Goal: Task Accomplishment & Management: Manage account settings

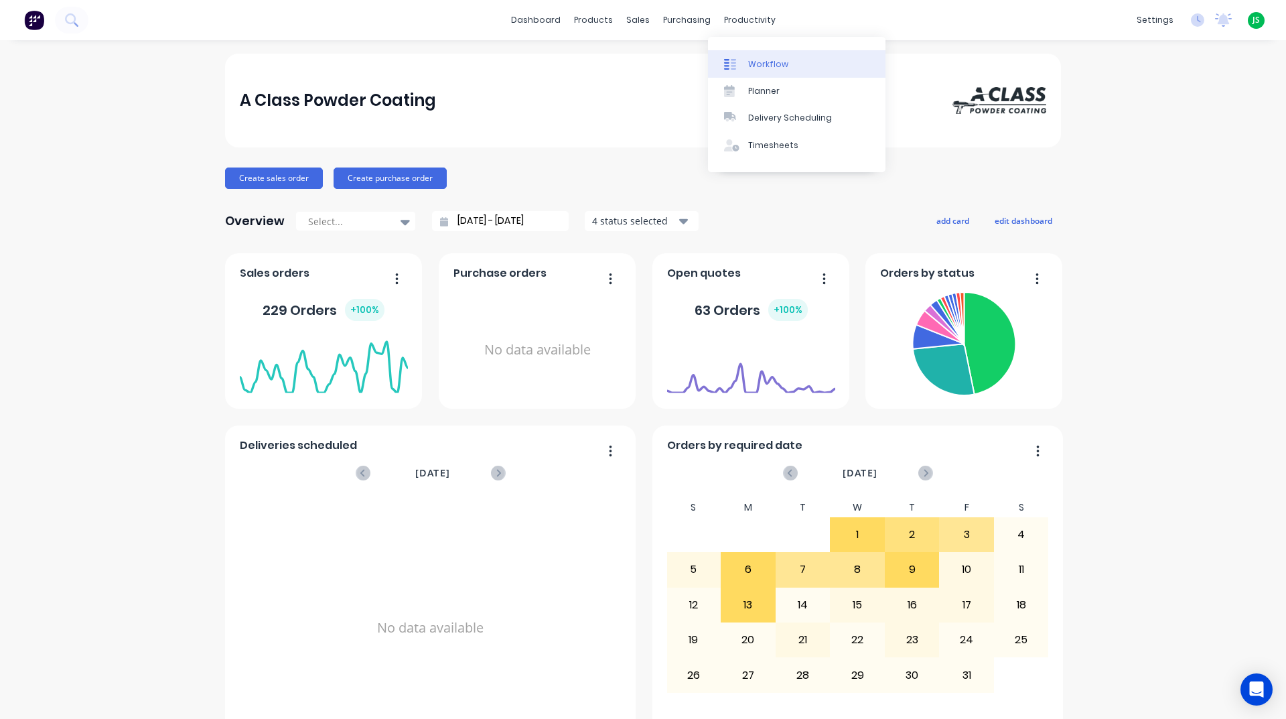
click at [780, 65] on div "Workflow" at bounding box center [768, 64] width 40 height 12
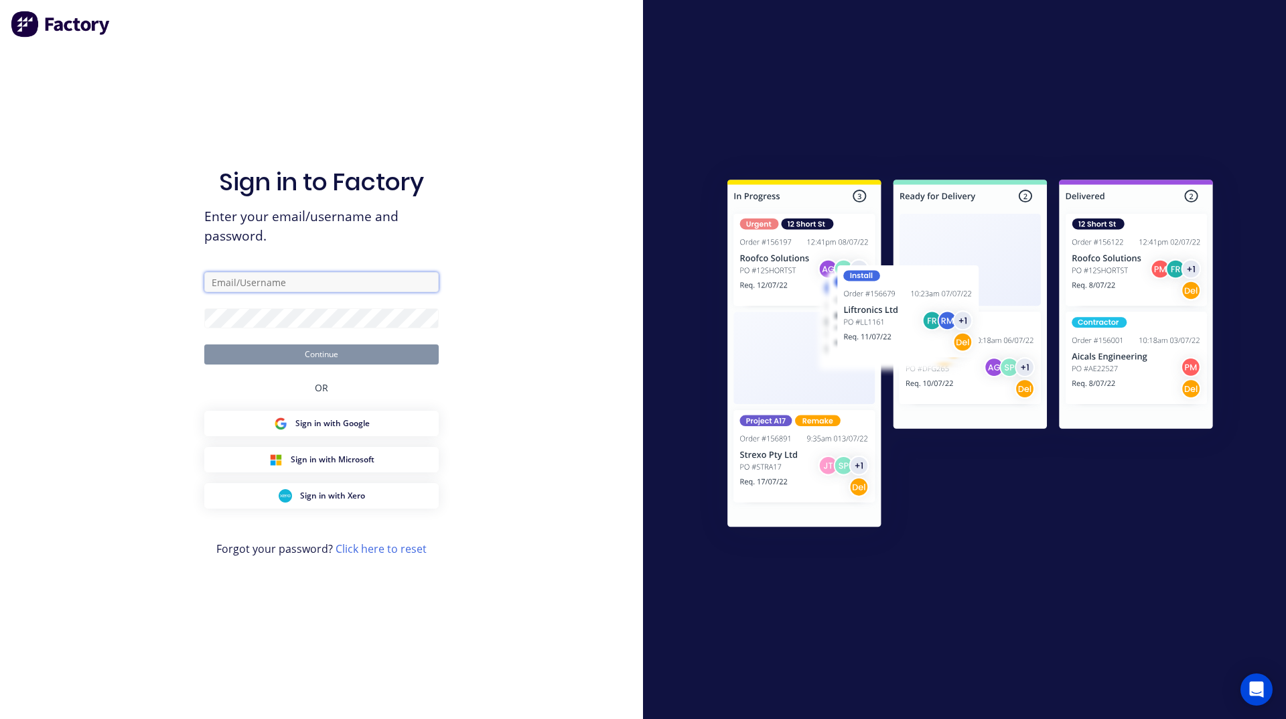
click at [317, 283] on input "text" at bounding box center [321, 282] width 234 height 20
type input "[PERSON_NAME][EMAIL_ADDRESS][DOMAIN_NAME]"
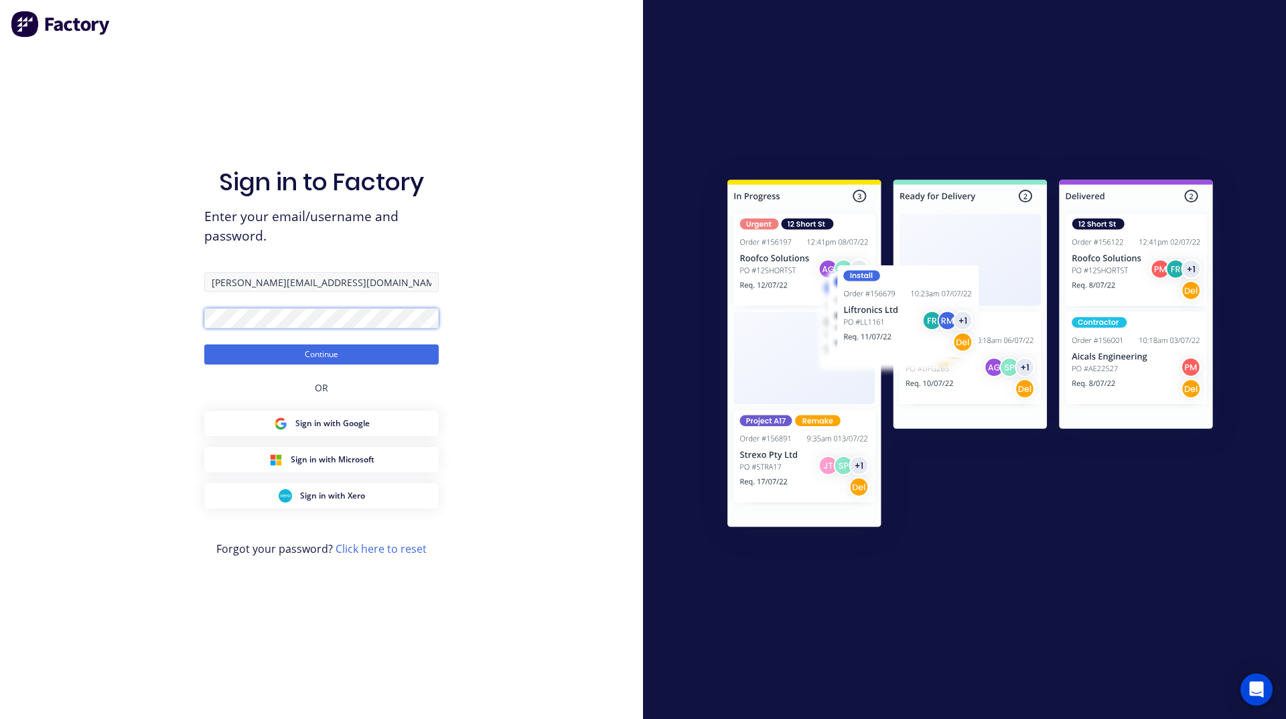
click at [204, 344] on button "Continue" at bounding box center [321, 354] width 234 height 20
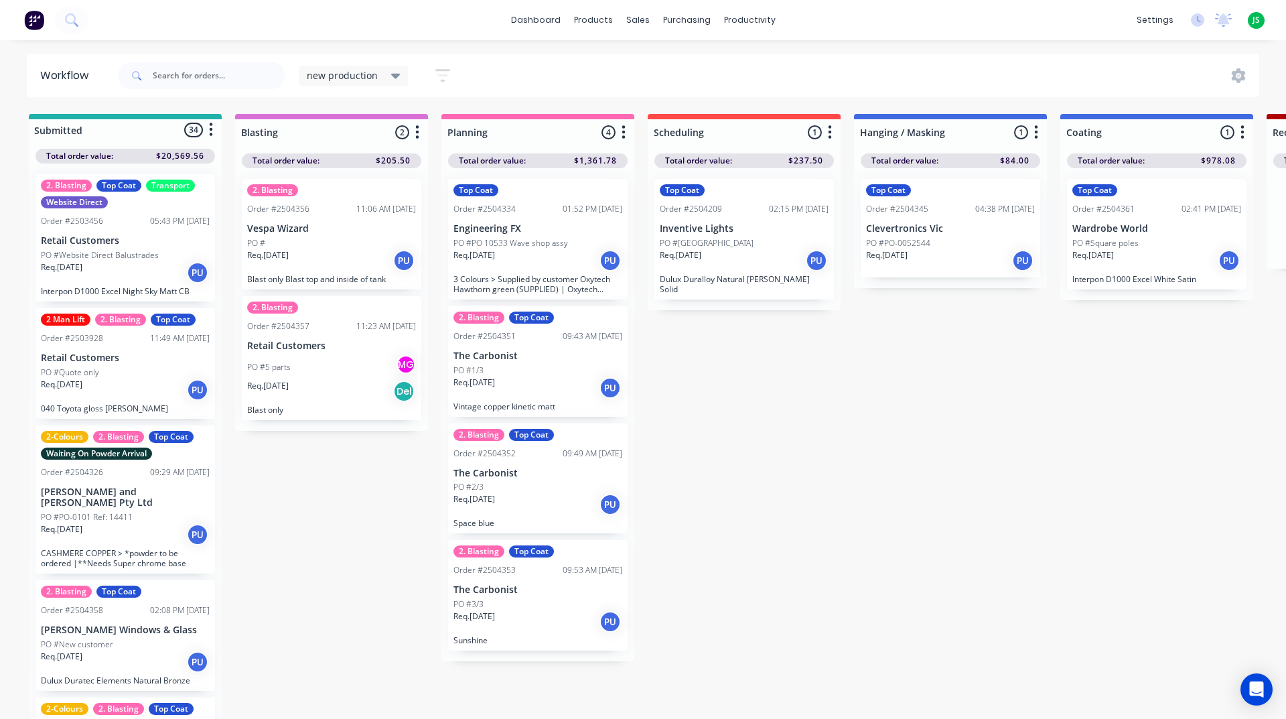
click at [124, 703] on div "2. Blasting" at bounding box center [118, 709] width 51 height 12
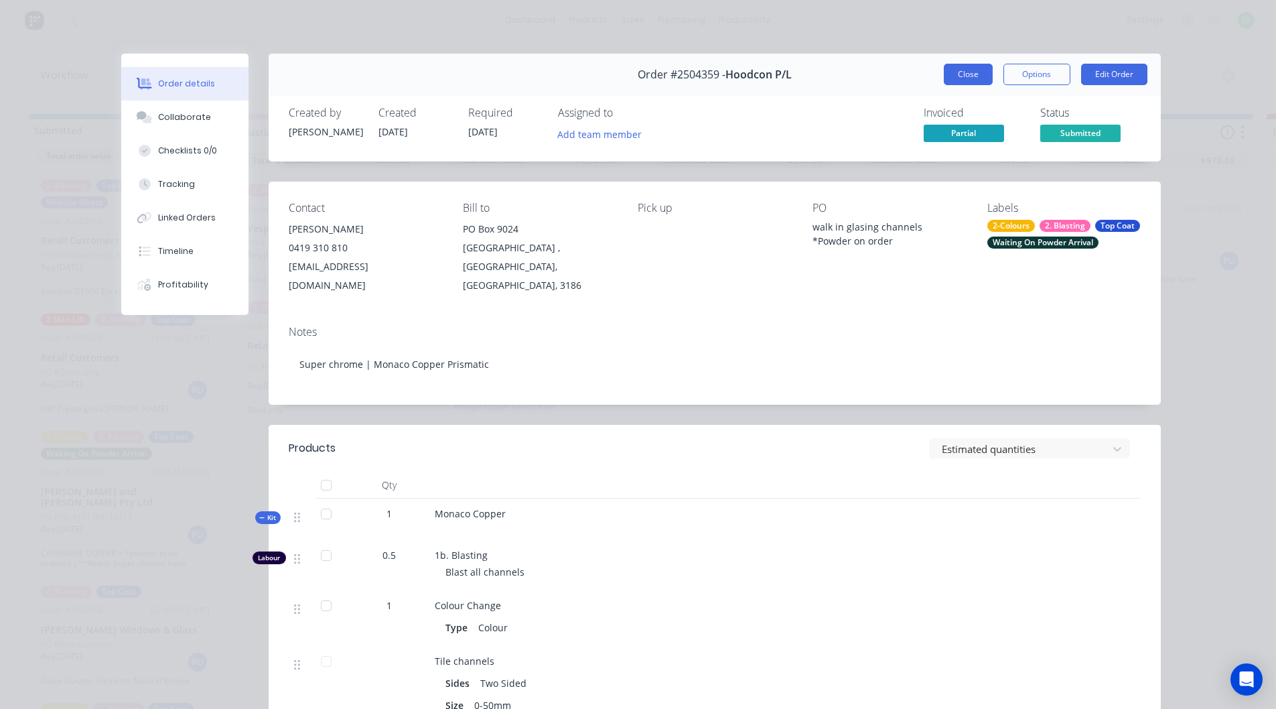
click at [966, 75] on button "Close" at bounding box center [968, 74] width 49 height 21
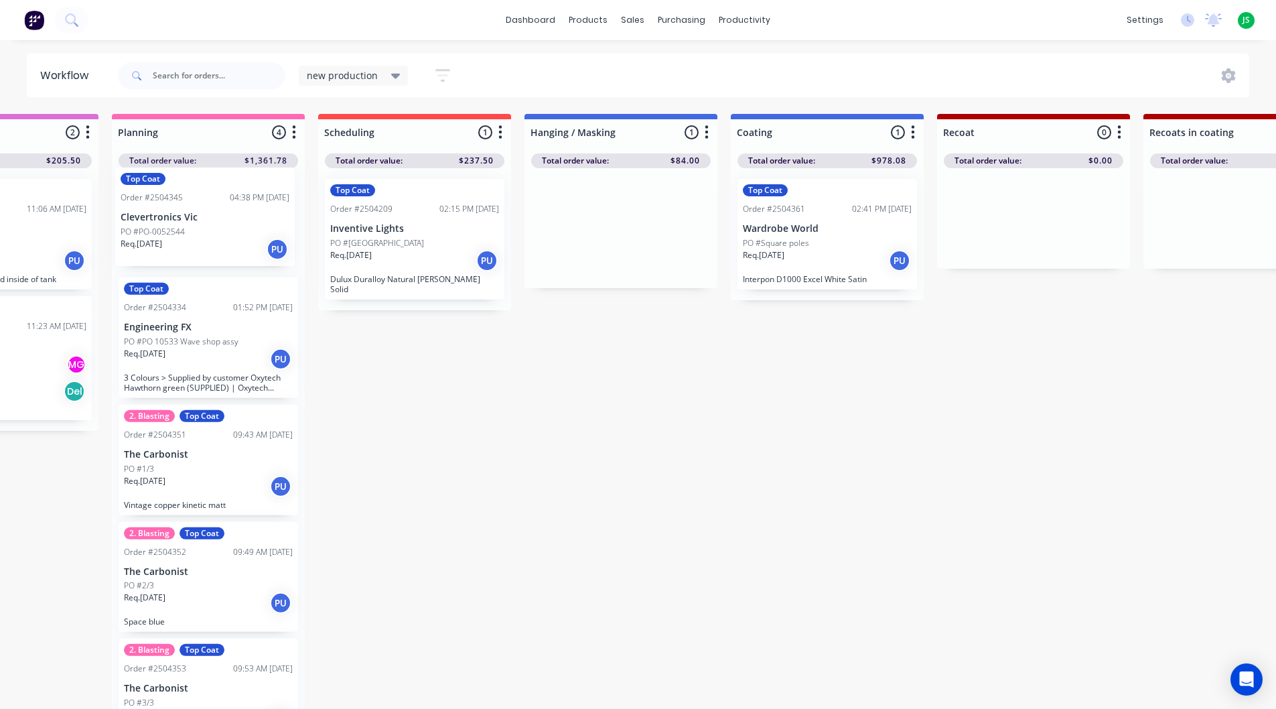
scroll to position [0, 301]
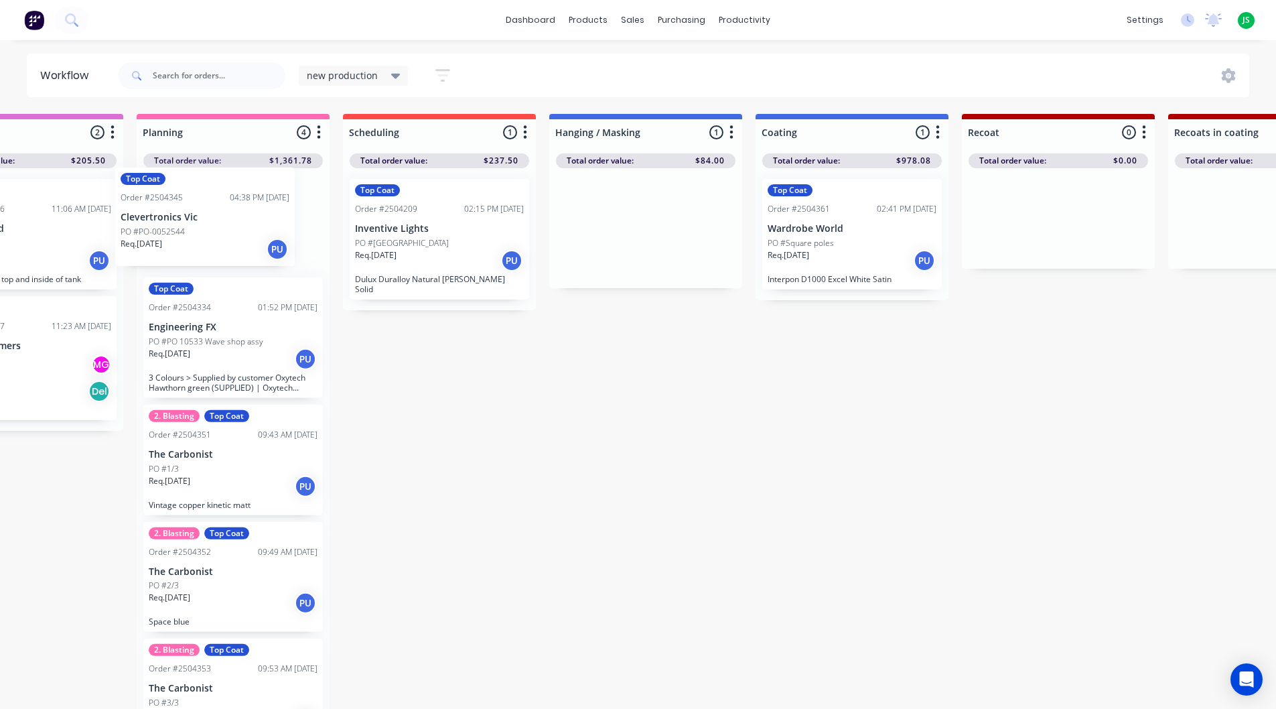
drag, startPoint x: 553, startPoint y: 240, endPoint x: 210, endPoint y: 275, distance: 344.1
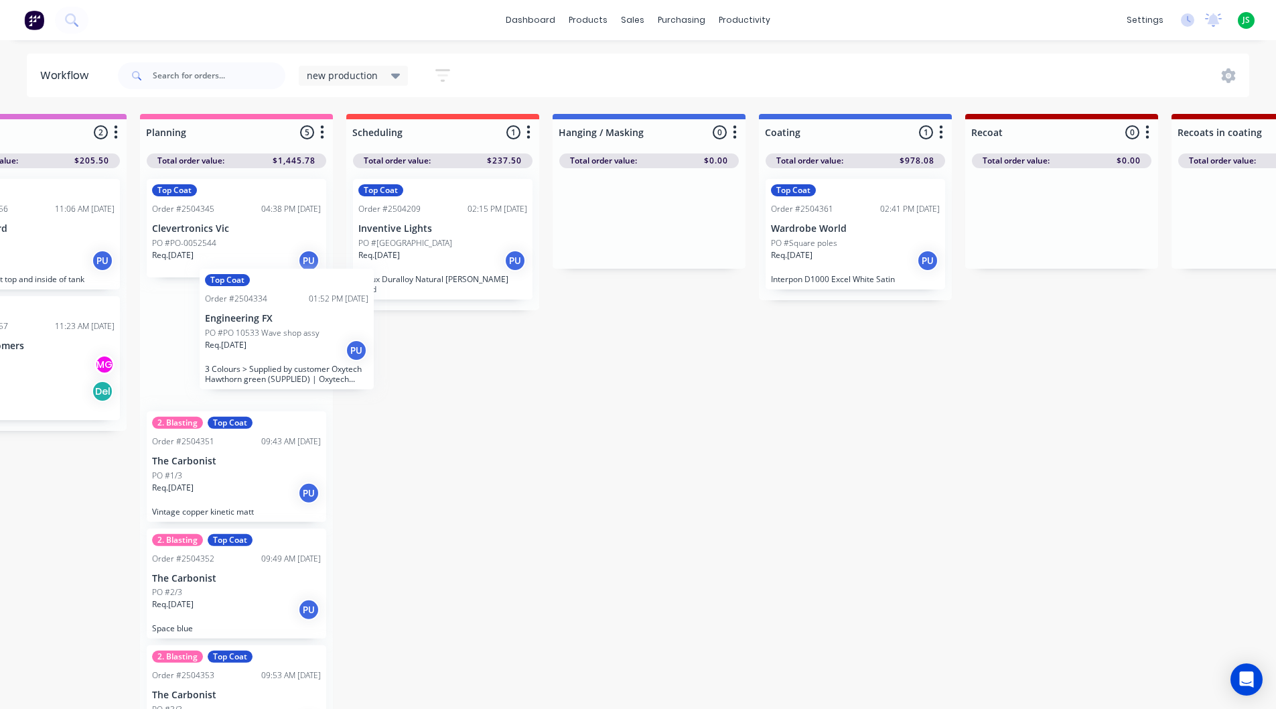
scroll to position [0, 299]
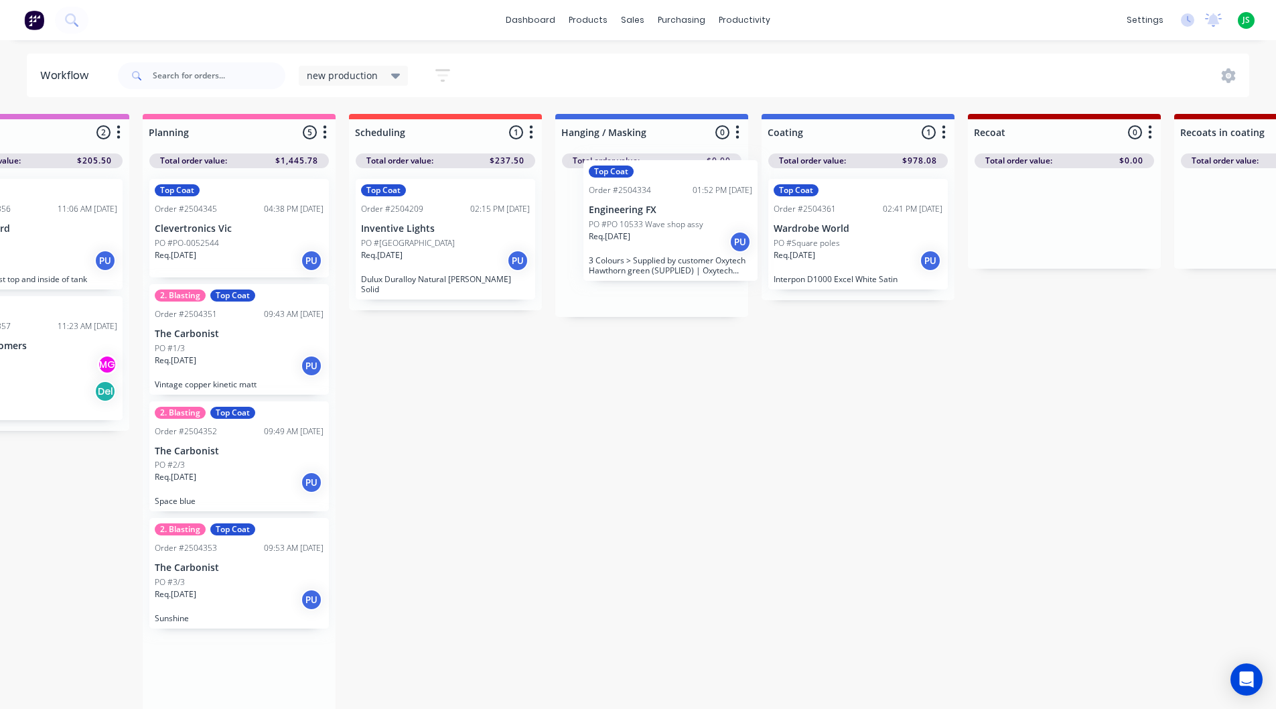
drag, startPoint x: 252, startPoint y: 379, endPoint x: 699, endPoint y: 253, distance: 463.5
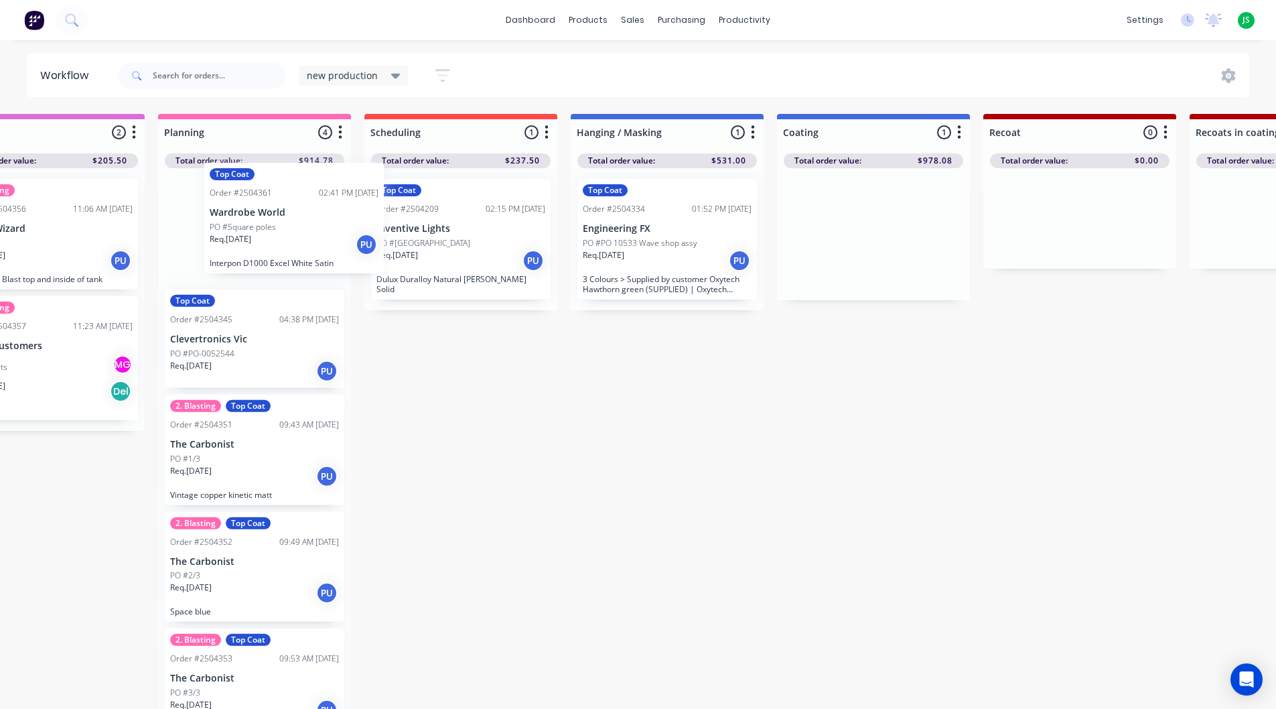
drag, startPoint x: 872, startPoint y: 238, endPoint x: 304, endPoint y: 225, distance: 568.1
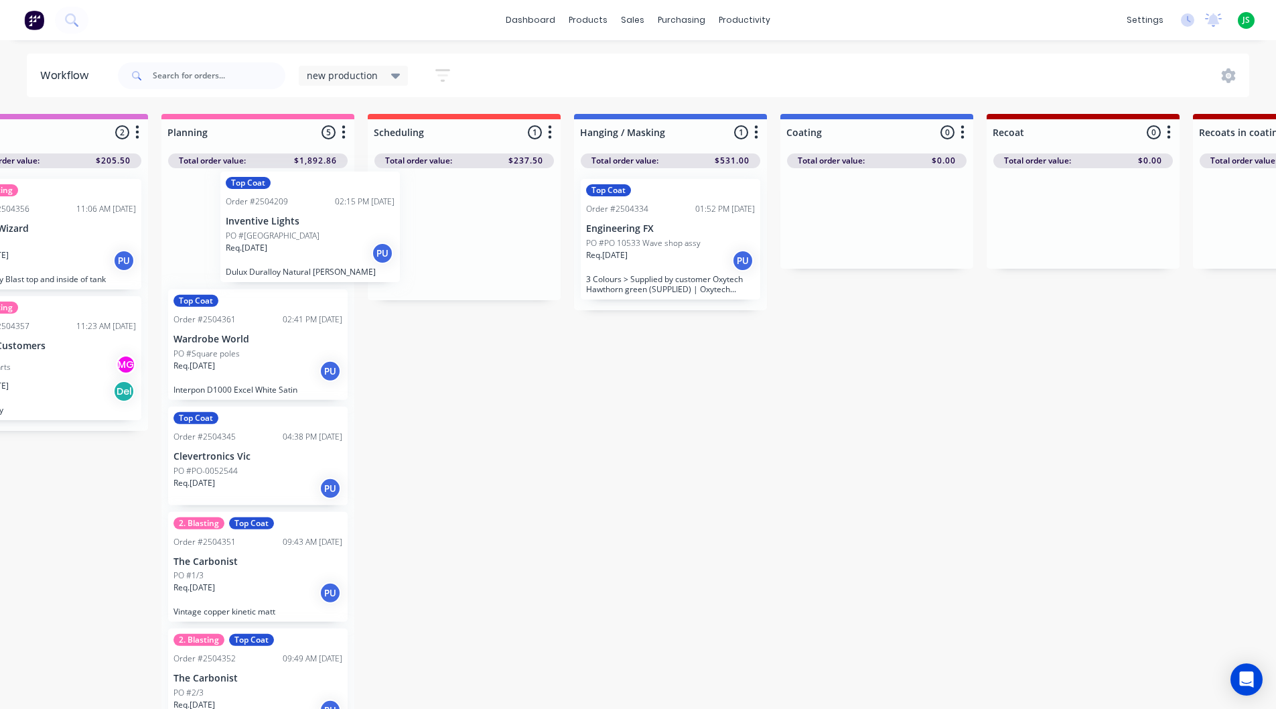
drag, startPoint x: 453, startPoint y: 239, endPoint x: 296, endPoint y: 232, distance: 157.6
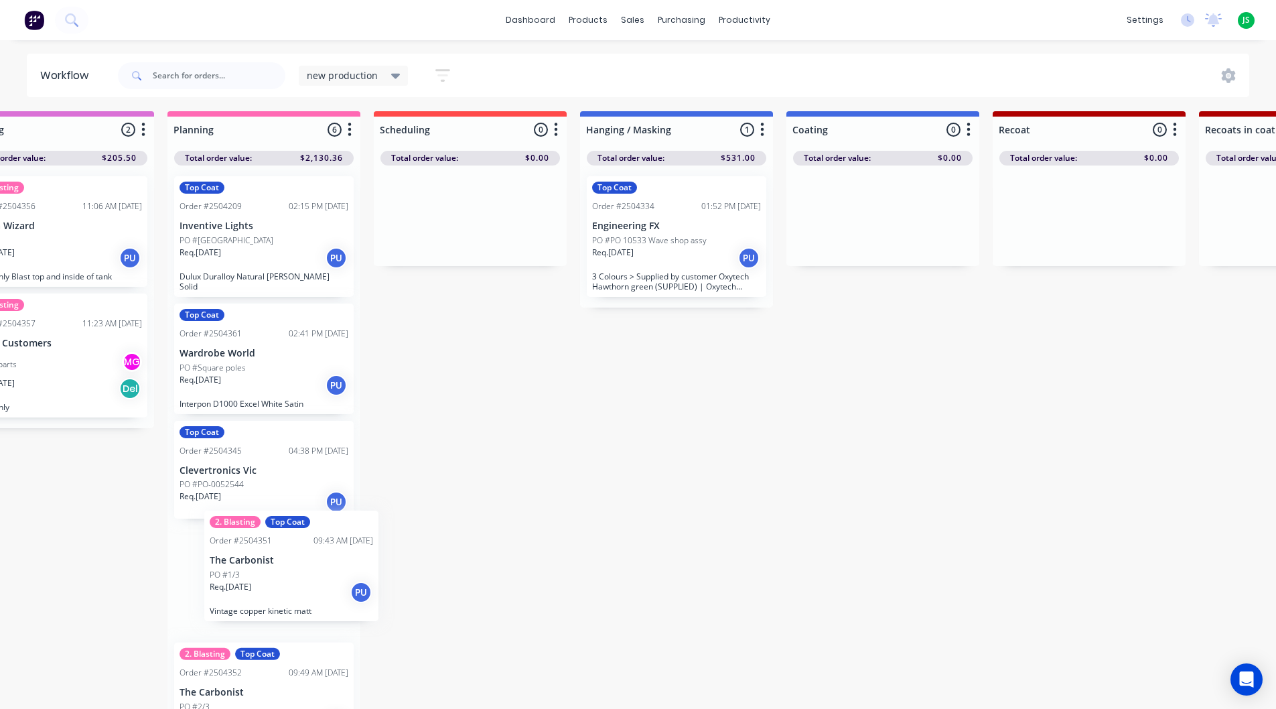
scroll to position [8, 274]
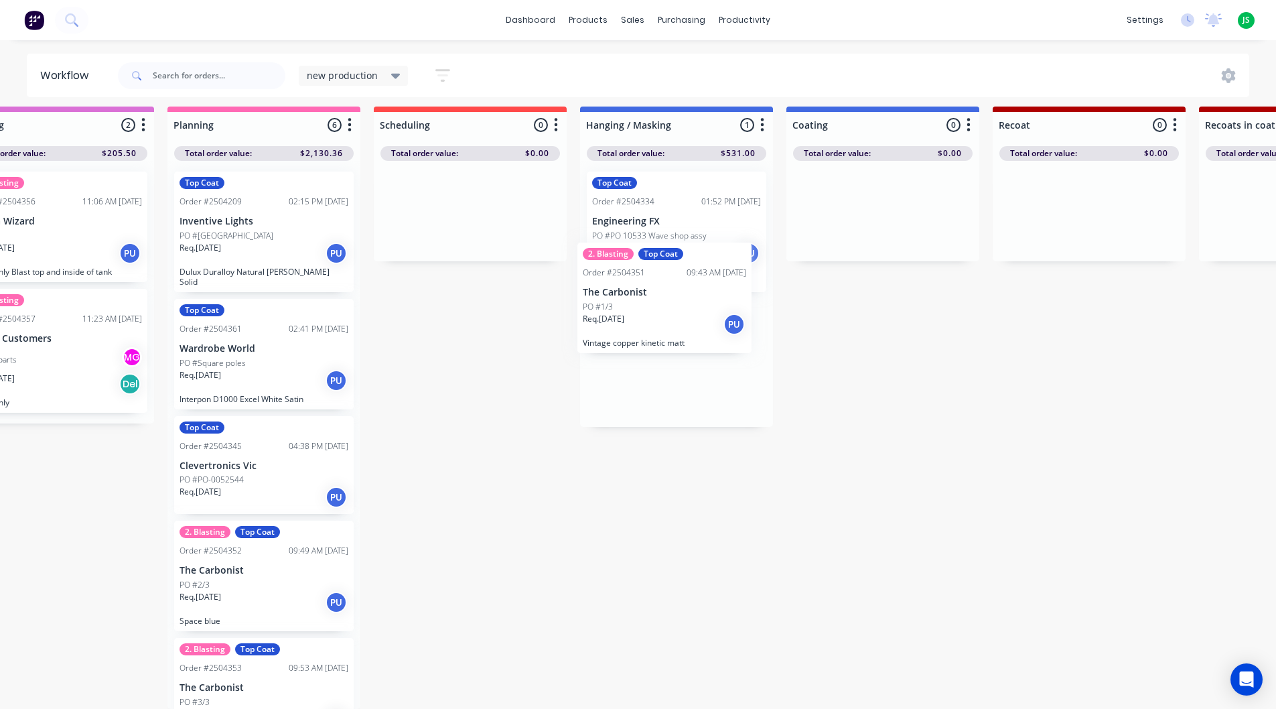
drag, startPoint x: 242, startPoint y: 598, endPoint x: 660, endPoint y: 300, distance: 512.8
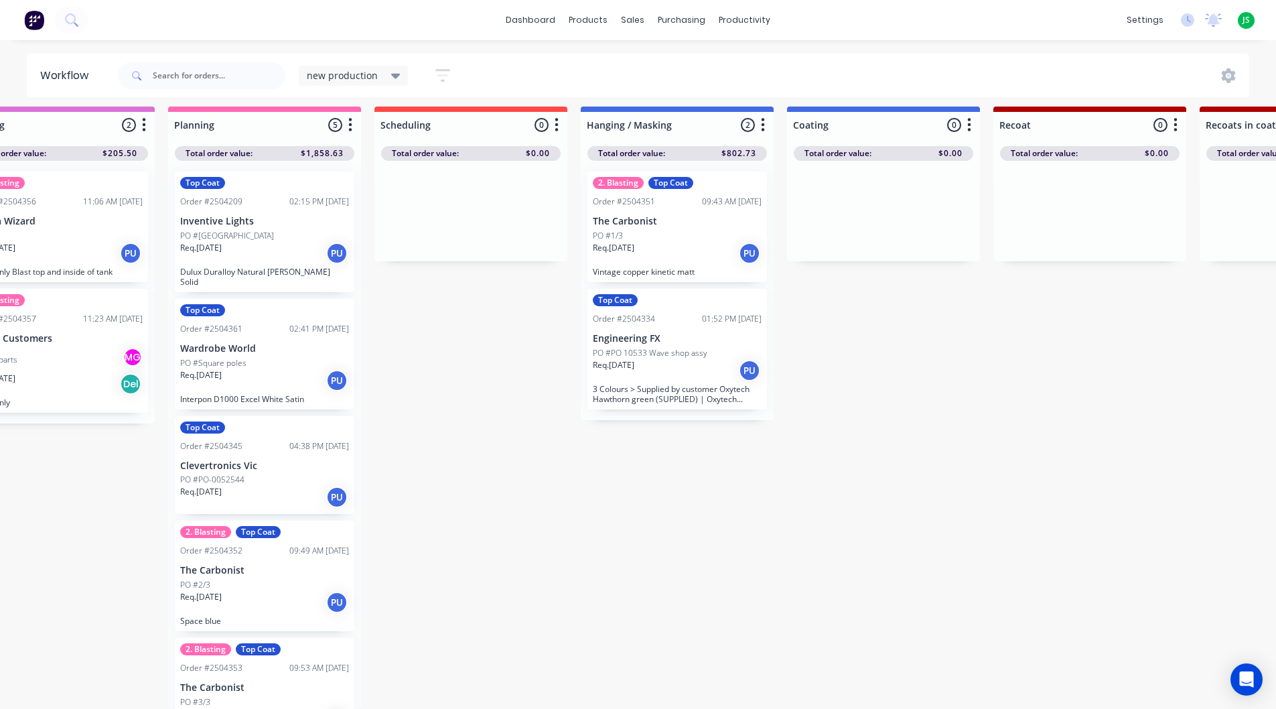
scroll to position [13, 271]
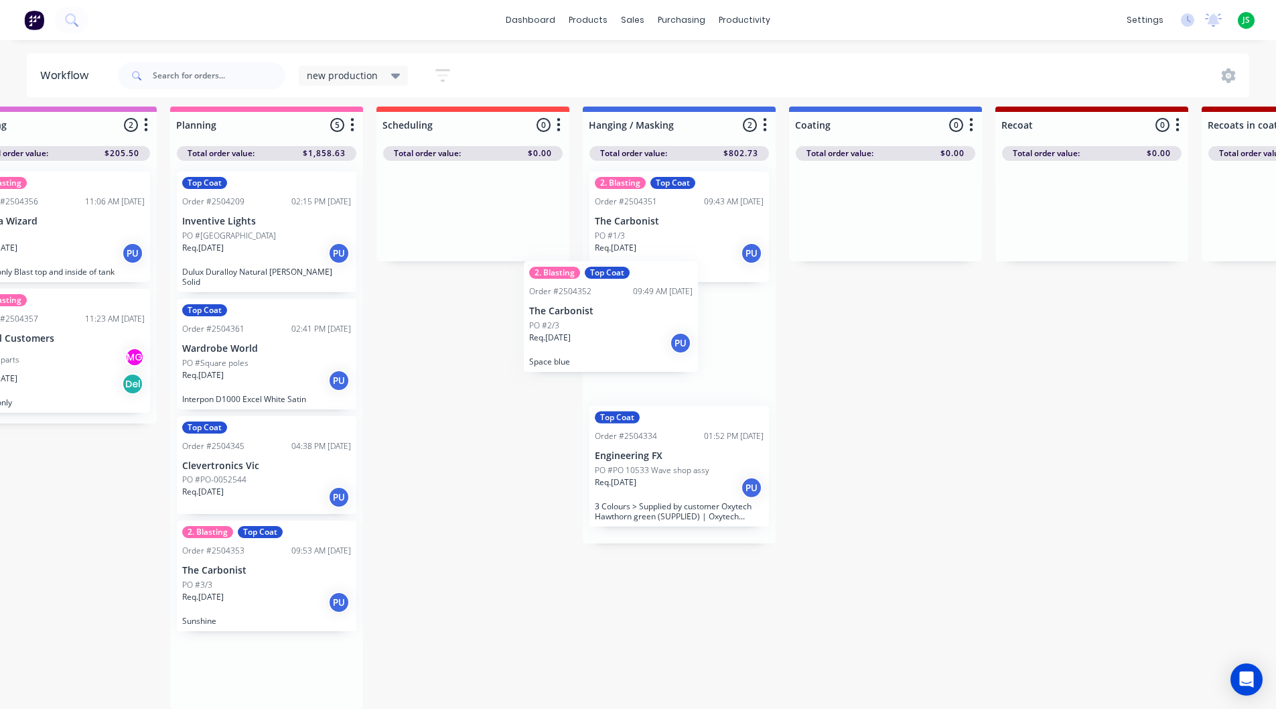
drag, startPoint x: 211, startPoint y: 600, endPoint x: 566, endPoint y: 351, distance: 433.7
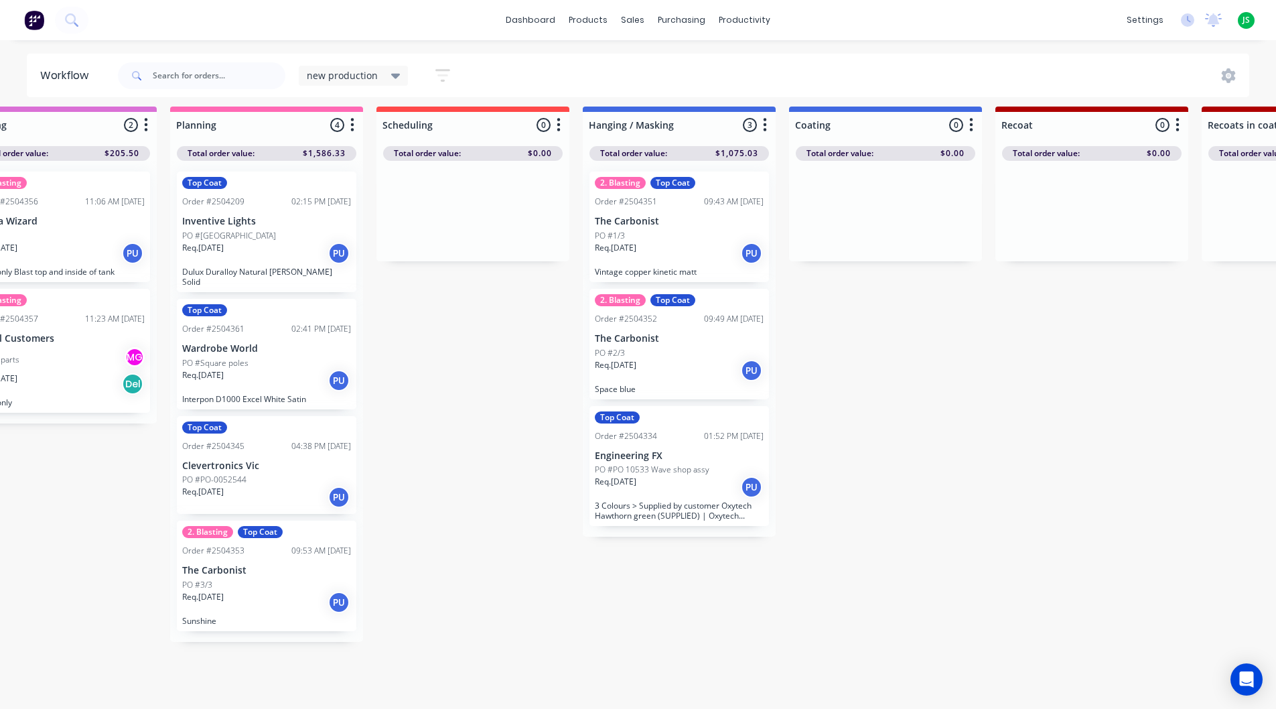
scroll to position [13, 271]
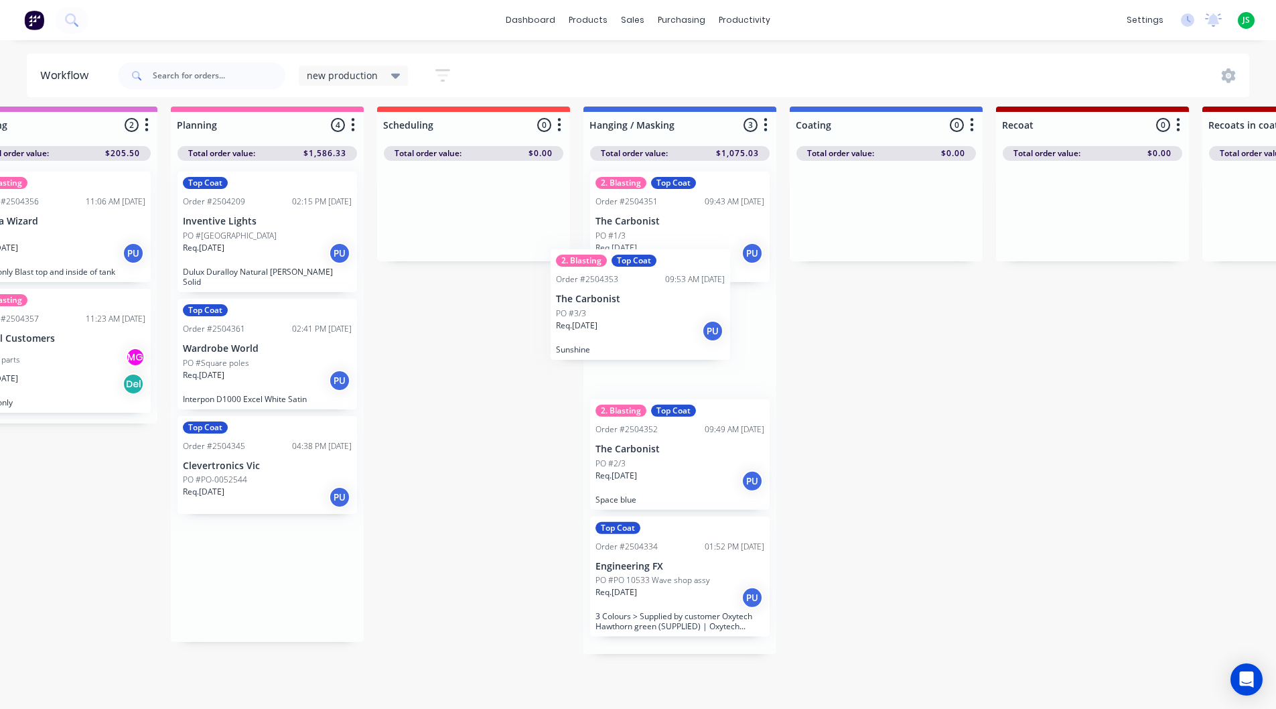
drag, startPoint x: 245, startPoint y: 585, endPoint x: 650, endPoint y: 323, distance: 482.8
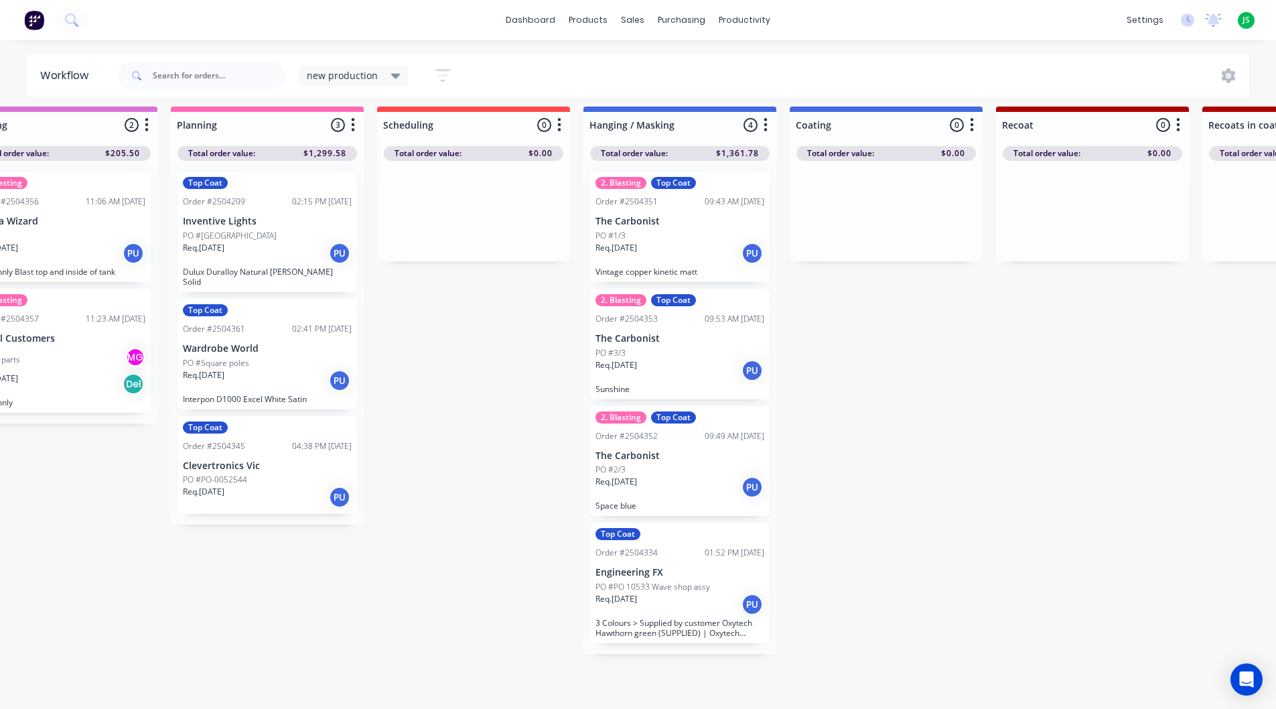
click at [663, 202] on div "2. Blasting Top Coat Order #2504351 09:43 AM [DATE] The Carbonist PO #1/3 Req. …" at bounding box center [679, 226] width 179 height 111
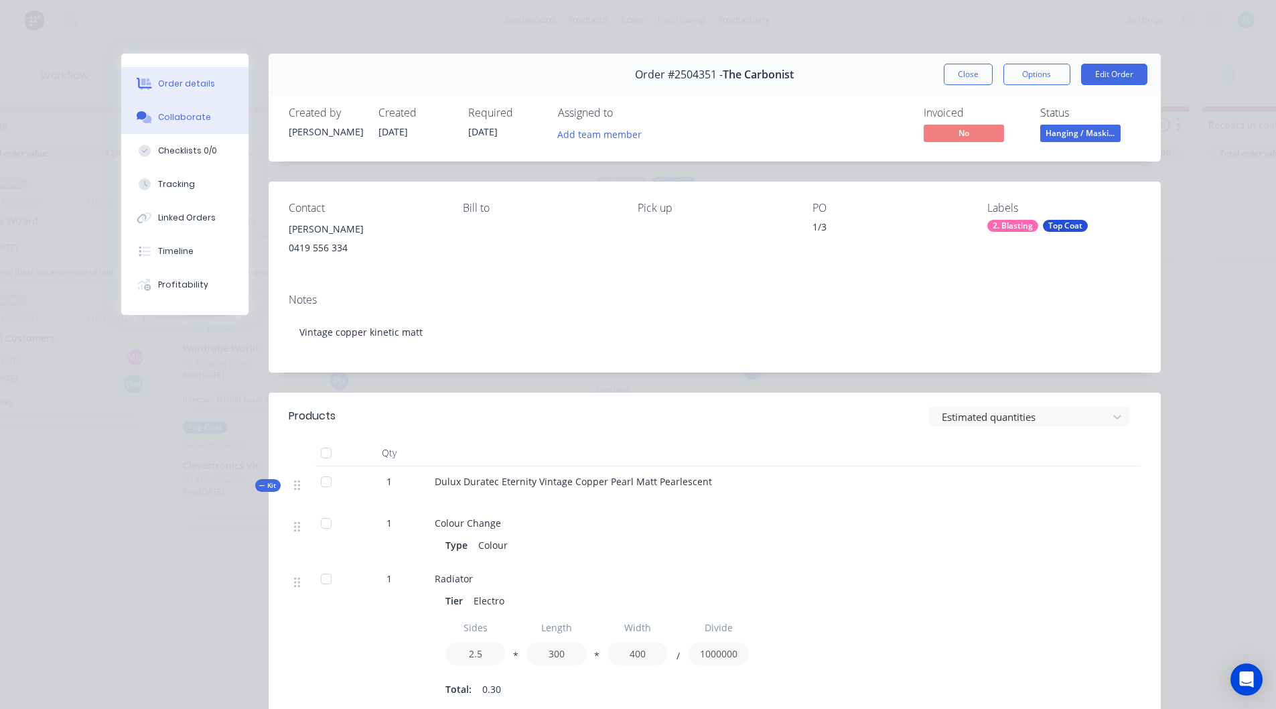
click at [175, 107] on button "Collaborate" at bounding box center [184, 116] width 127 height 33
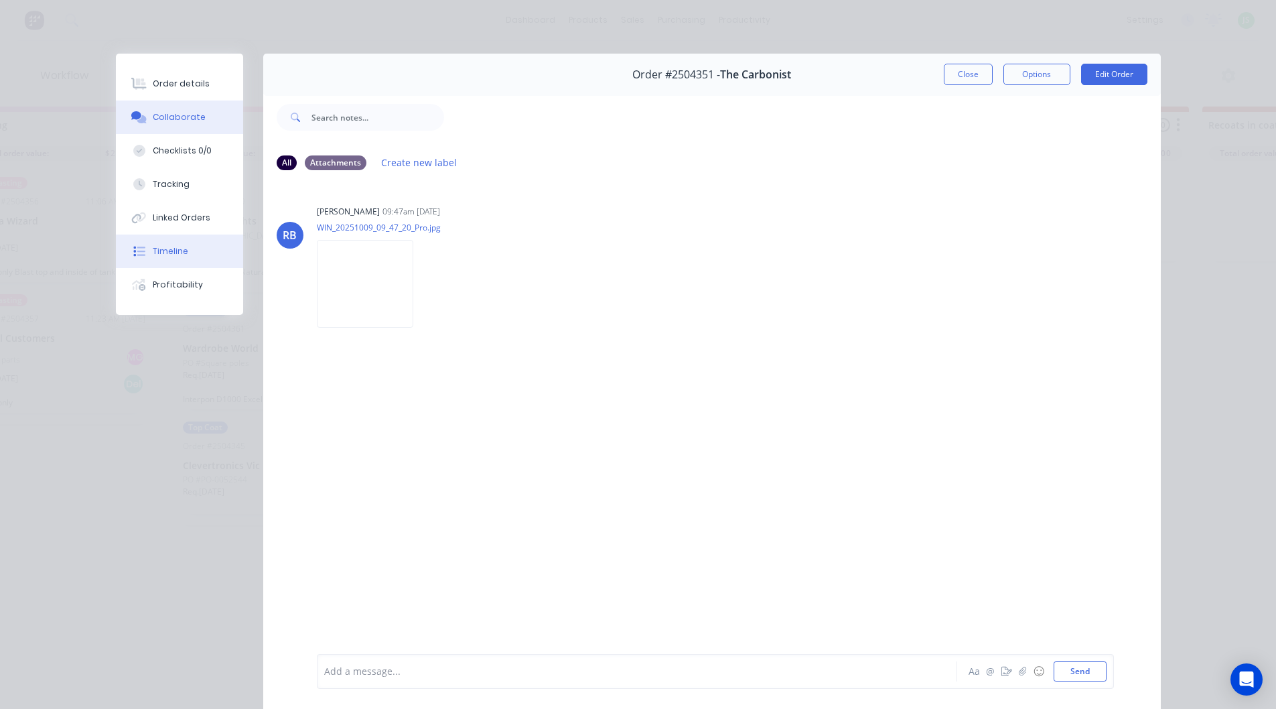
click at [185, 254] on button "Timeline" at bounding box center [179, 250] width 127 height 33
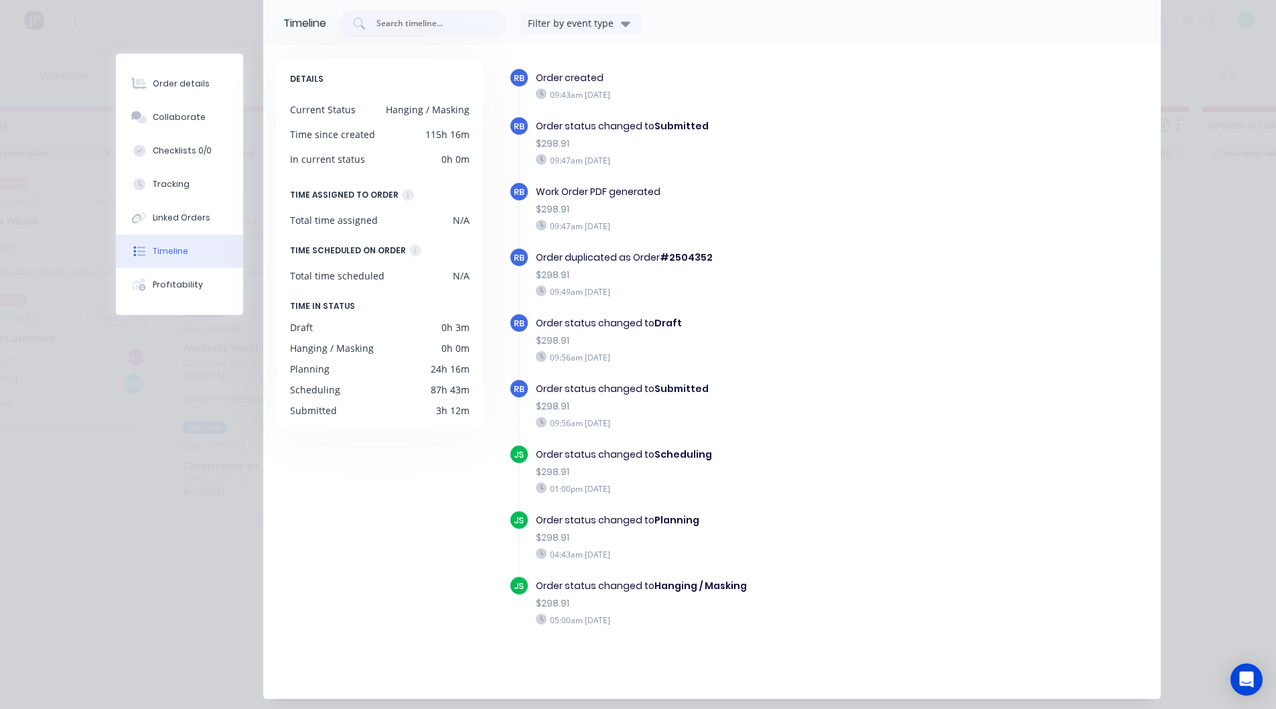
scroll to position [121, 0]
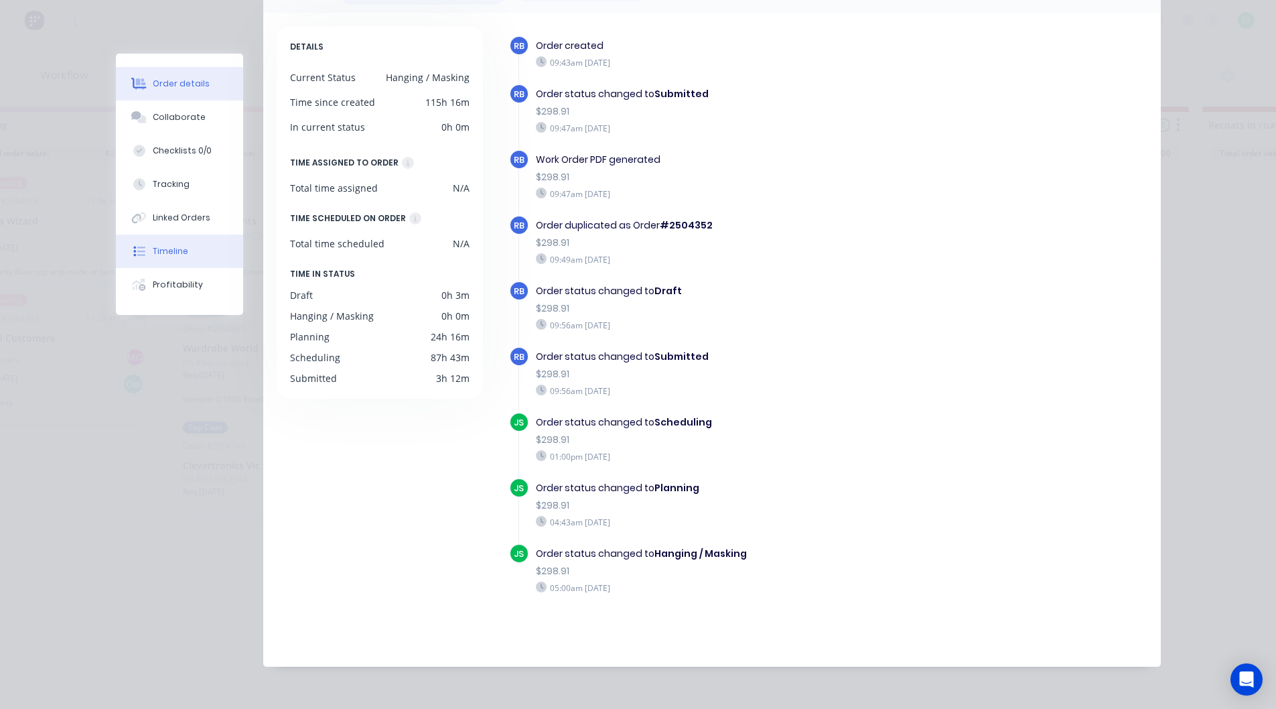
click at [181, 88] on div "Order details" at bounding box center [181, 84] width 57 height 12
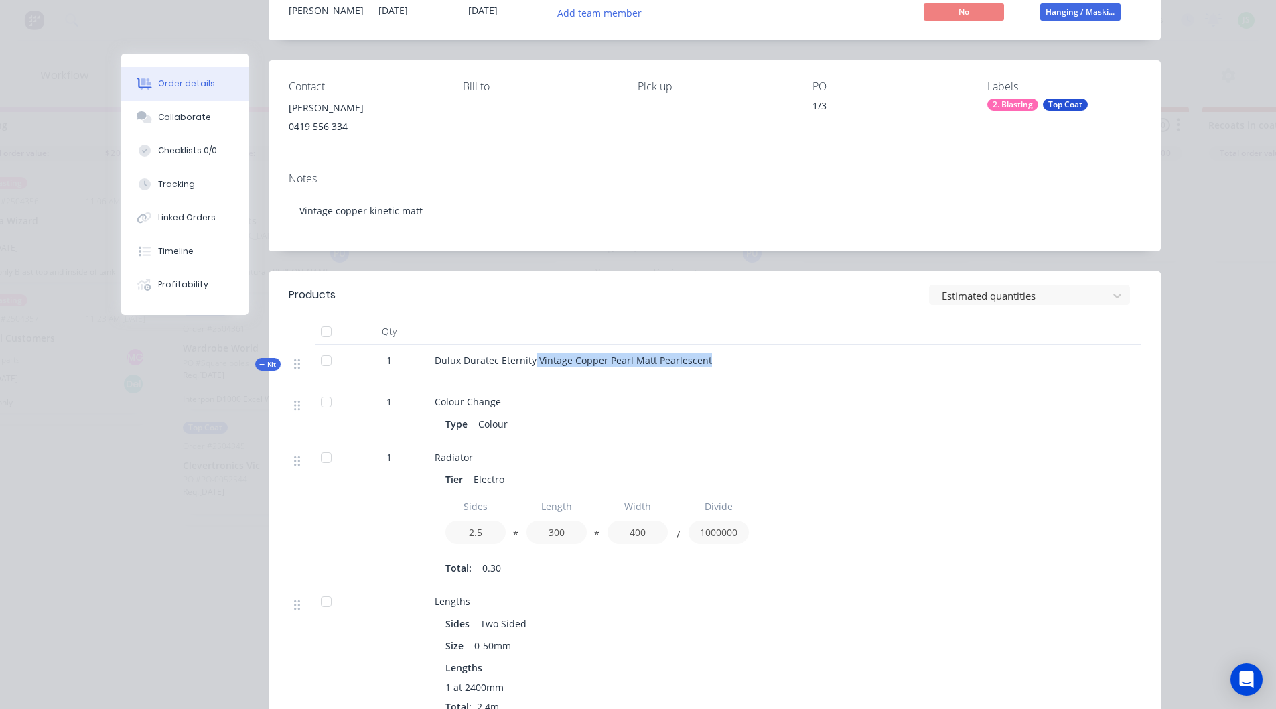
drag, startPoint x: 709, startPoint y: 364, endPoint x: 529, endPoint y: 366, distance: 180.2
click at [529, 366] on div "Dulux Duratec Eternity Vintage Copper Pearl Matt Pearlescent" at bounding box center [697, 366] width 536 height 42
click at [529, 366] on span "Dulux Duratec Eternity Vintage Copper Pearl Matt Pearlescent" at bounding box center [573, 360] width 277 height 13
drag, startPoint x: 597, startPoint y: 362, endPoint x: 532, endPoint y: 359, distance: 65.0
click at [532, 359] on span "Dulux Duratec Eternity Vintage Copper Pearl Matt Pearlescent" at bounding box center [573, 360] width 277 height 13
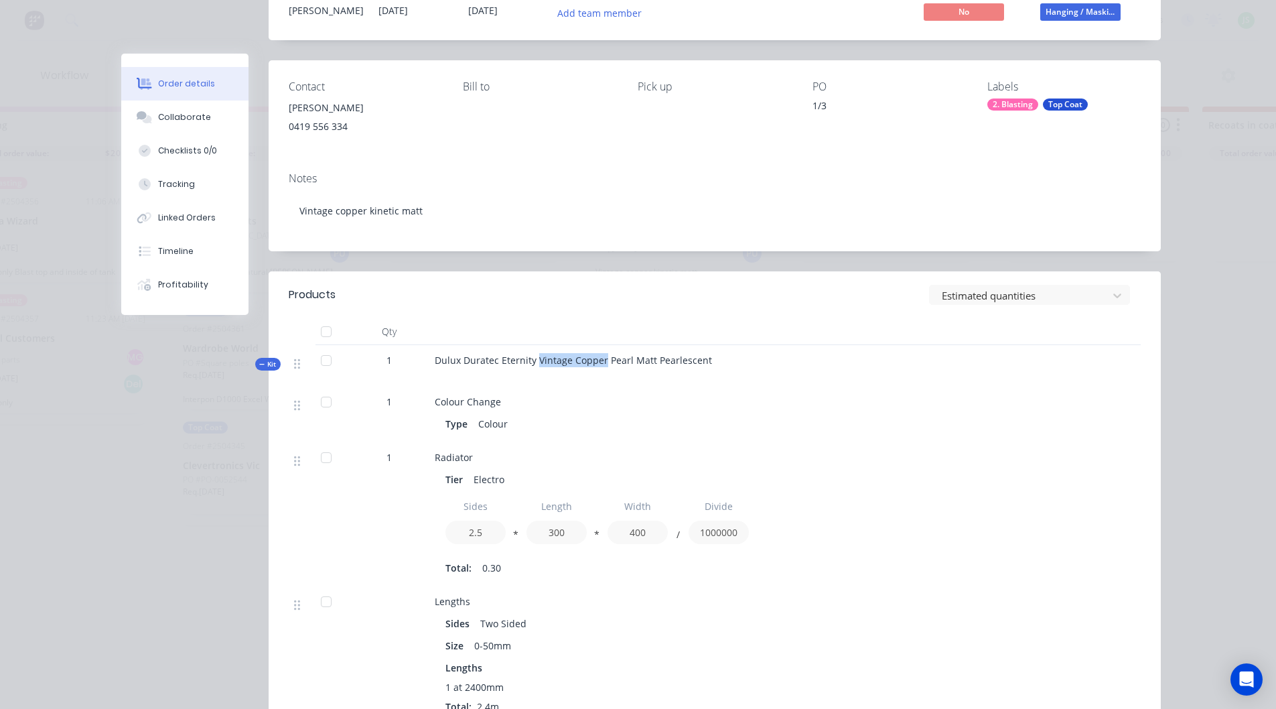
copy span "Vintage Copper"
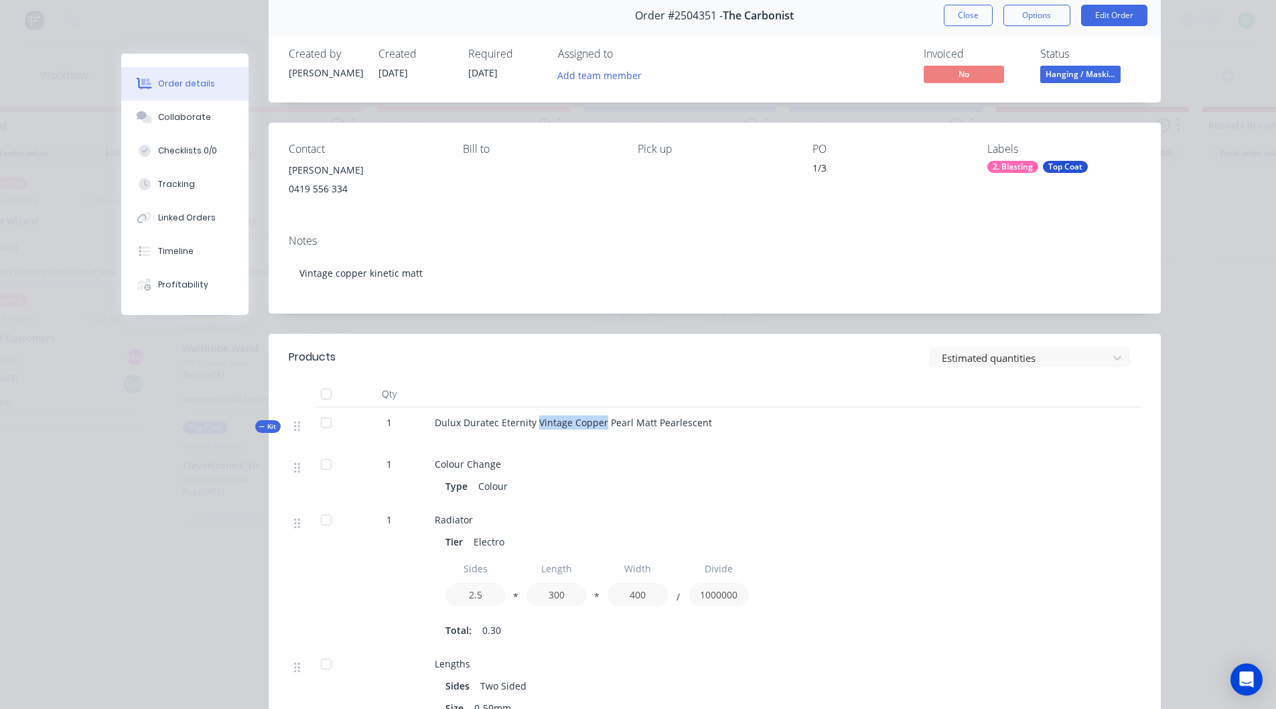
scroll to position [0, 0]
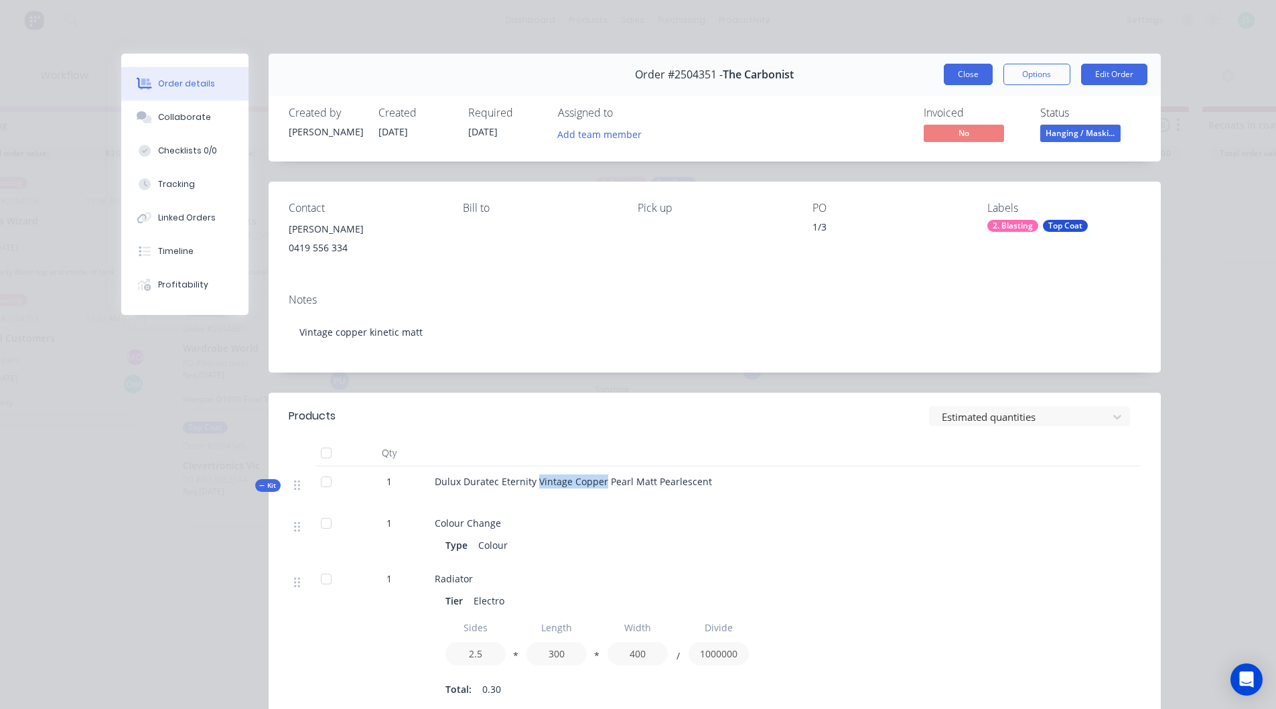
click at [958, 72] on button "Close" at bounding box center [968, 74] width 49 height 21
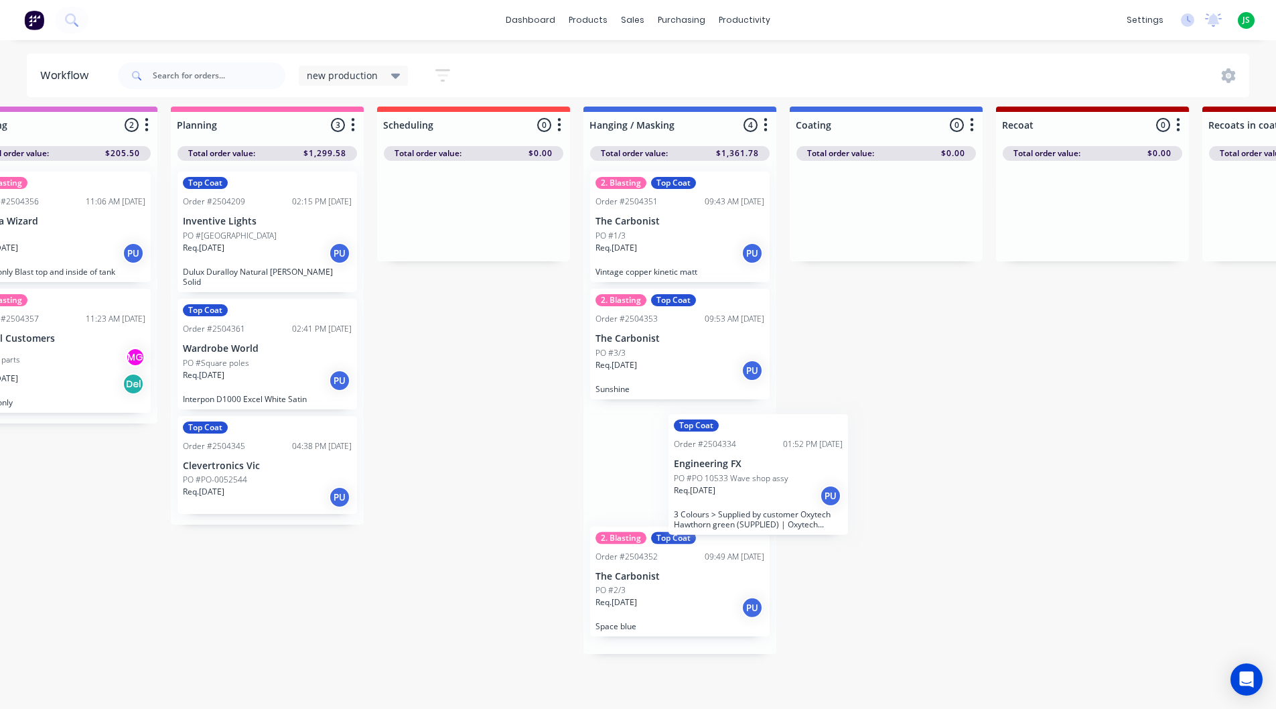
scroll to position [15, 271]
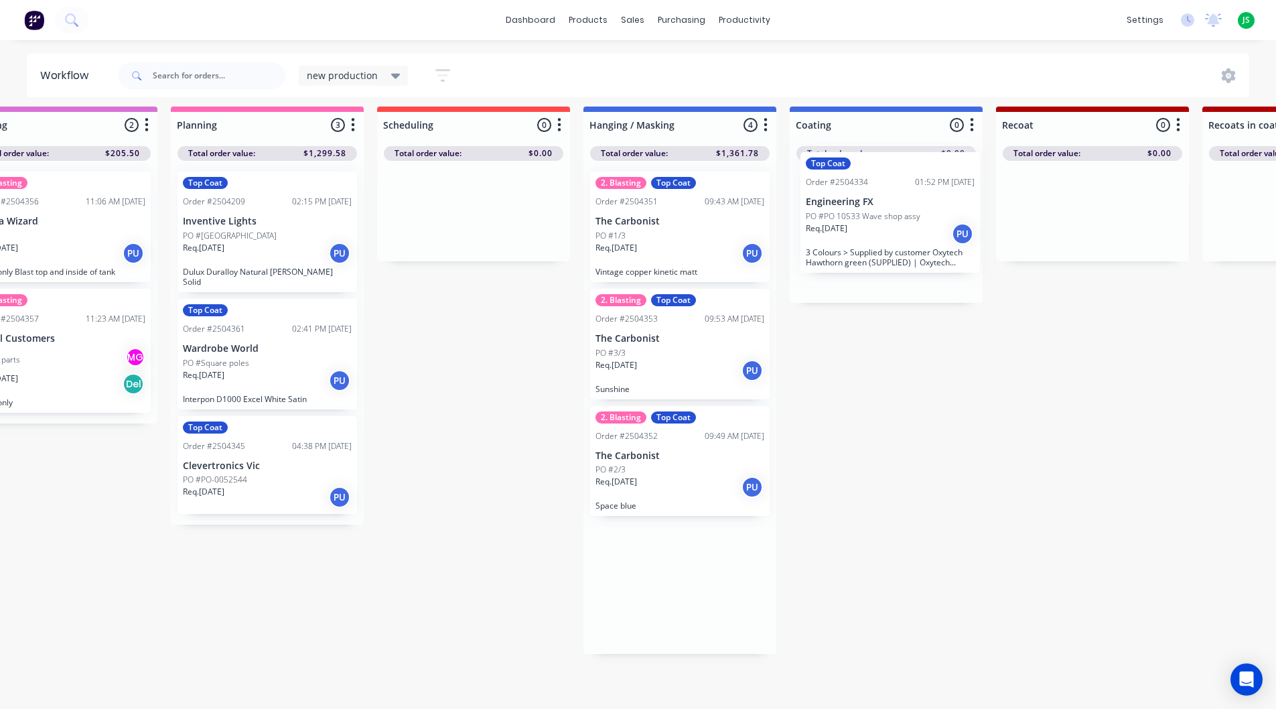
drag, startPoint x: 685, startPoint y: 613, endPoint x: 902, endPoint y: 247, distance: 425.8
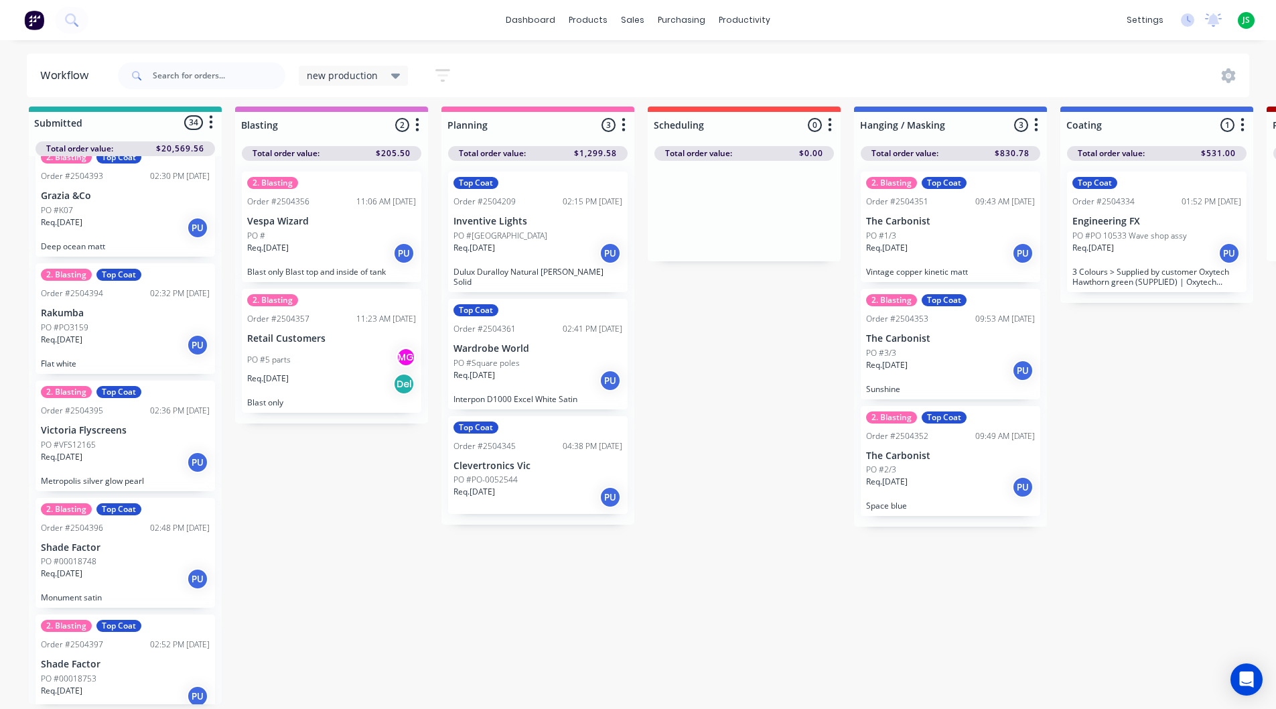
scroll to position [3483, 0]
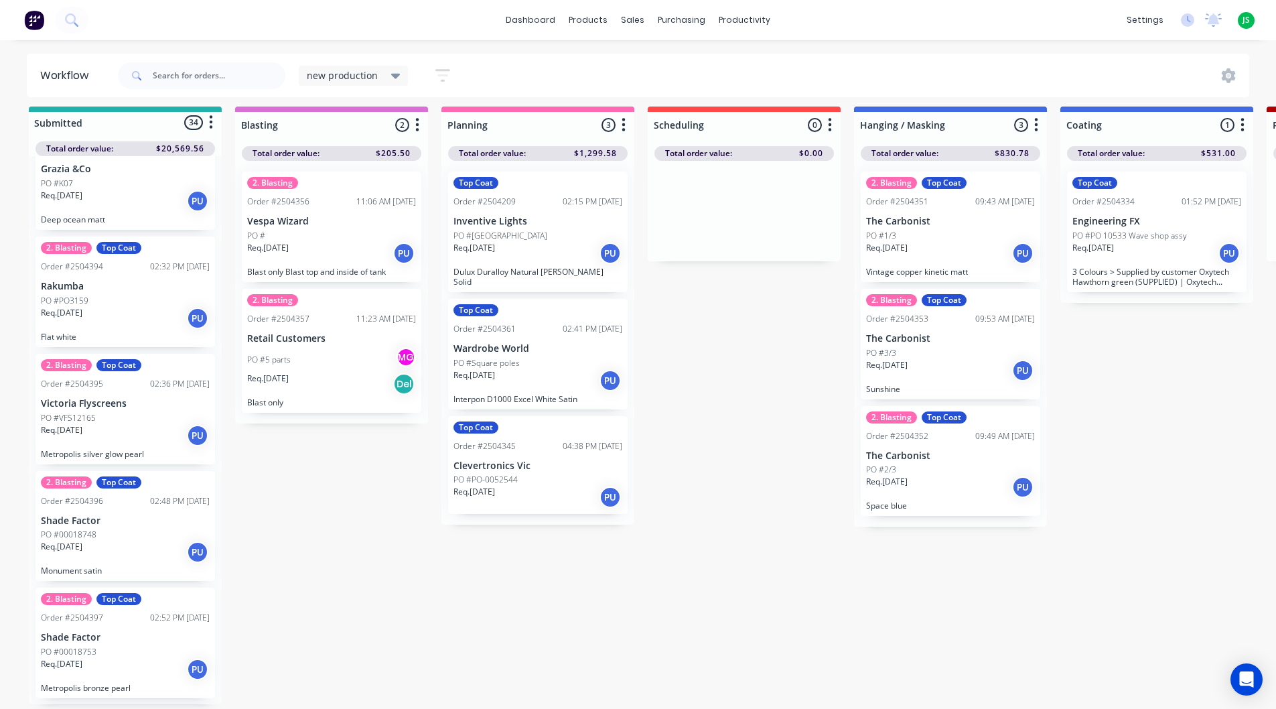
click at [119, 412] on div "PO #VFS12165" at bounding box center [125, 418] width 169 height 12
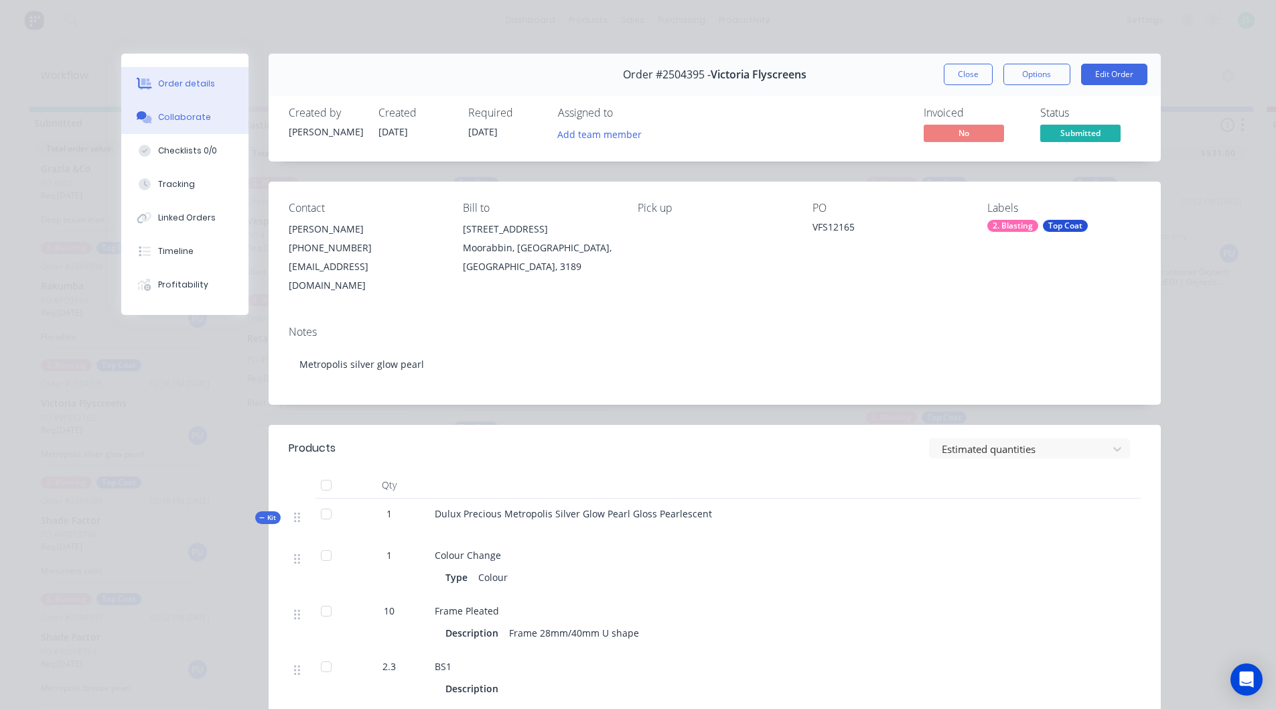
click at [159, 115] on div "Collaborate" at bounding box center [184, 117] width 53 height 12
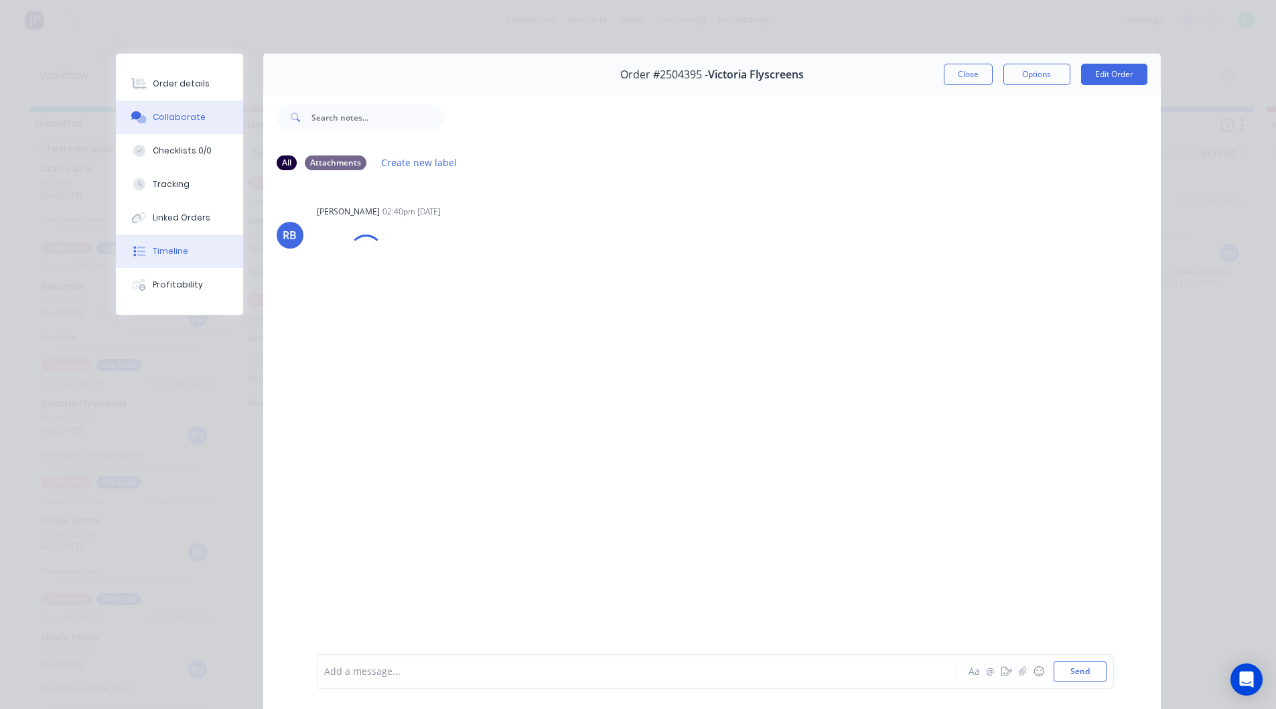
click at [181, 247] on button "Timeline" at bounding box center [179, 250] width 127 height 33
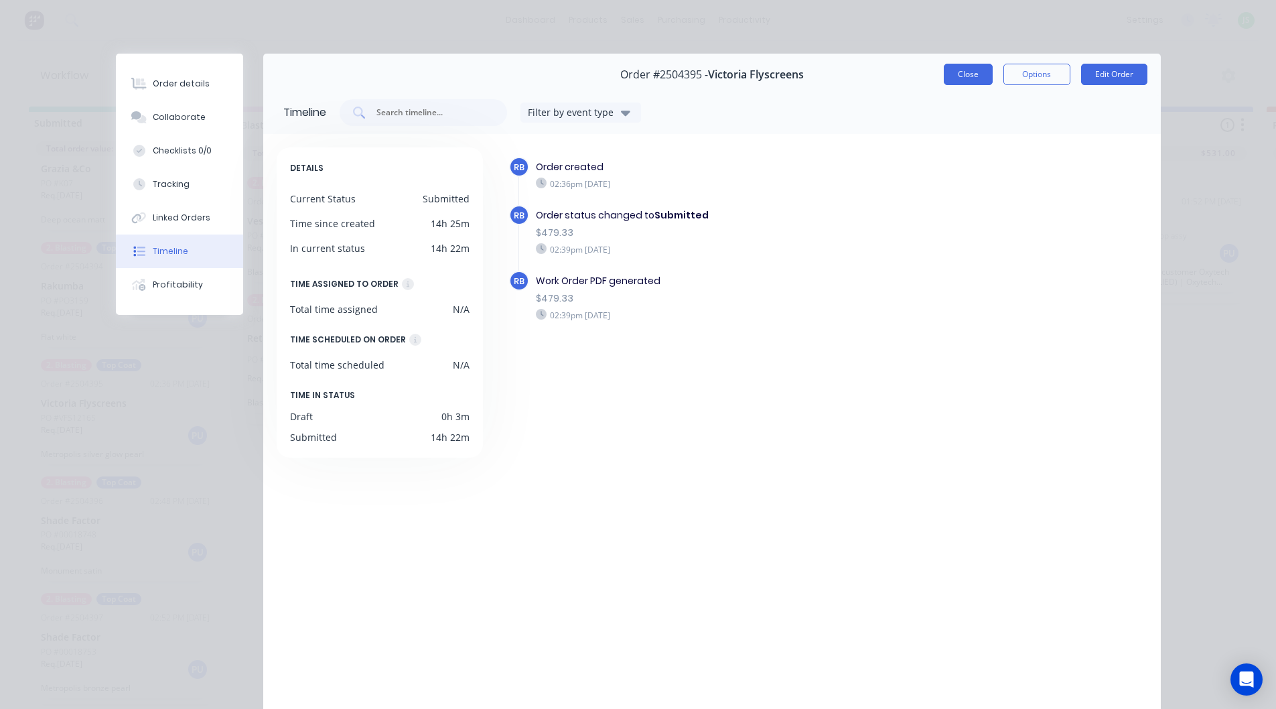
click at [966, 76] on button "Close" at bounding box center [968, 74] width 49 height 21
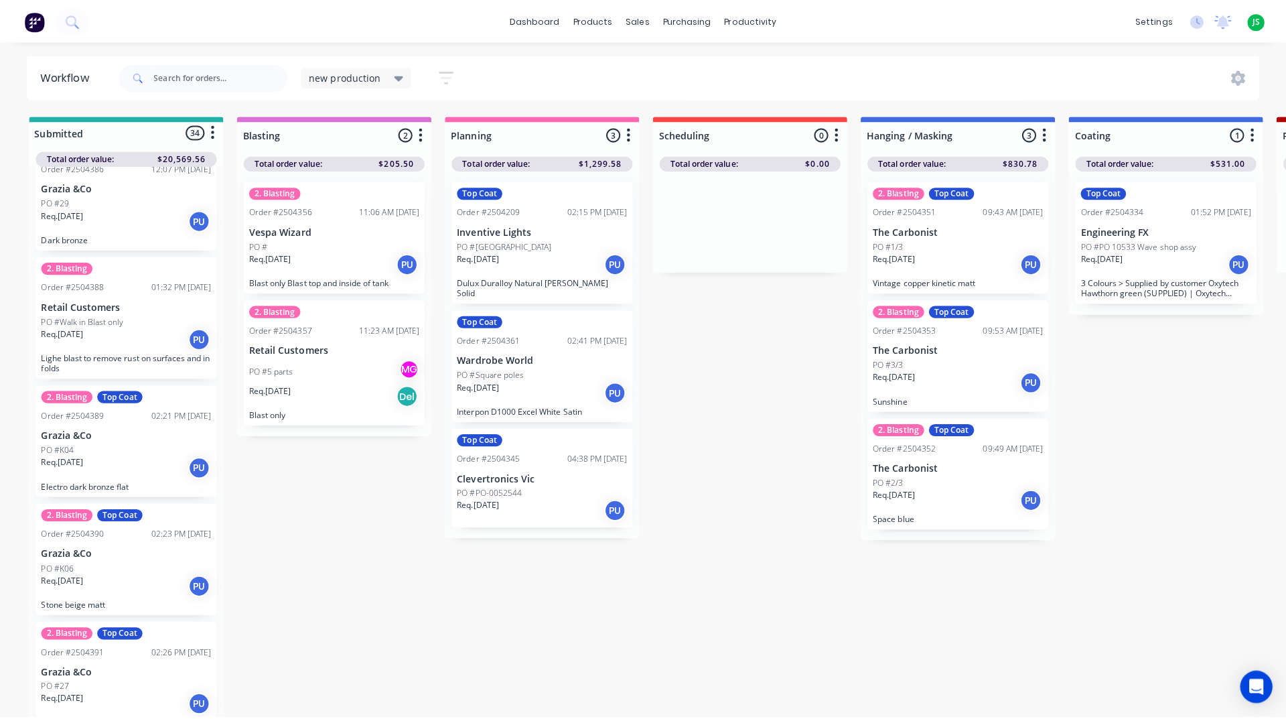
scroll to position [2746, 0]
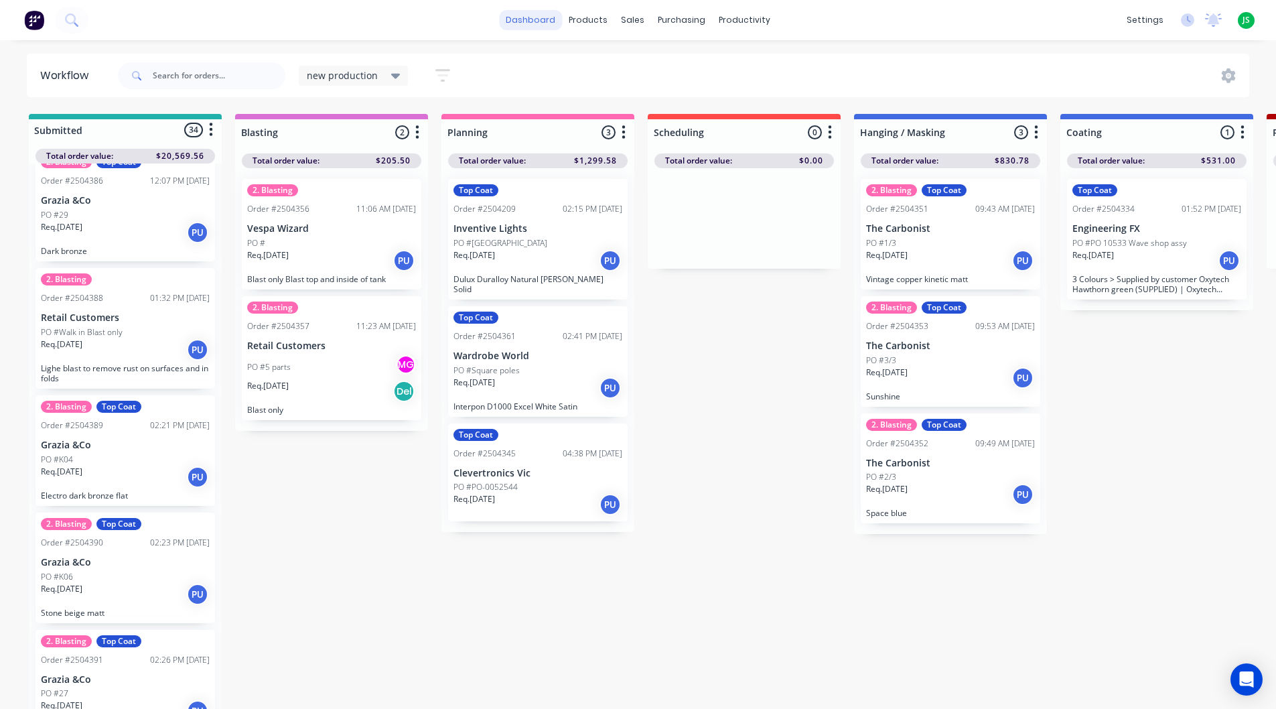
click at [530, 13] on link "dashboard" at bounding box center [530, 20] width 63 height 20
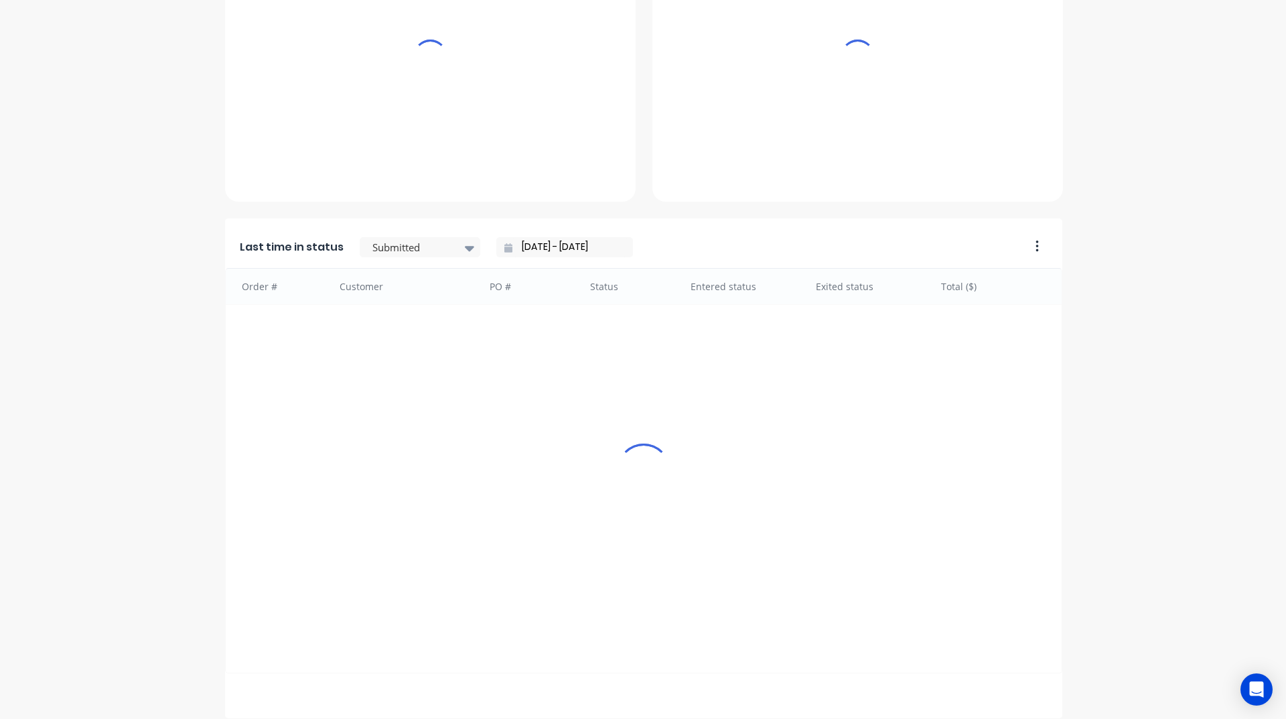
scroll to position [564, 0]
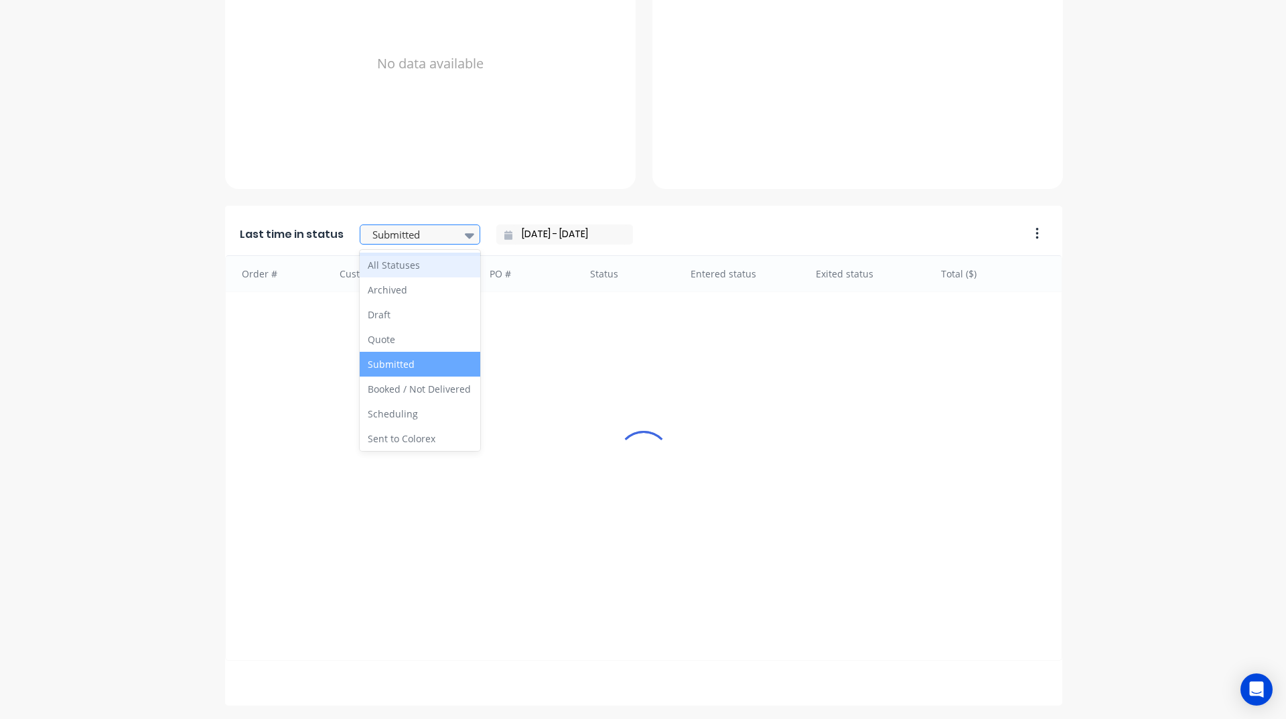
click at [440, 236] on div at bounding box center [413, 234] width 84 height 17
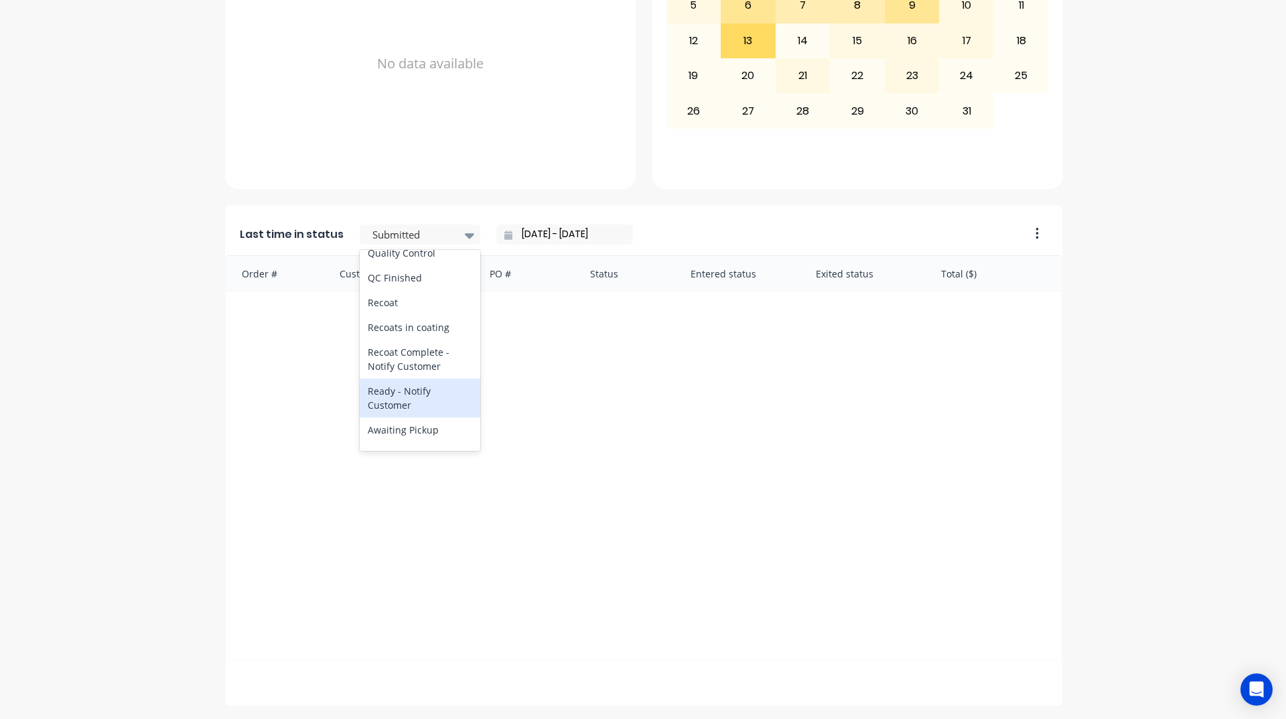
scroll to position [603, 0]
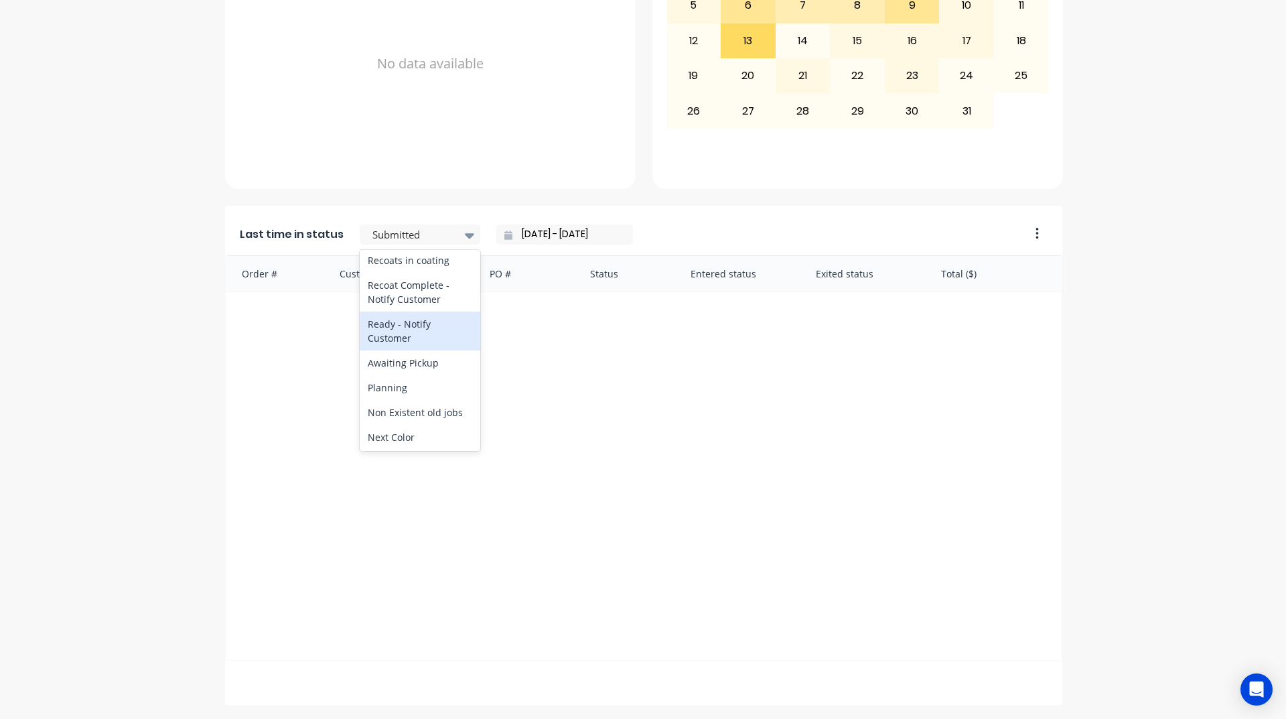
click at [415, 350] on div "Ready - Notify Customer" at bounding box center [420, 330] width 121 height 39
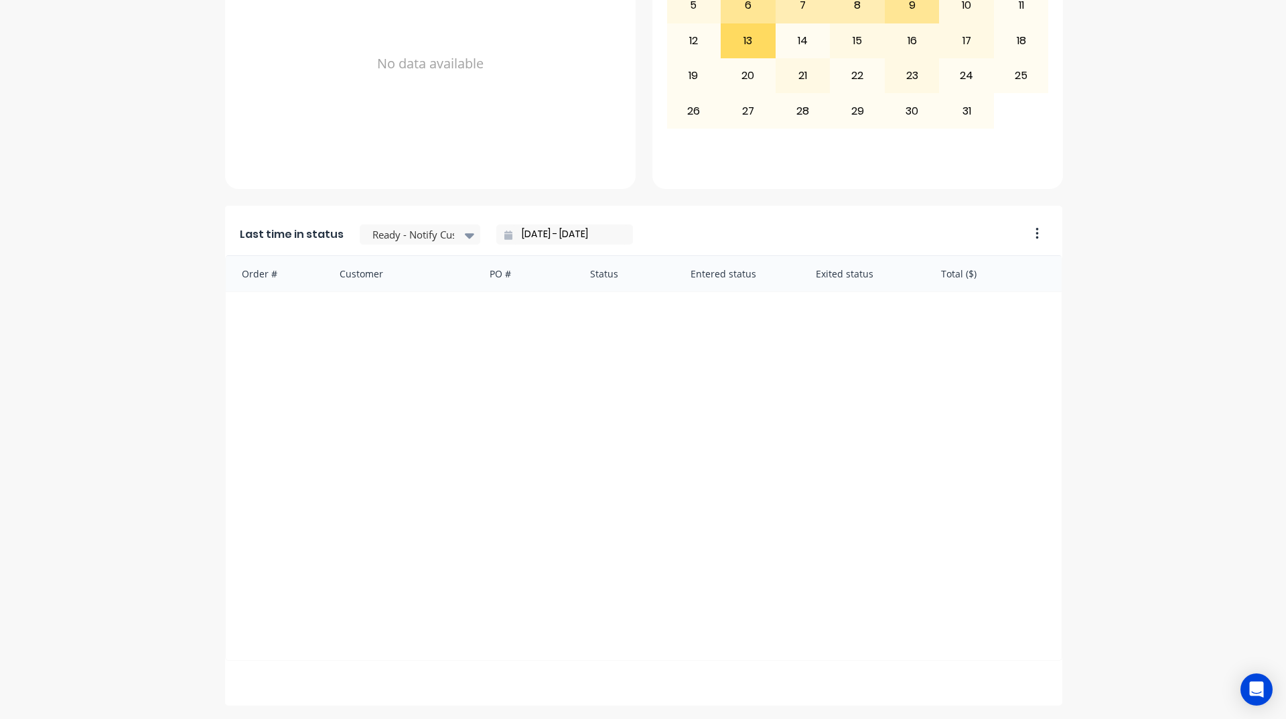
click at [516, 234] on input "[DATE] - [DATE]" at bounding box center [569, 234] width 115 height 20
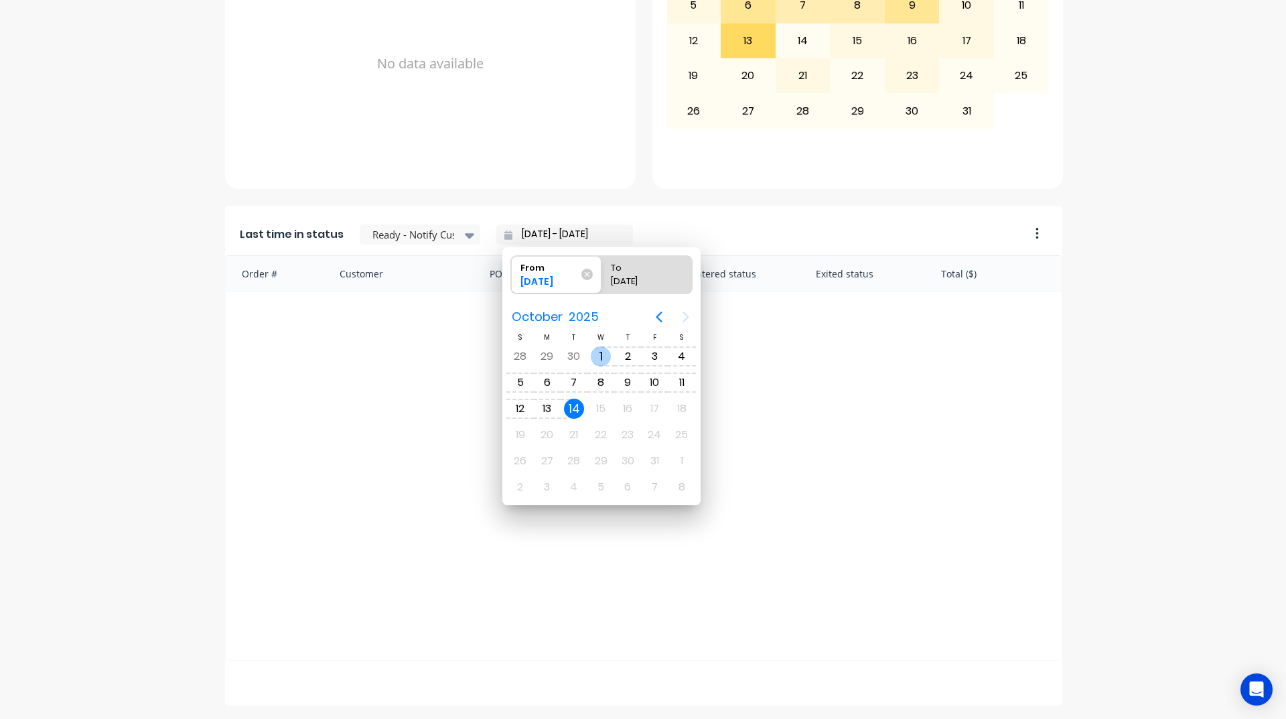
click at [603, 354] on div "1" at bounding box center [601, 356] width 20 height 20
type input "[DATE] - [DATE]"
radio input "false"
radio input "true"
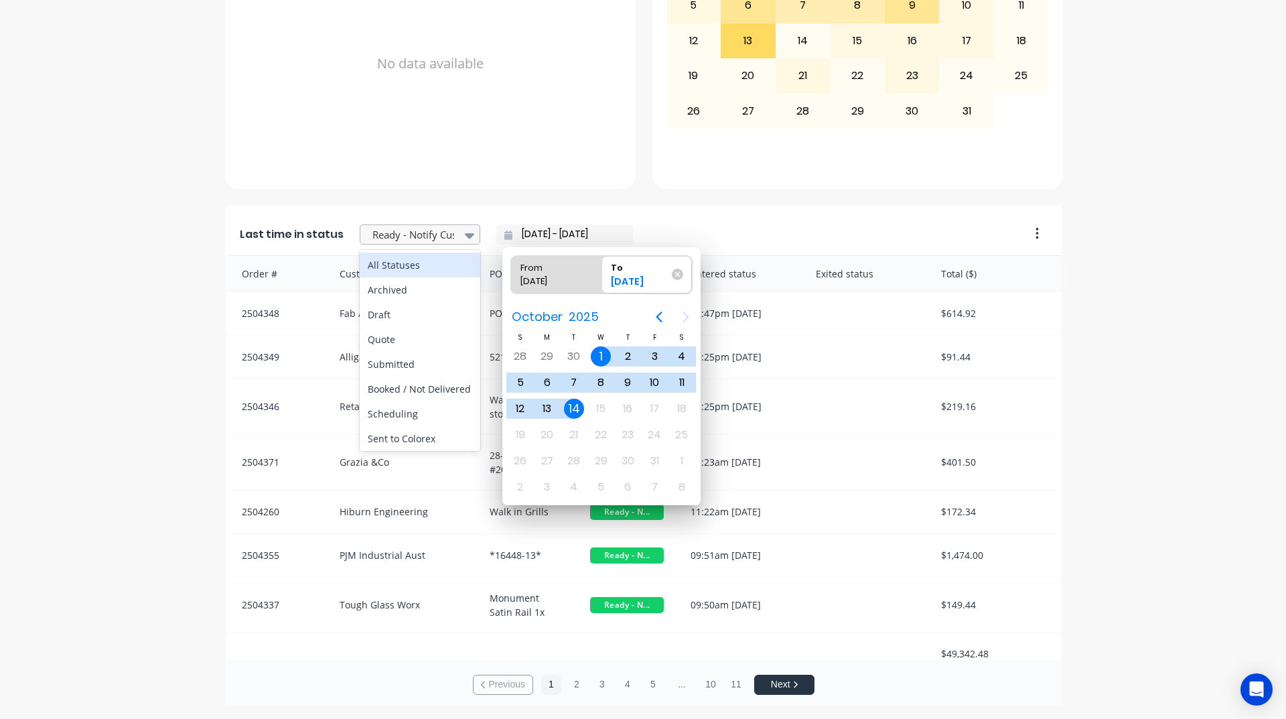
click at [402, 240] on div at bounding box center [413, 234] width 84 height 17
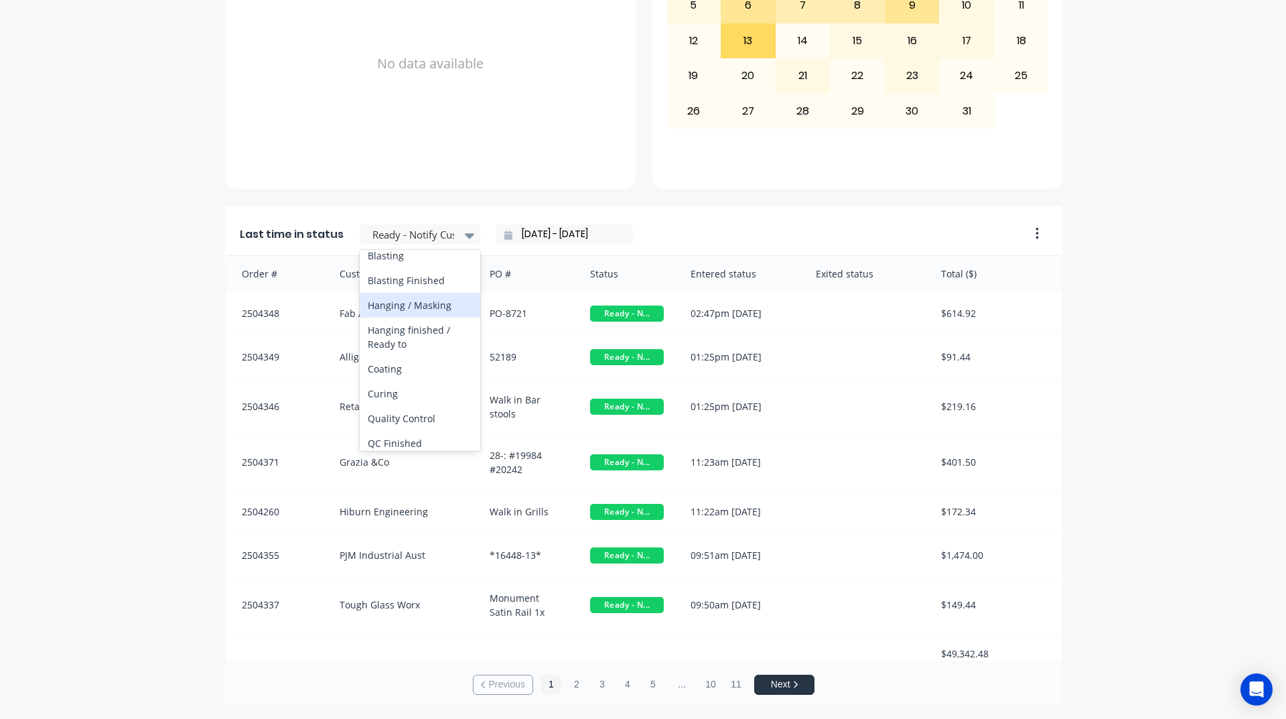
scroll to position [402, 0]
click at [430, 350] on div "Coating" at bounding box center [420, 337] width 121 height 25
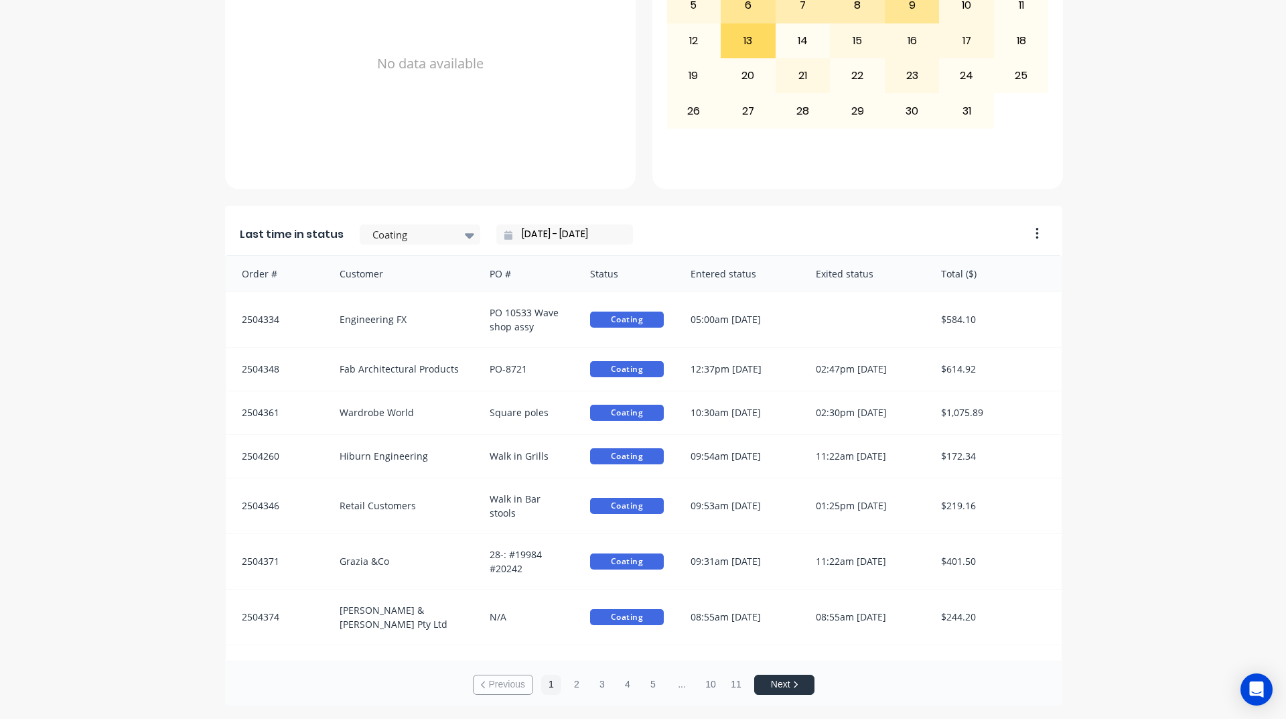
click at [518, 234] on input "[DATE] - [DATE]" at bounding box center [569, 234] width 115 height 20
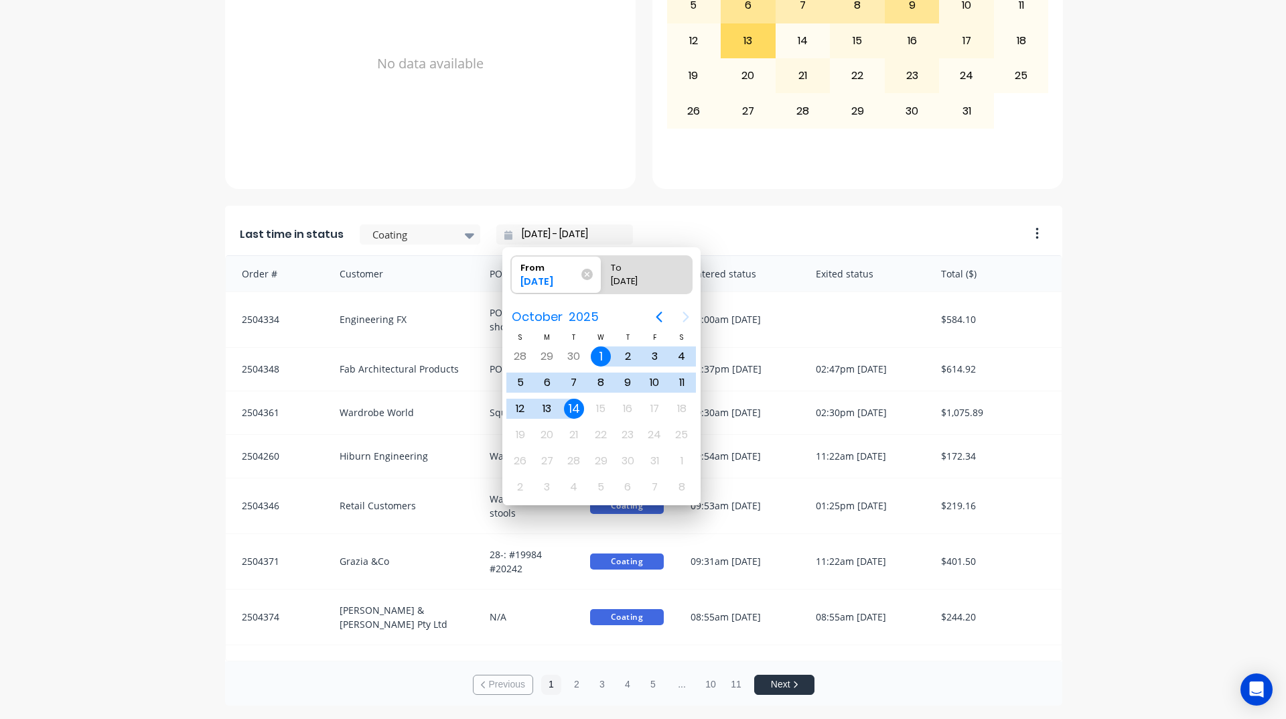
click at [567, 406] on div "14" at bounding box center [574, 408] width 20 height 20
type input "[DATE] - [DATE]"
radio input "false"
radio input "true"
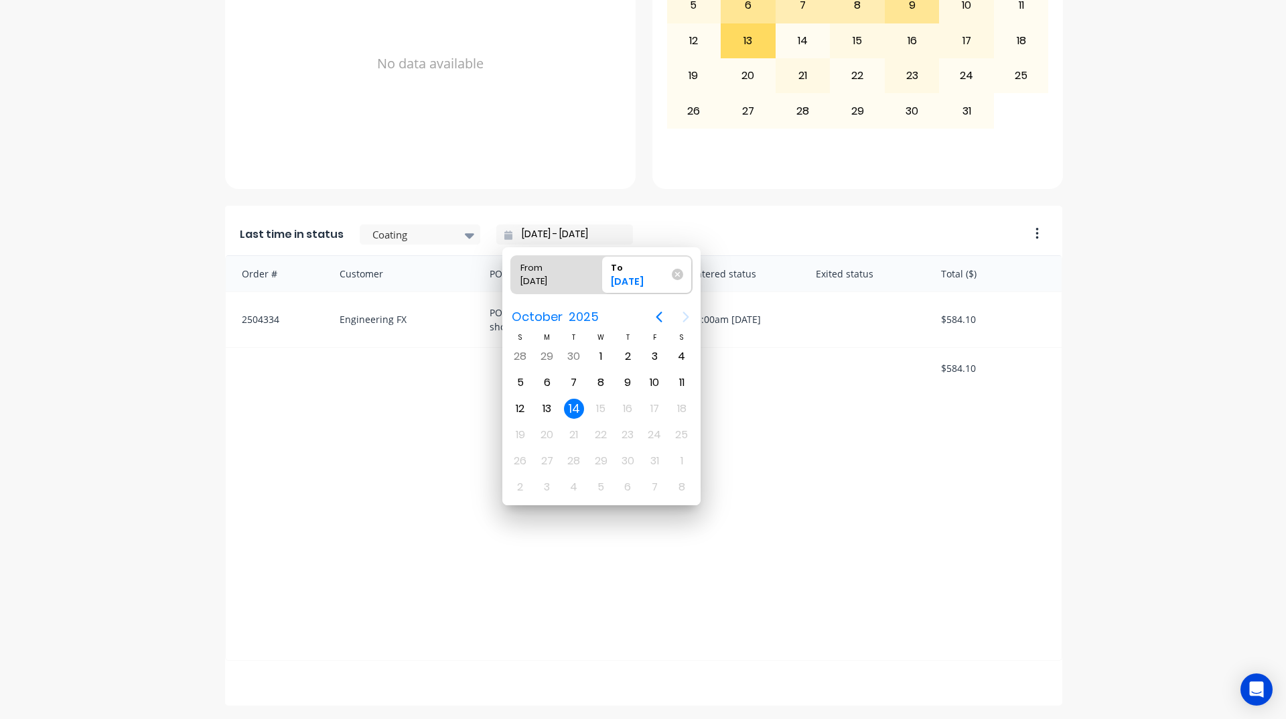
drag, startPoint x: 462, startPoint y: 414, endPoint x: 457, endPoint y: 399, distance: 15.7
click at [459, 412] on div "Order # Customer PO # Status Entered status Exited status Total ($) 2504334 Eng…" at bounding box center [643, 457] width 837 height 405
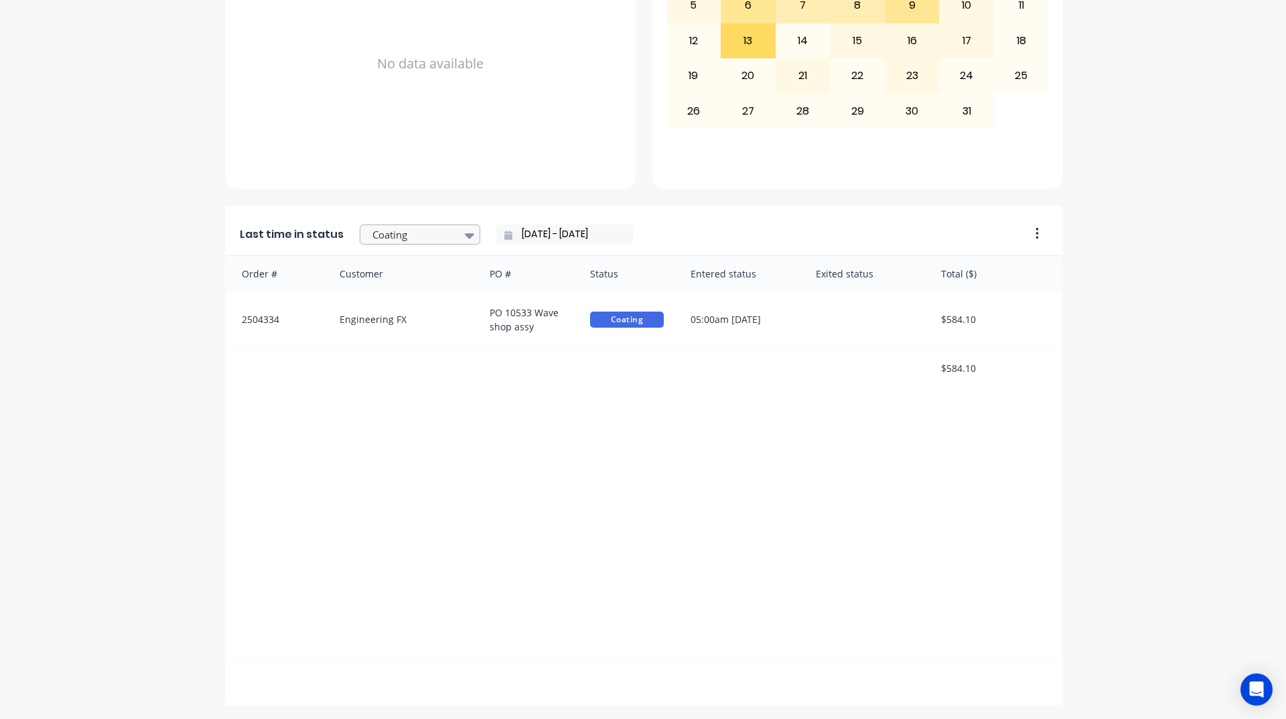
click at [459, 237] on div at bounding box center [469, 235] width 20 height 23
click at [390, 364] on div "Submitted" at bounding box center [420, 364] width 121 height 25
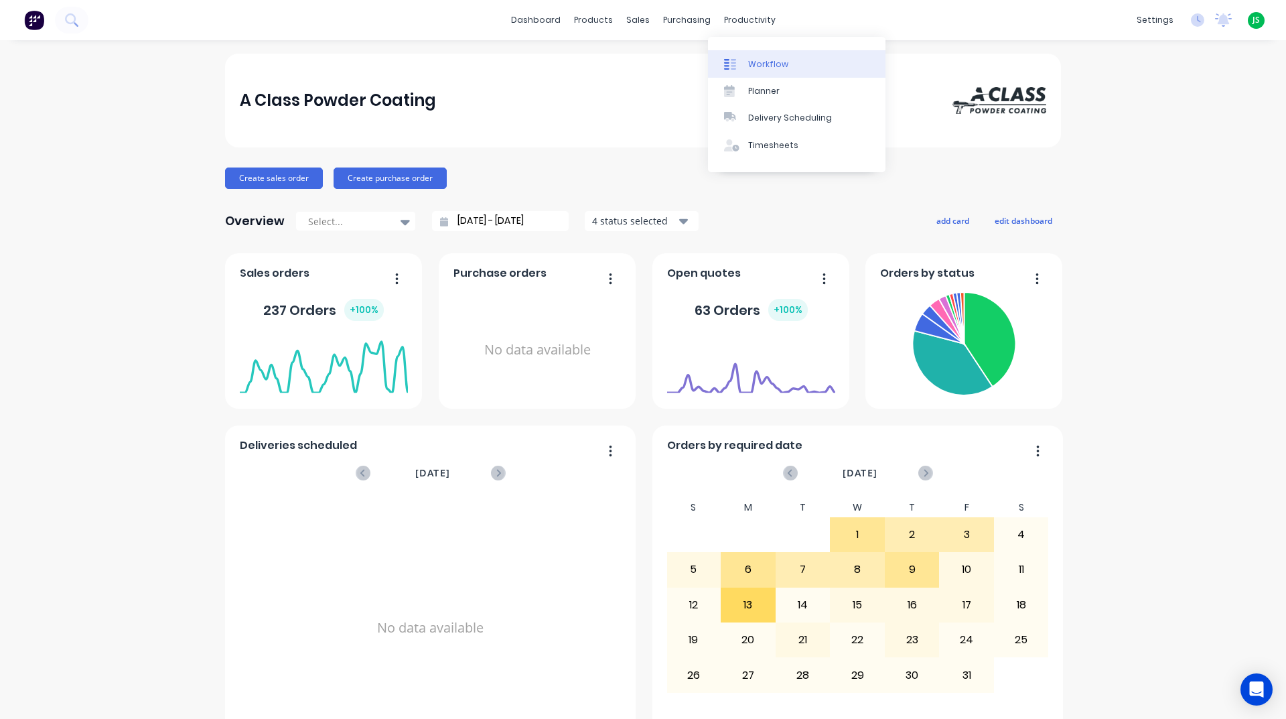
click at [777, 54] on link "Workflow" at bounding box center [796, 63] width 177 height 27
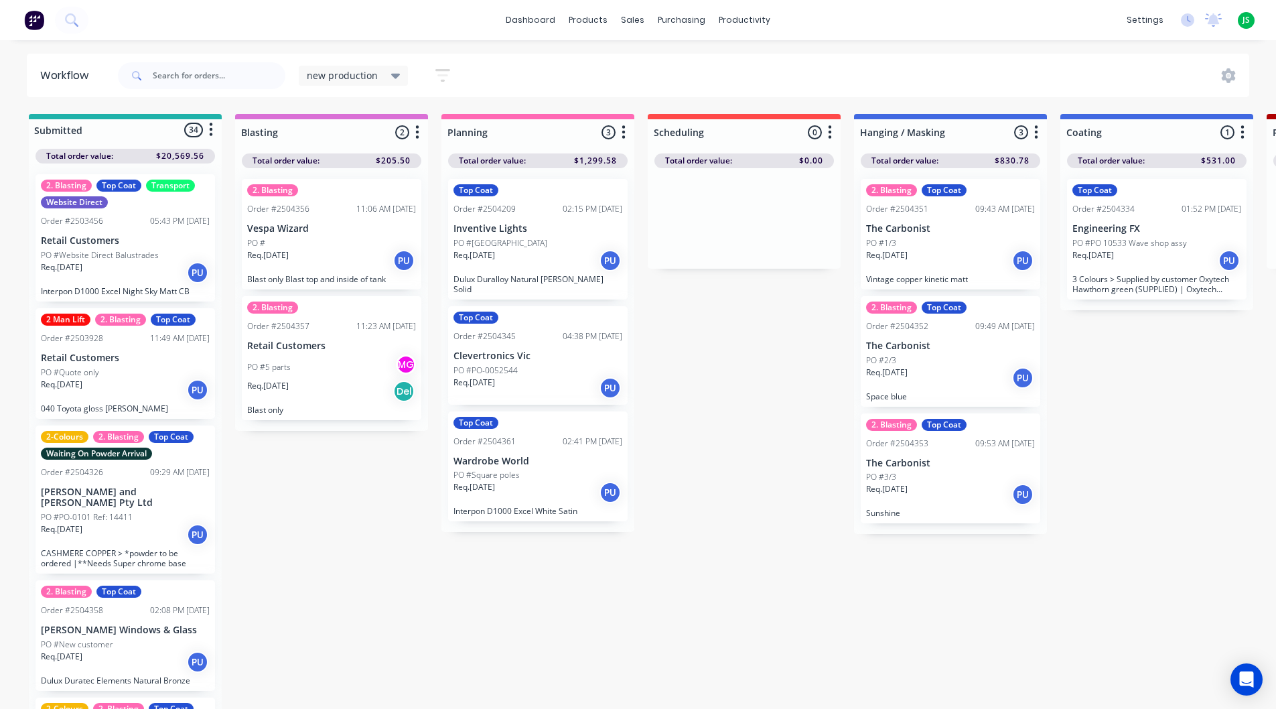
click at [512, 486] on div "Req. [DATE] PU" at bounding box center [537, 492] width 169 height 23
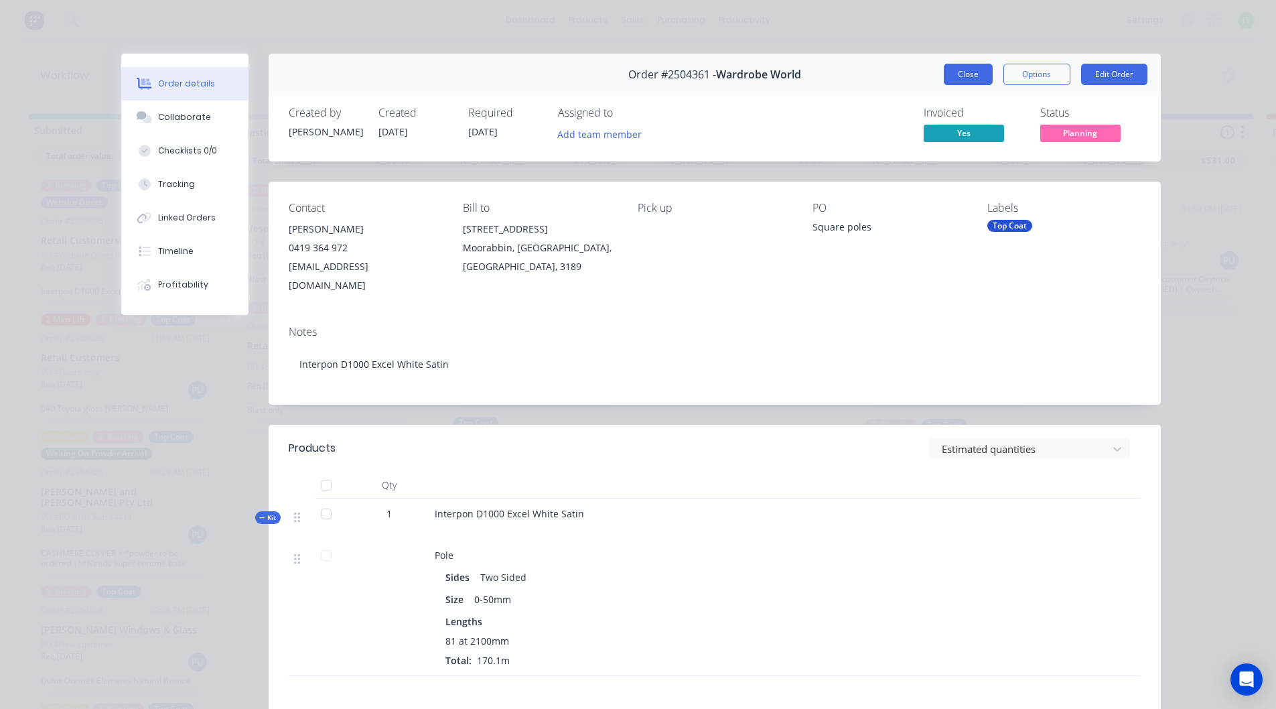
click at [956, 76] on button "Close" at bounding box center [968, 74] width 49 height 21
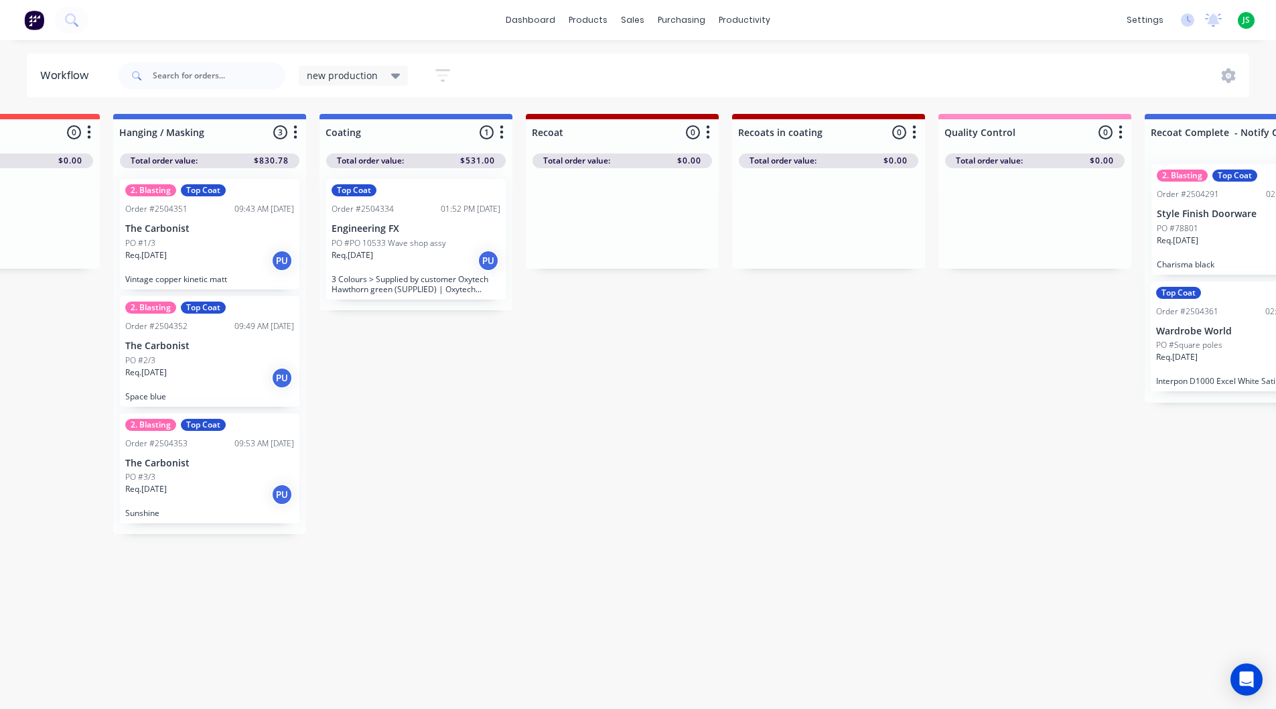
scroll to position [0, 743]
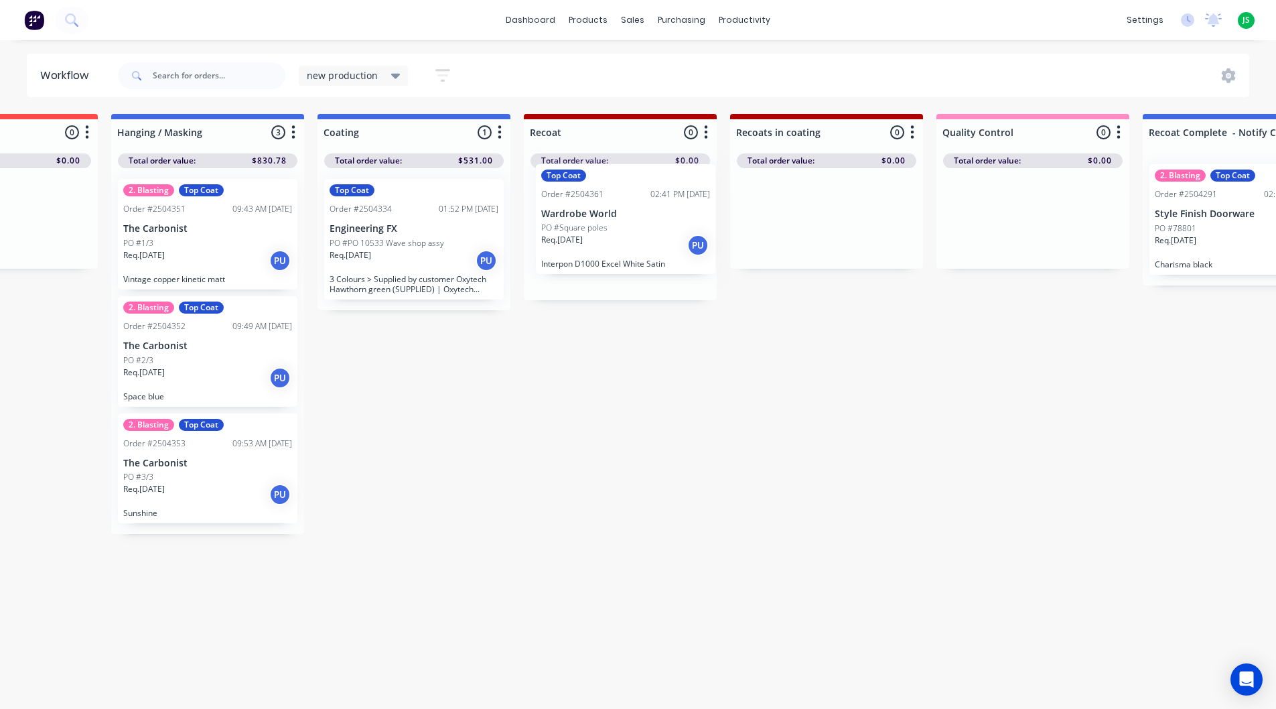
drag, startPoint x: 396, startPoint y: 459, endPoint x: 609, endPoint y: 221, distance: 320.1
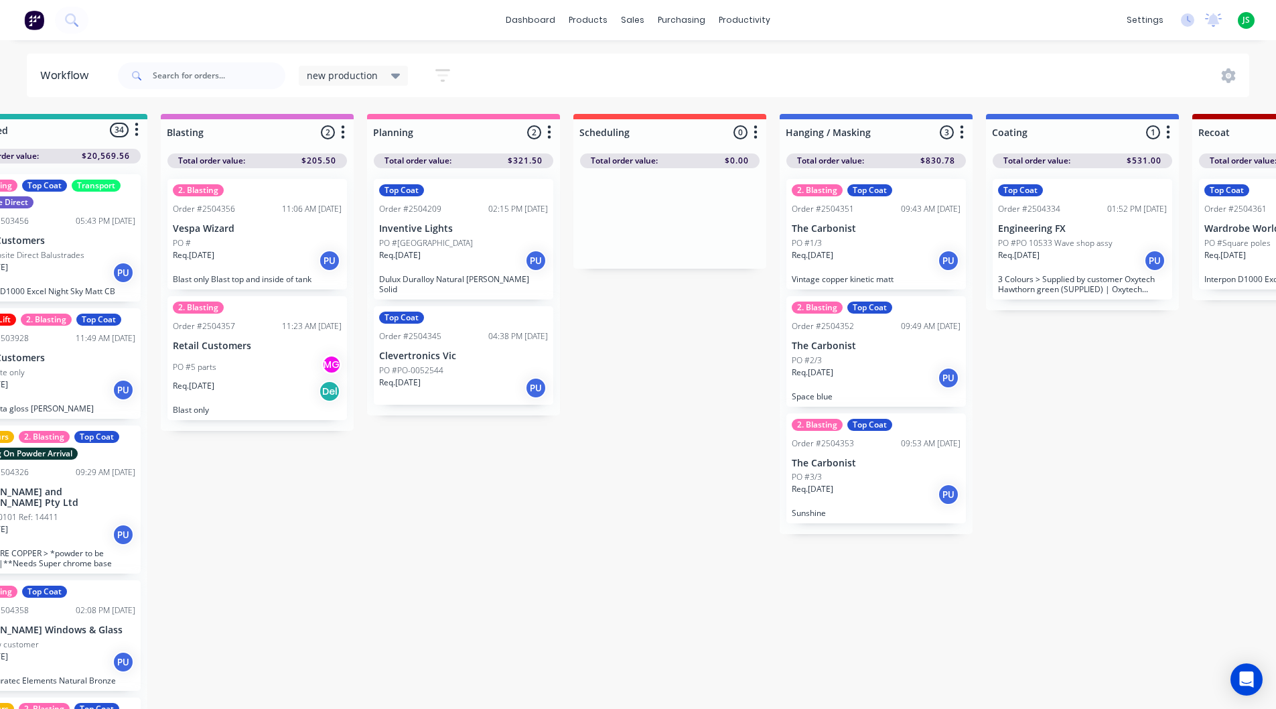
scroll to position [0, 68]
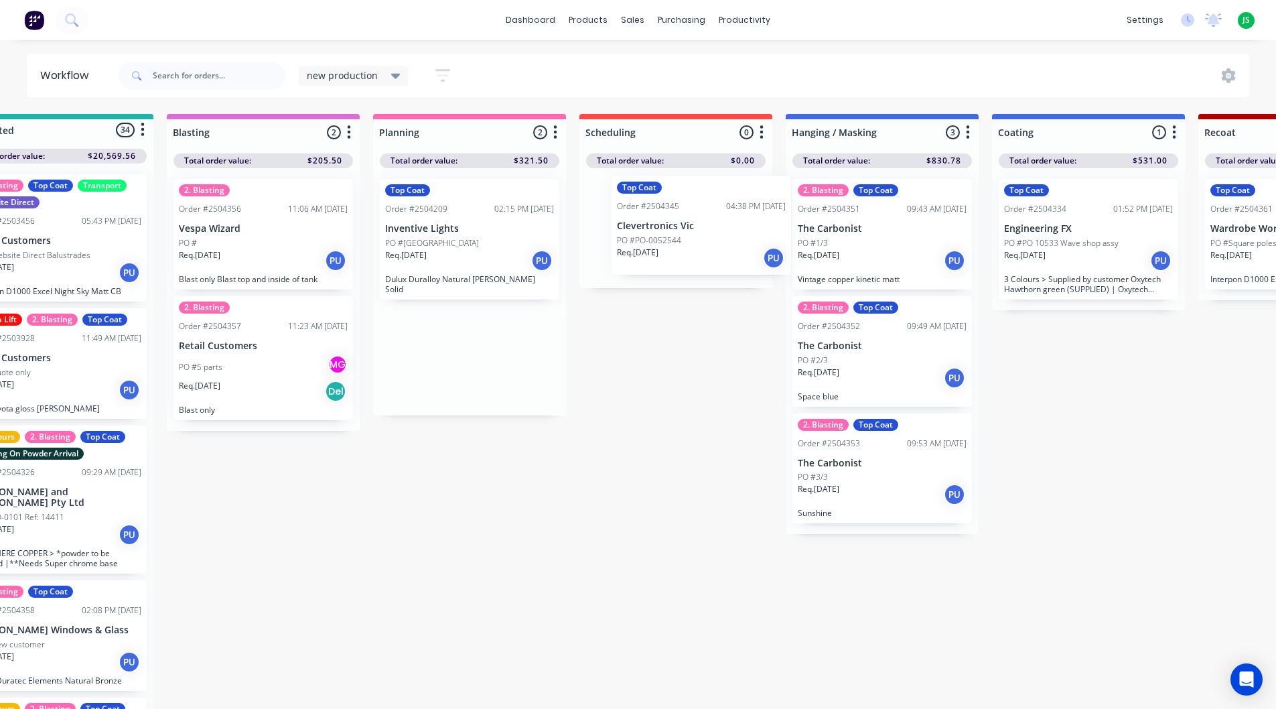
drag, startPoint x: 464, startPoint y: 344, endPoint x: 692, endPoint y: 226, distance: 256.7
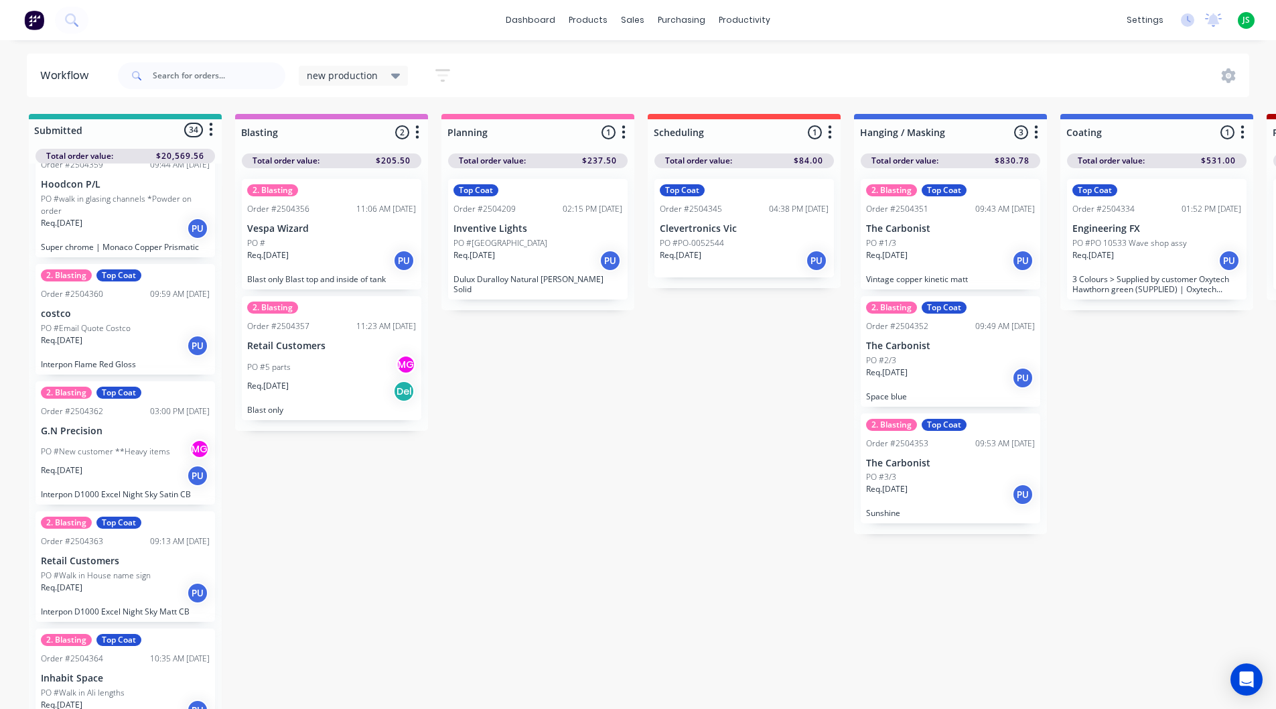
scroll to position [603, 0]
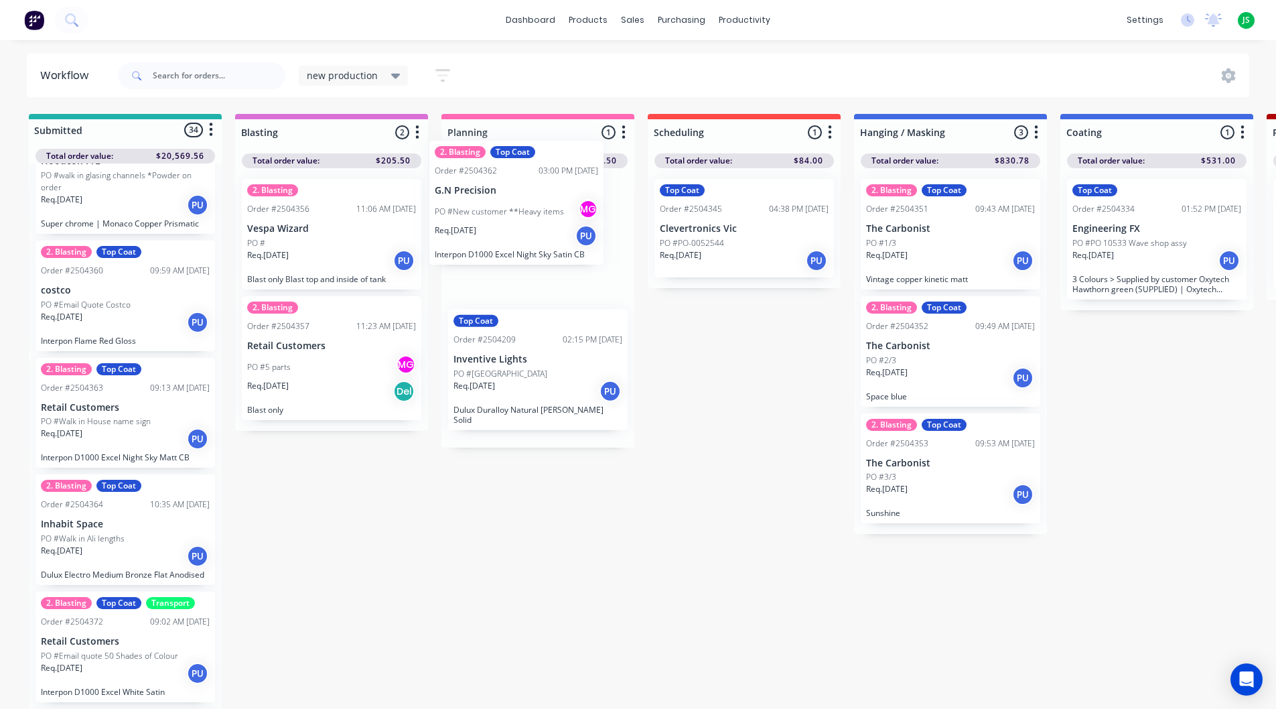
drag, startPoint x: 133, startPoint y: 426, endPoint x: 532, endPoint y: 219, distance: 449.6
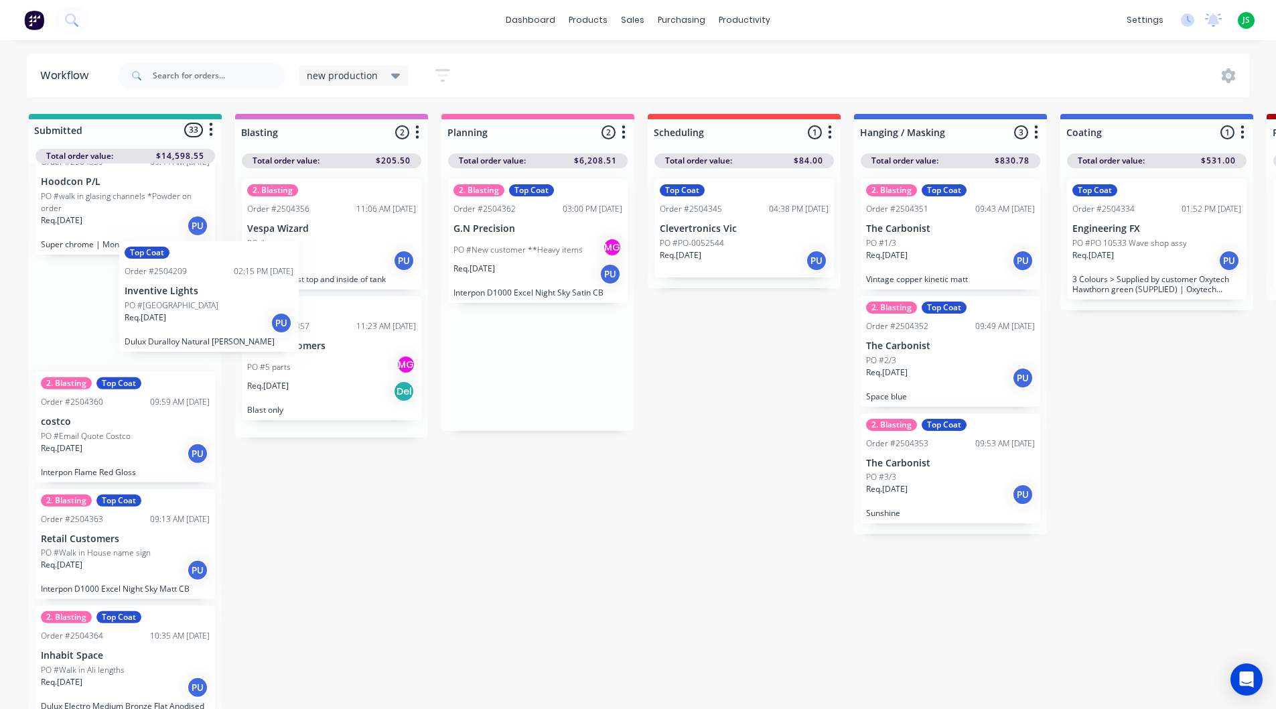
drag, startPoint x: 525, startPoint y: 370, endPoint x: 55, endPoint y: 264, distance: 482.1
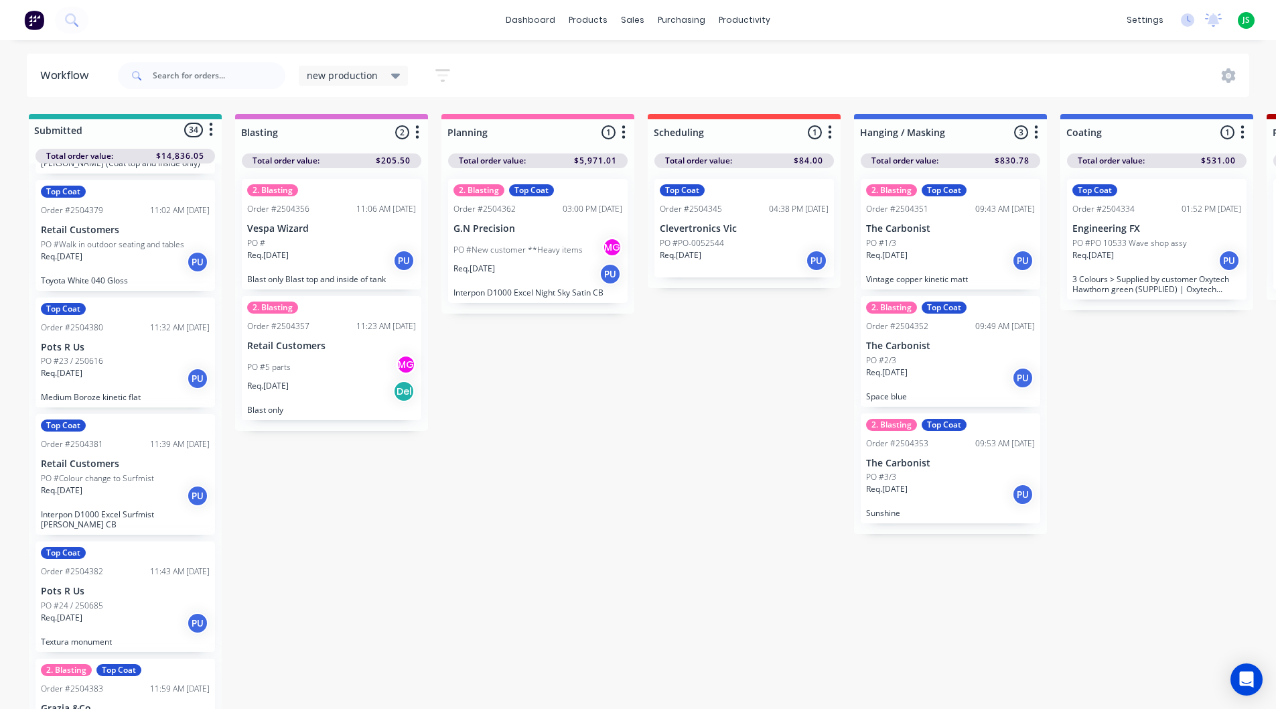
scroll to position [1911, 0]
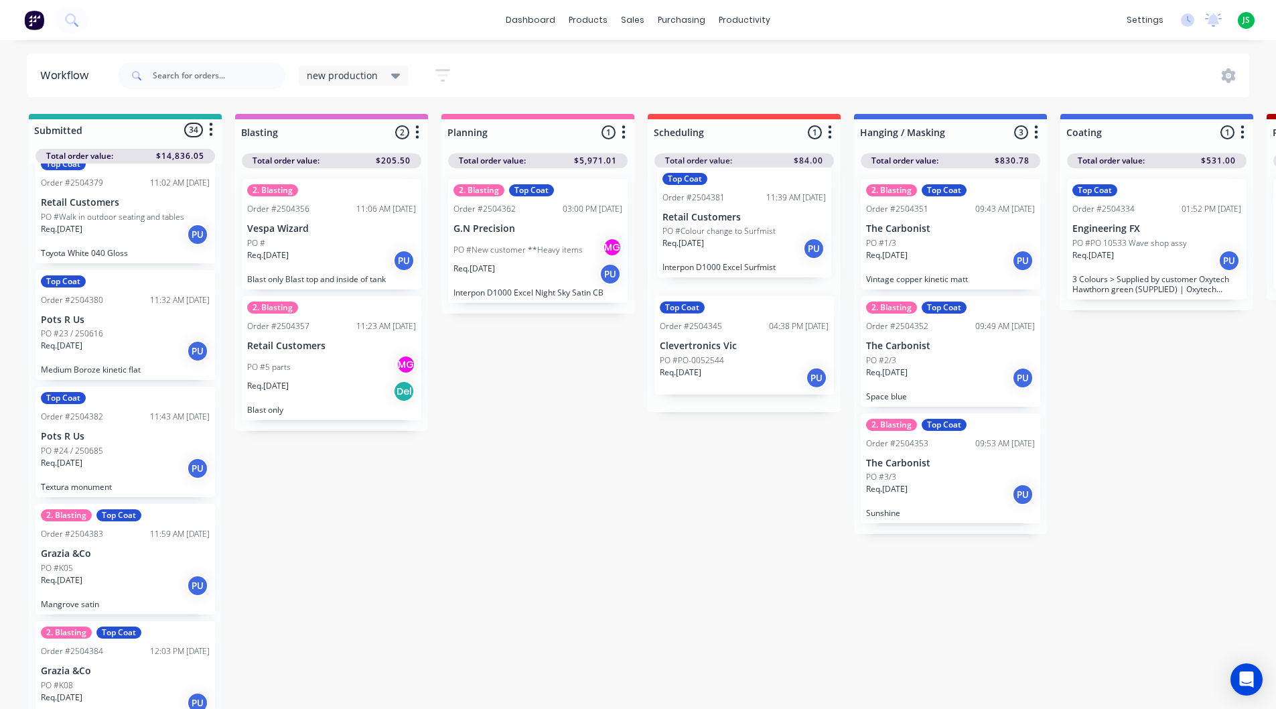
drag, startPoint x: 96, startPoint y: 455, endPoint x: 724, endPoint y: 246, distance: 661.2
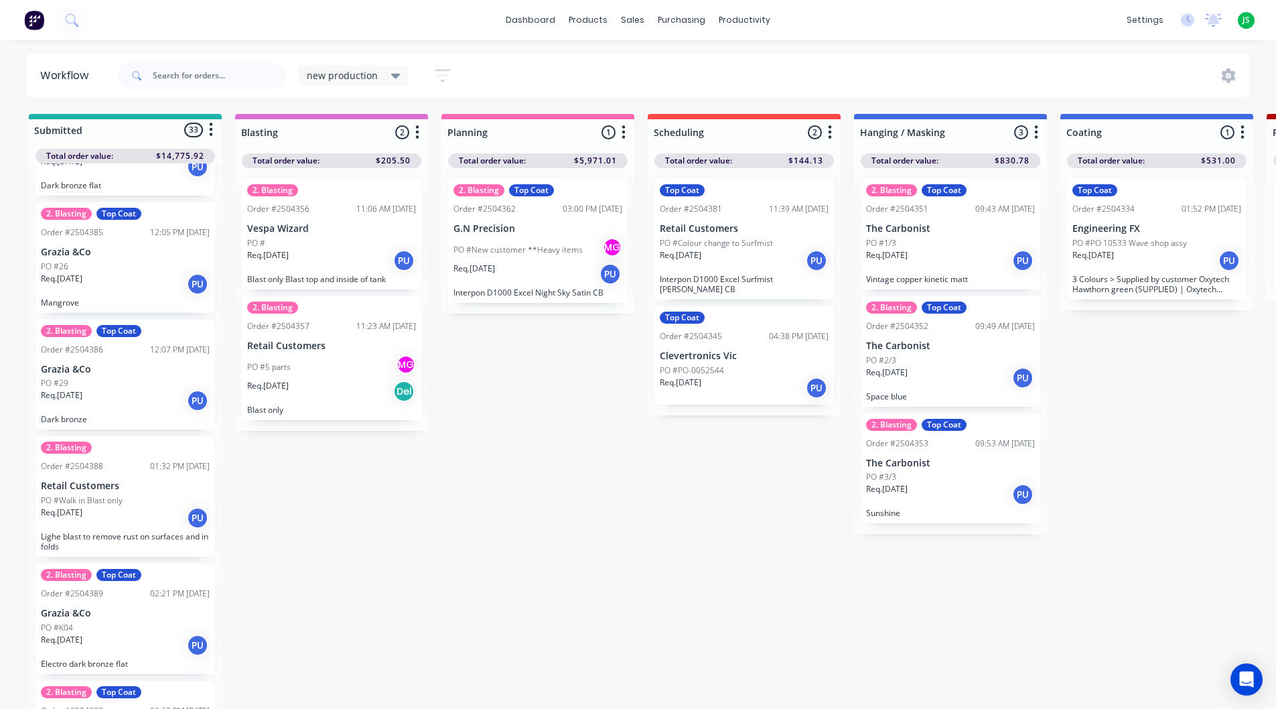
scroll to position [2514, 0]
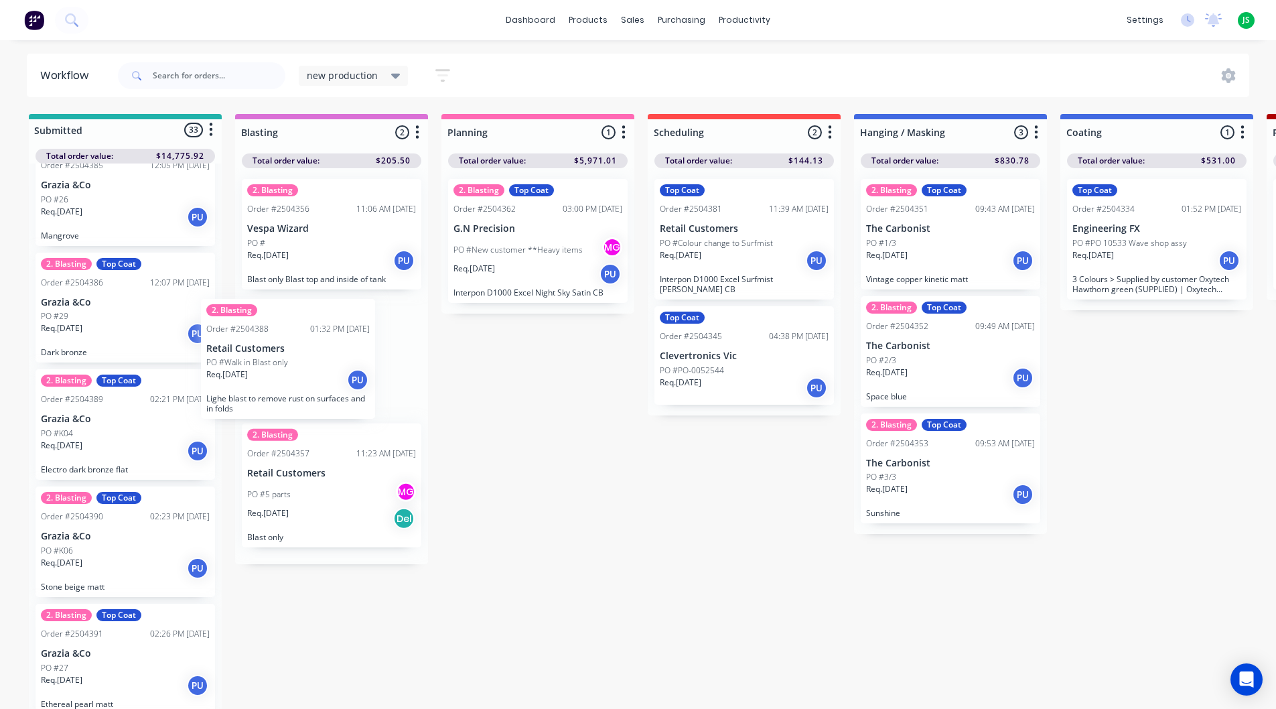
drag, startPoint x: 103, startPoint y: 424, endPoint x: 289, endPoint y: 361, distance: 196.5
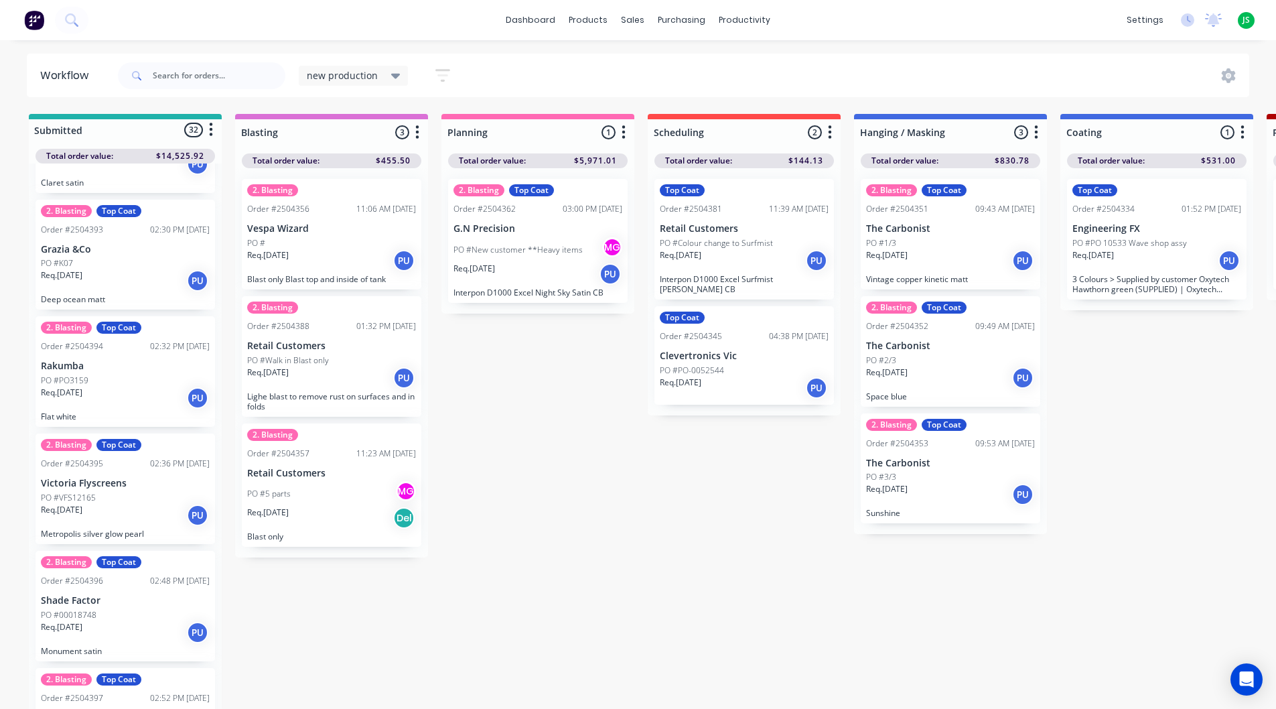
scroll to position [3184, 0]
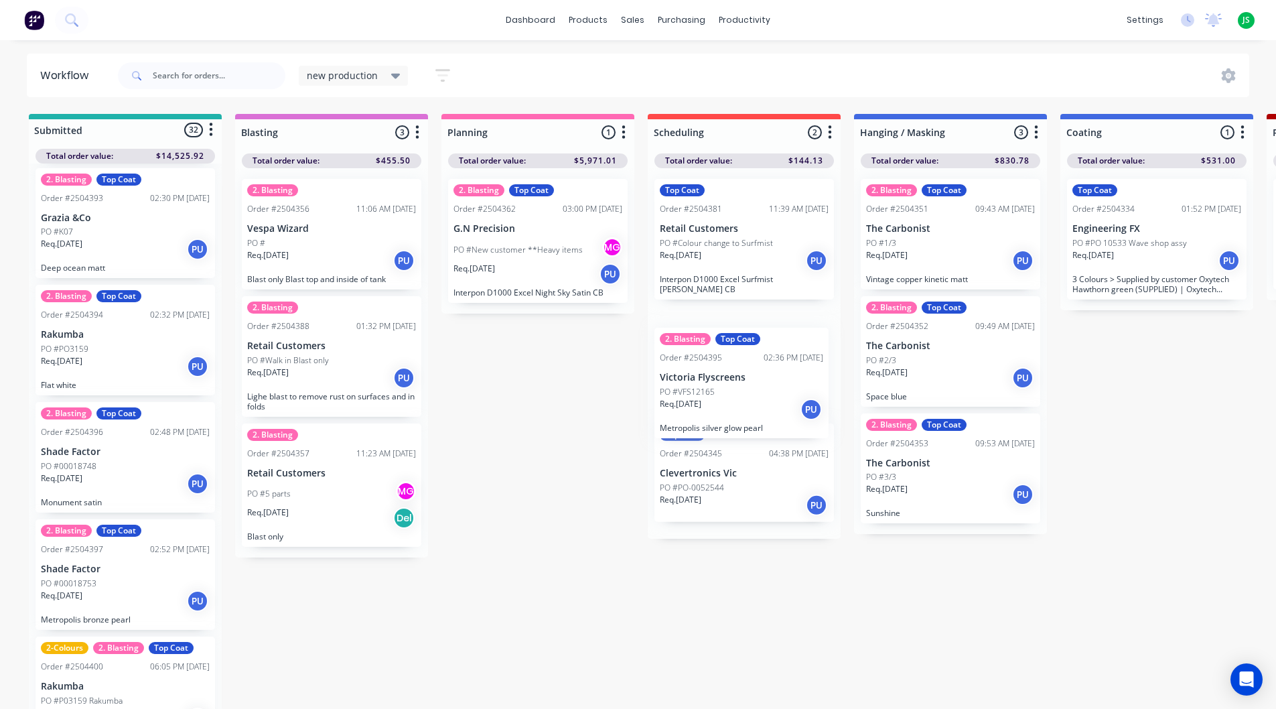
drag, startPoint x: 124, startPoint y: 468, endPoint x: 753, endPoint y: 396, distance: 633.6
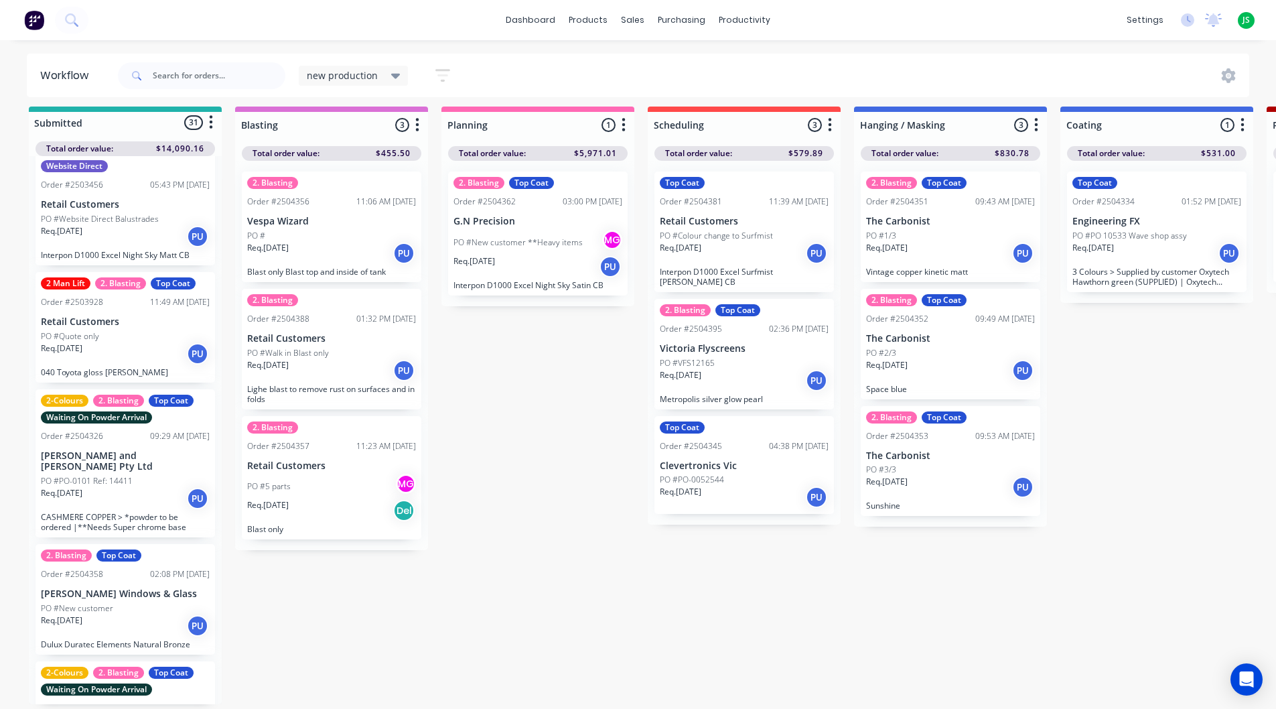
scroll to position [0, 0]
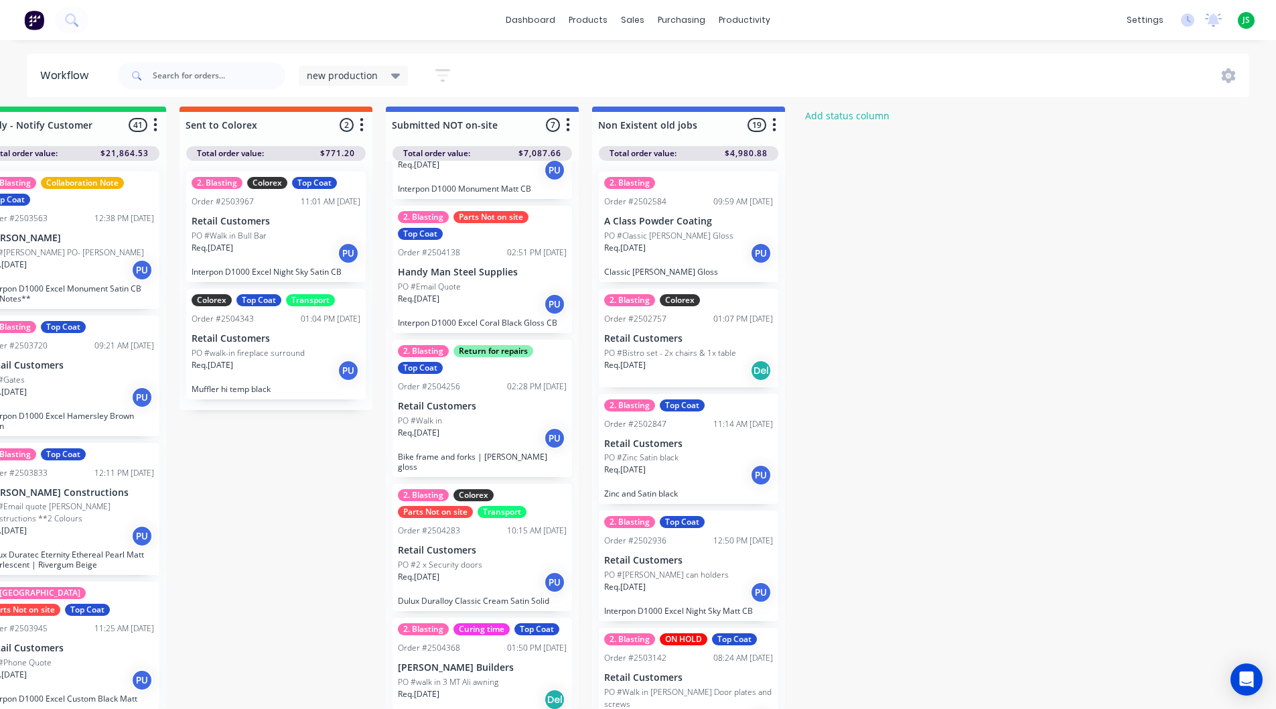
scroll to position [392, 0]
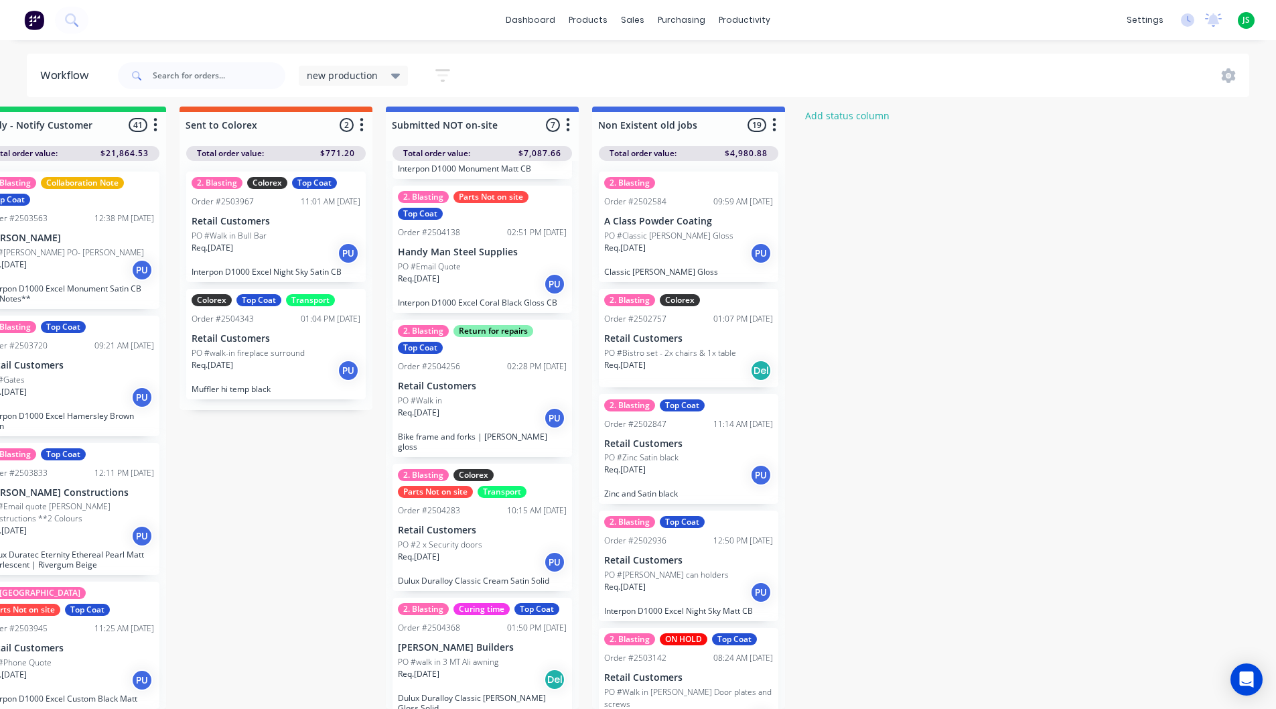
click at [285, 347] on p "PO #walk-in fireplace surround" at bounding box center [248, 353] width 113 height 12
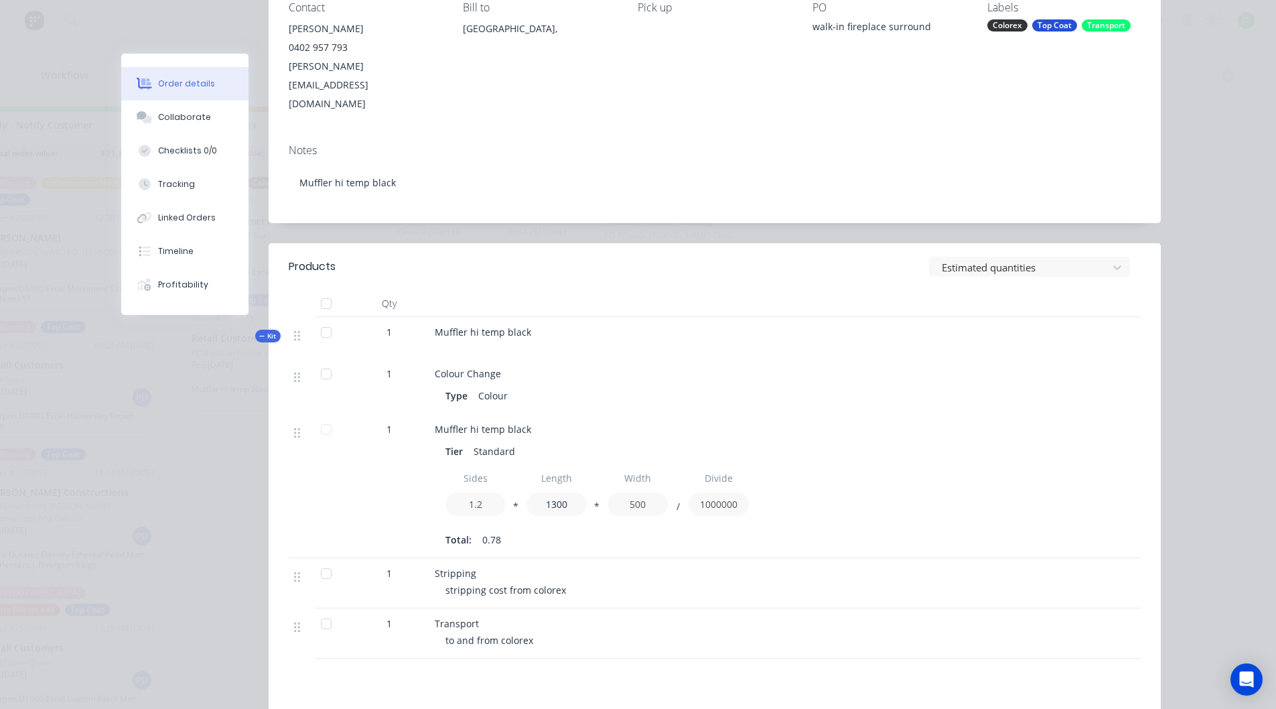
scroll to position [192, 0]
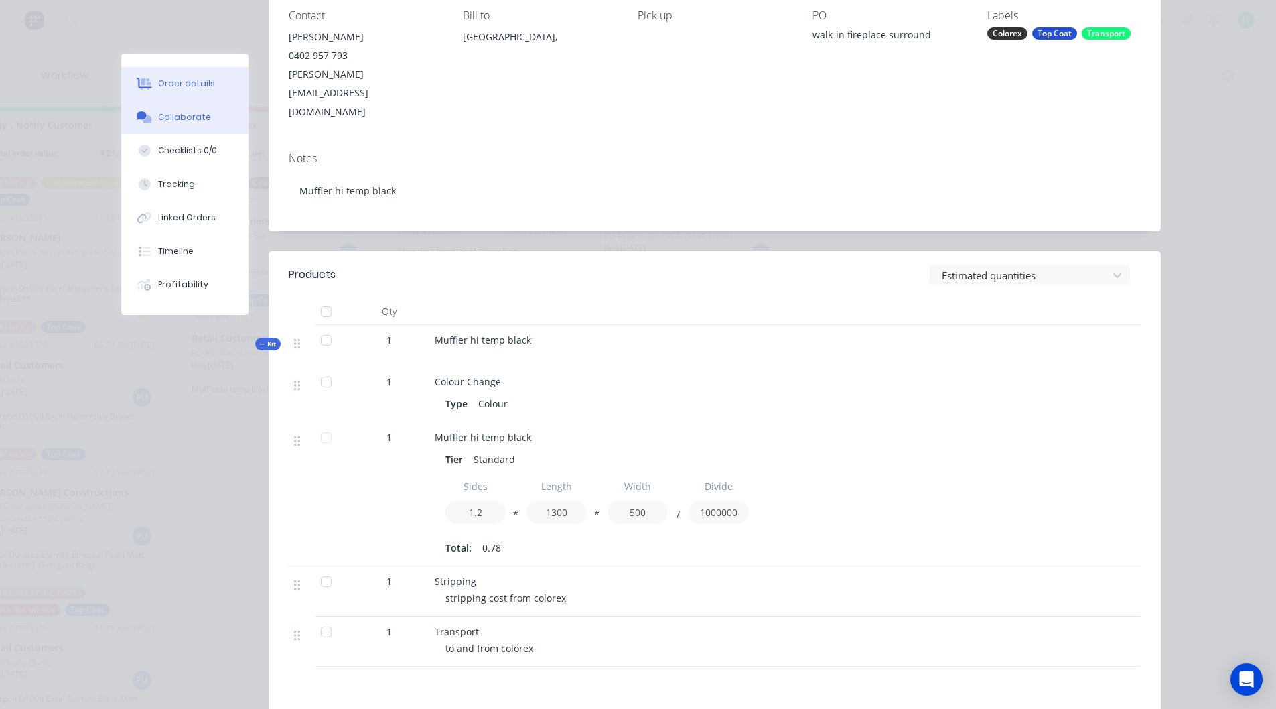
click at [194, 107] on button "Collaborate" at bounding box center [184, 116] width 127 height 33
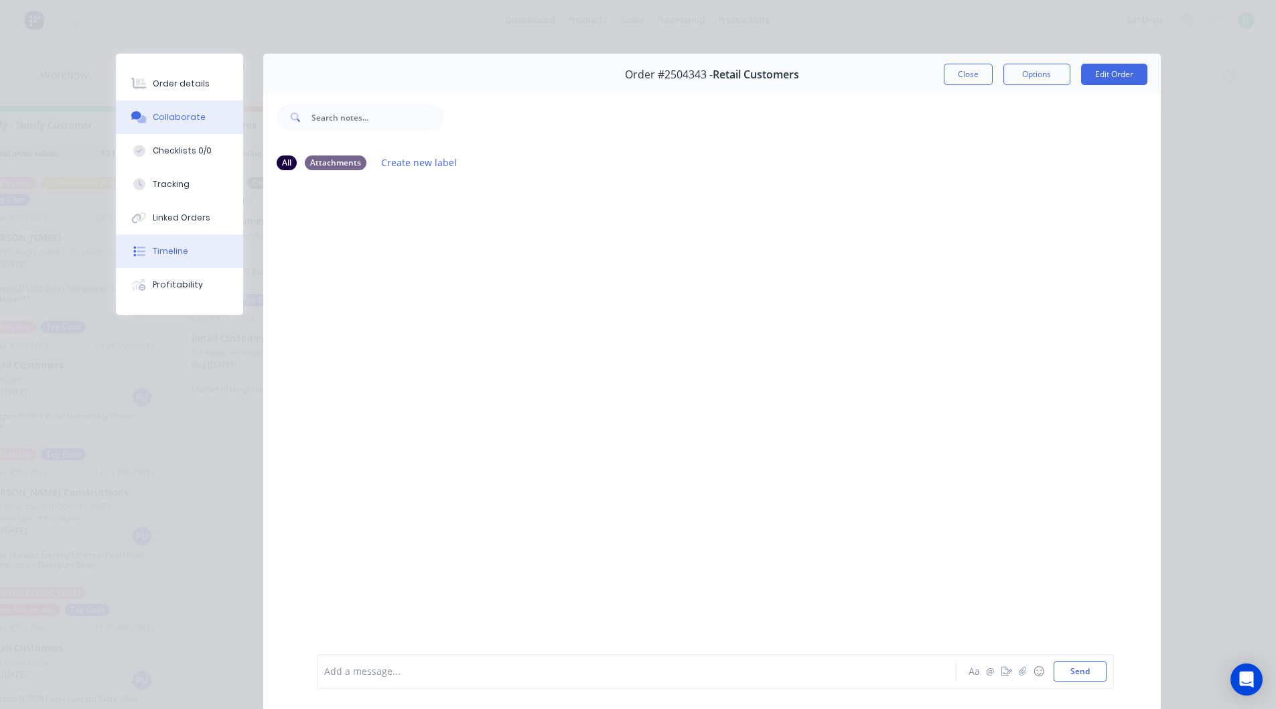
click at [175, 244] on button "Timeline" at bounding box center [179, 250] width 127 height 33
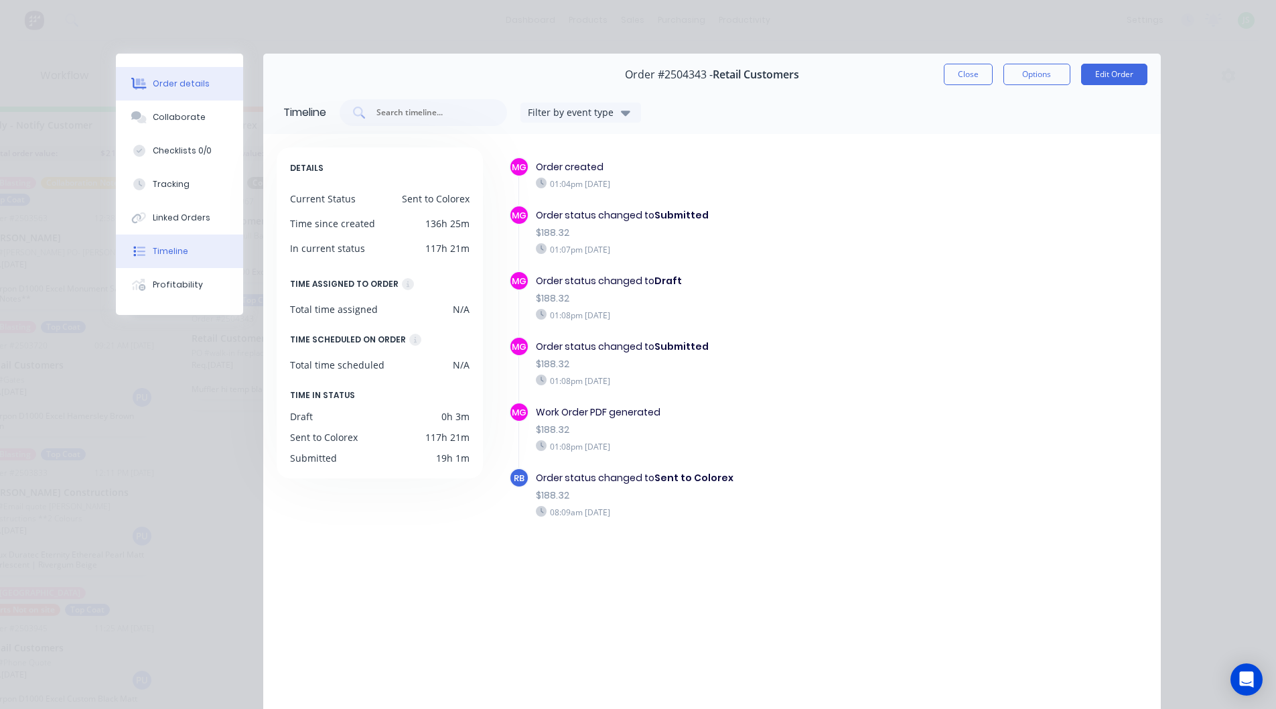
click at [172, 88] on div "Order details" at bounding box center [181, 84] width 57 height 12
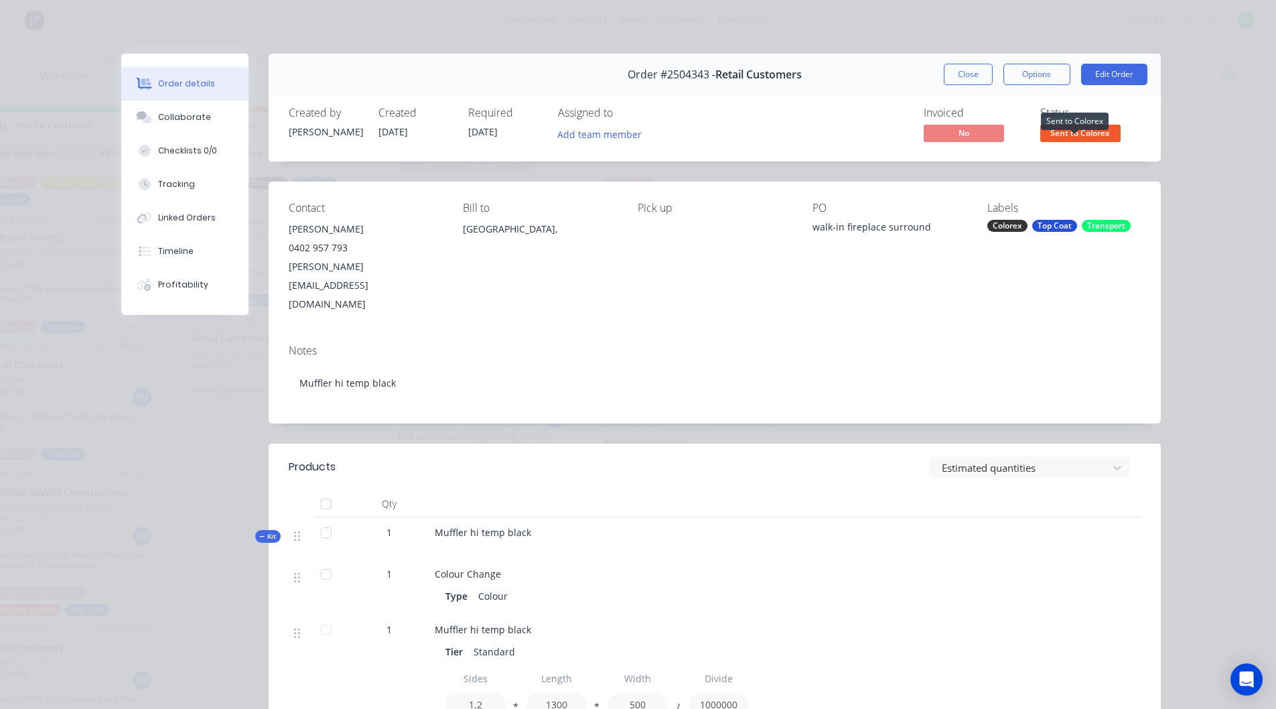
click at [1089, 127] on span "Sent to Colorex" at bounding box center [1080, 133] width 80 height 17
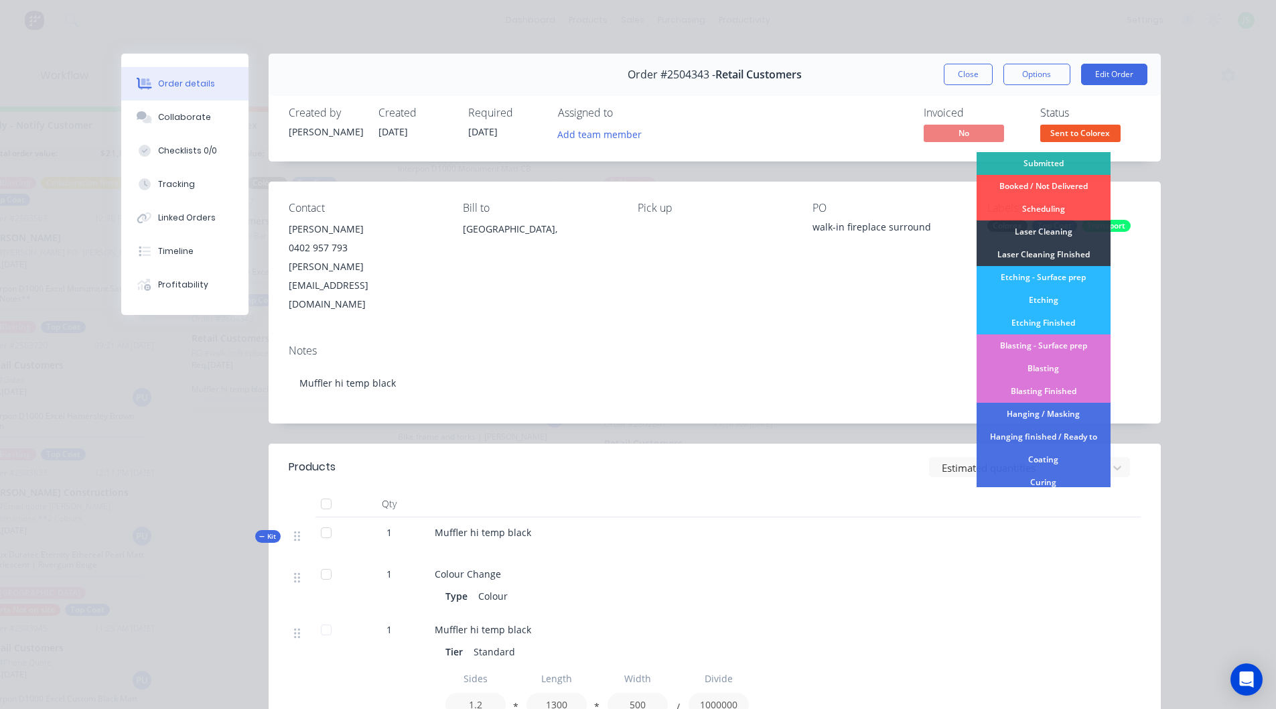
click at [1070, 104] on div "Created by [PERSON_NAME] Created [DATE] Required [DATE] Assigned to Add team me…" at bounding box center [715, 125] width 892 height 71
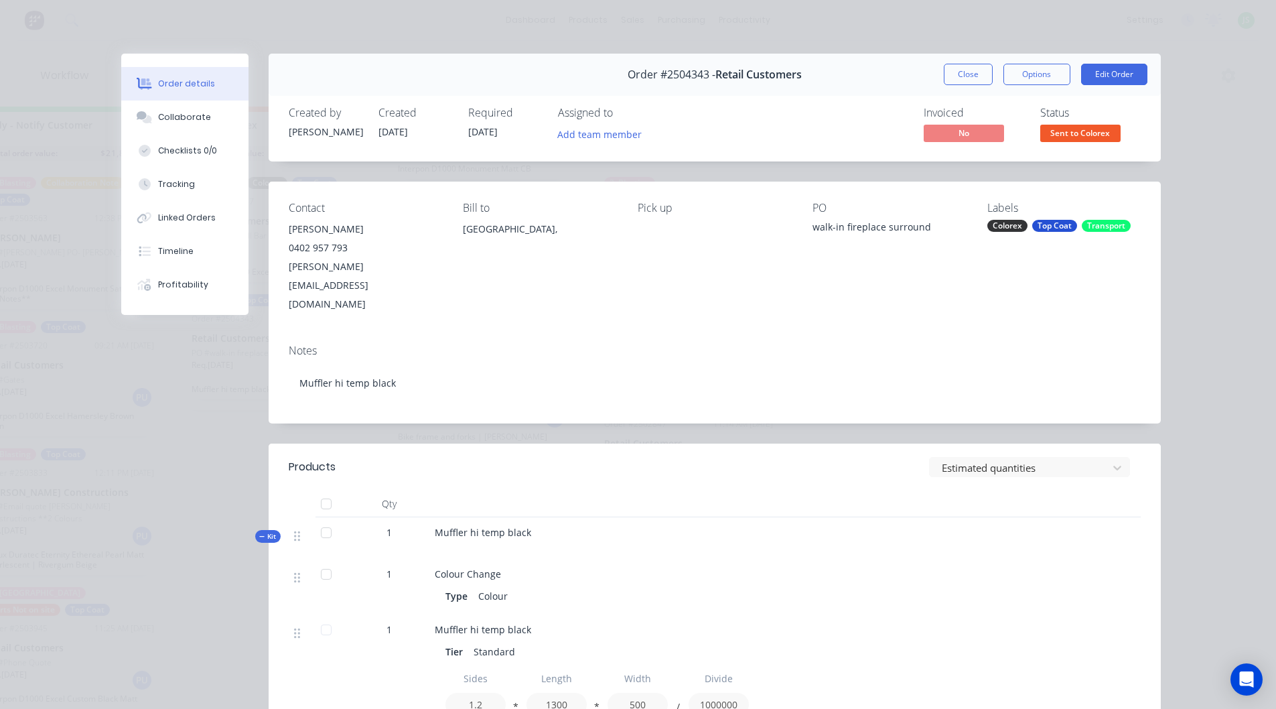
click at [951, 77] on button "Close" at bounding box center [968, 74] width 49 height 21
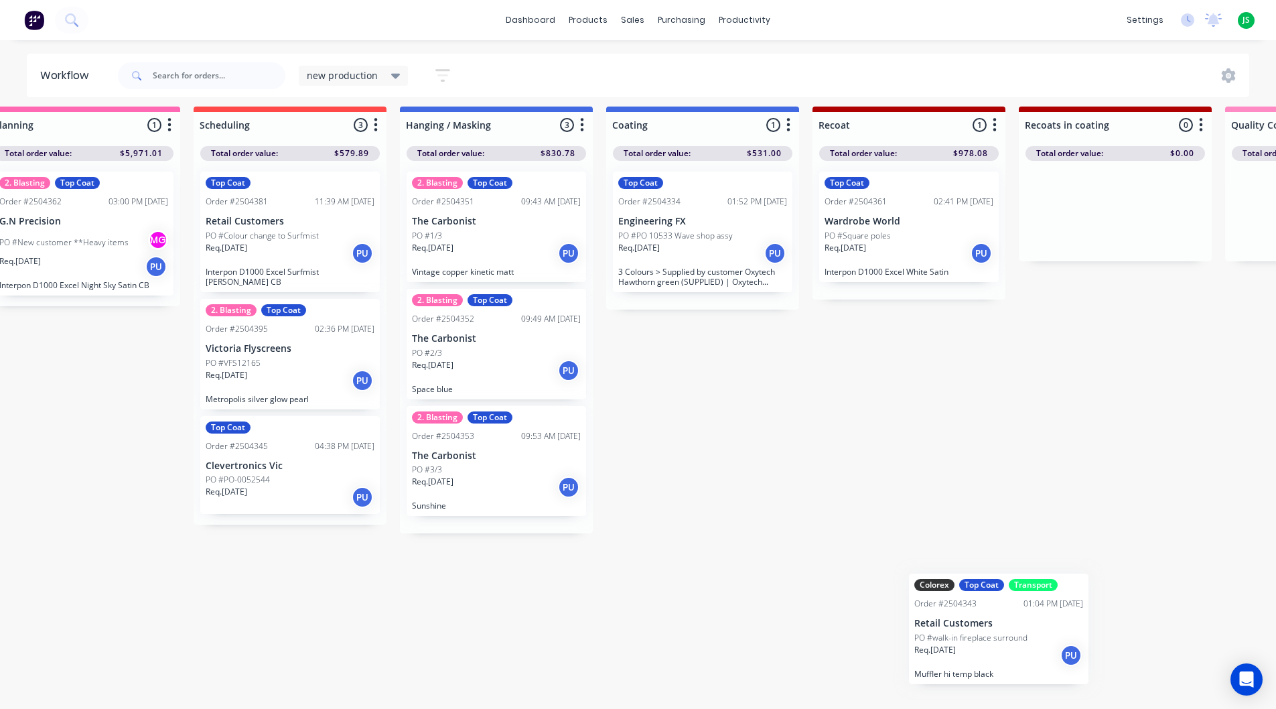
scroll to position [17, 457]
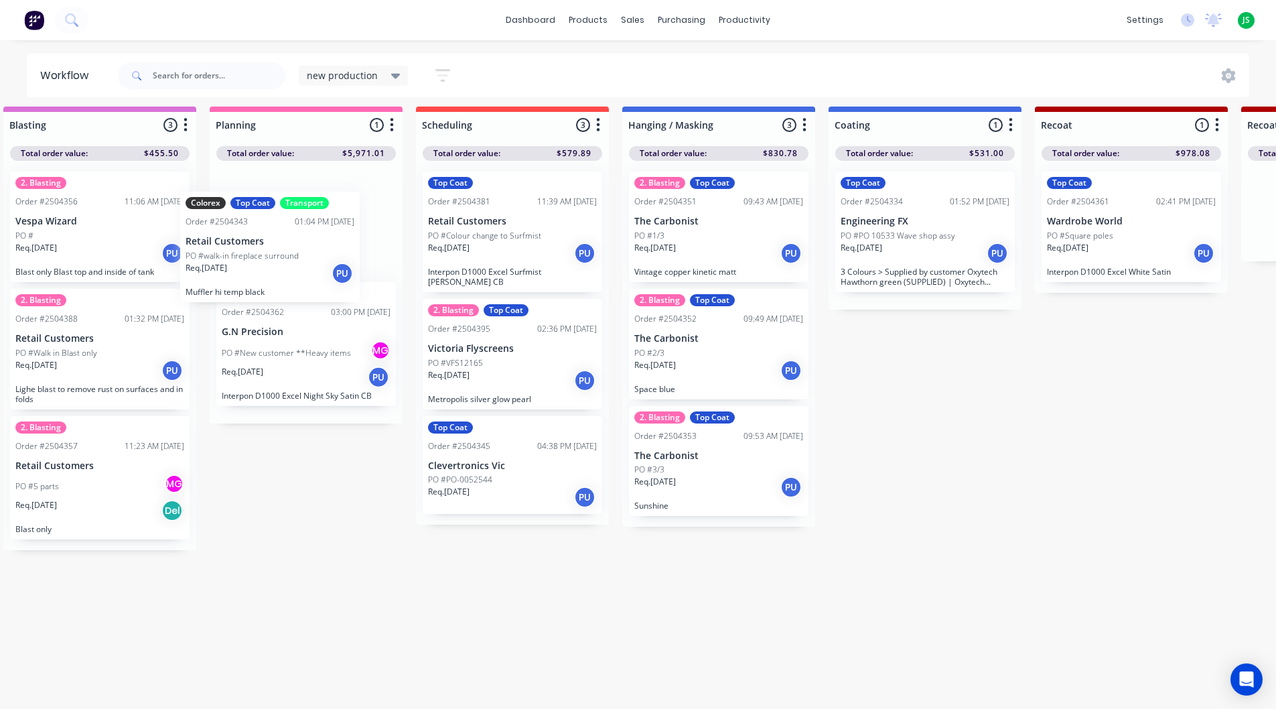
drag, startPoint x: 280, startPoint y: 350, endPoint x: 293, endPoint y: 257, distance: 94.7
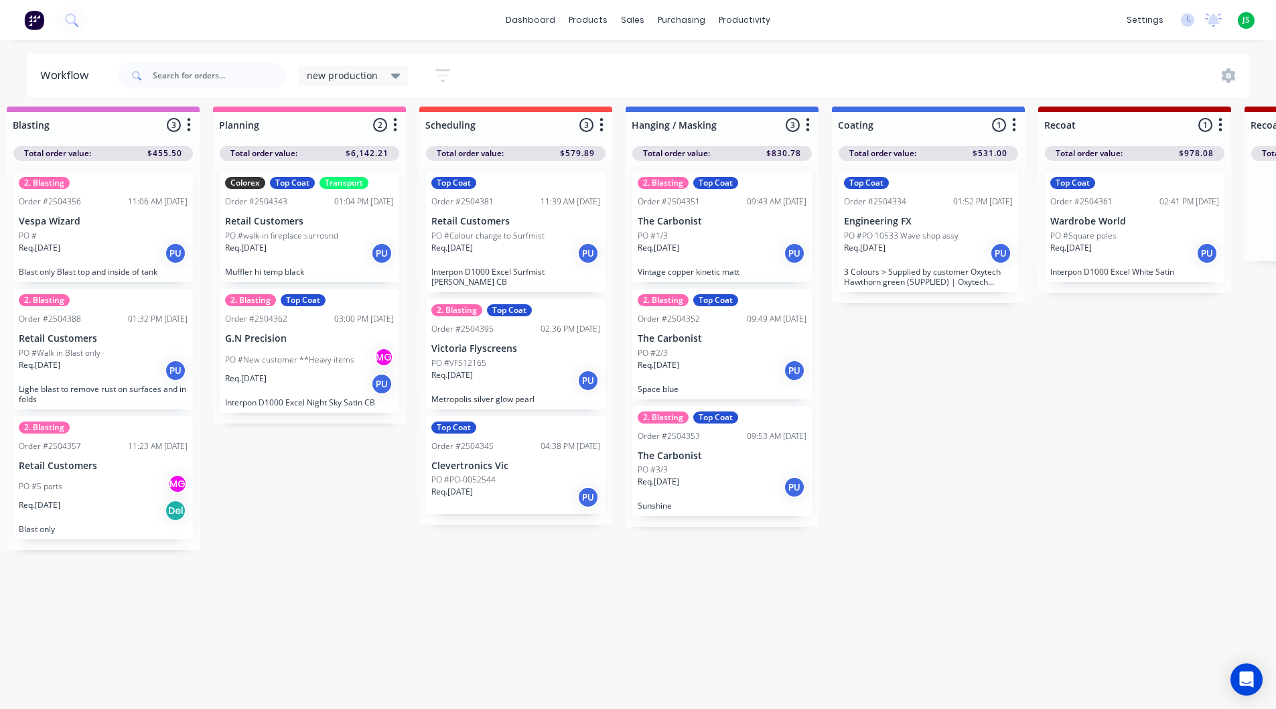
click at [327, 230] on p "PO #walk-in fireplace surround" at bounding box center [281, 236] width 113 height 12
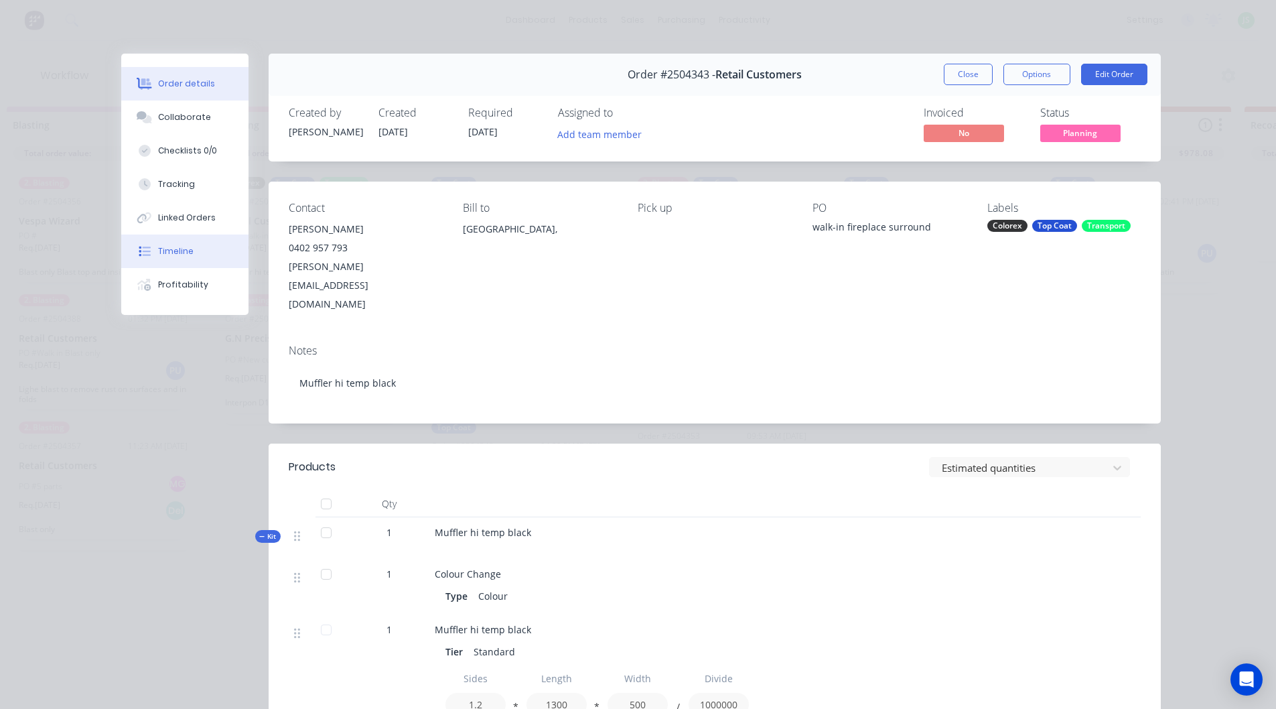
click at [200, 248] on button "Timeline" at bounding box center [184, 250] width 127 height 33
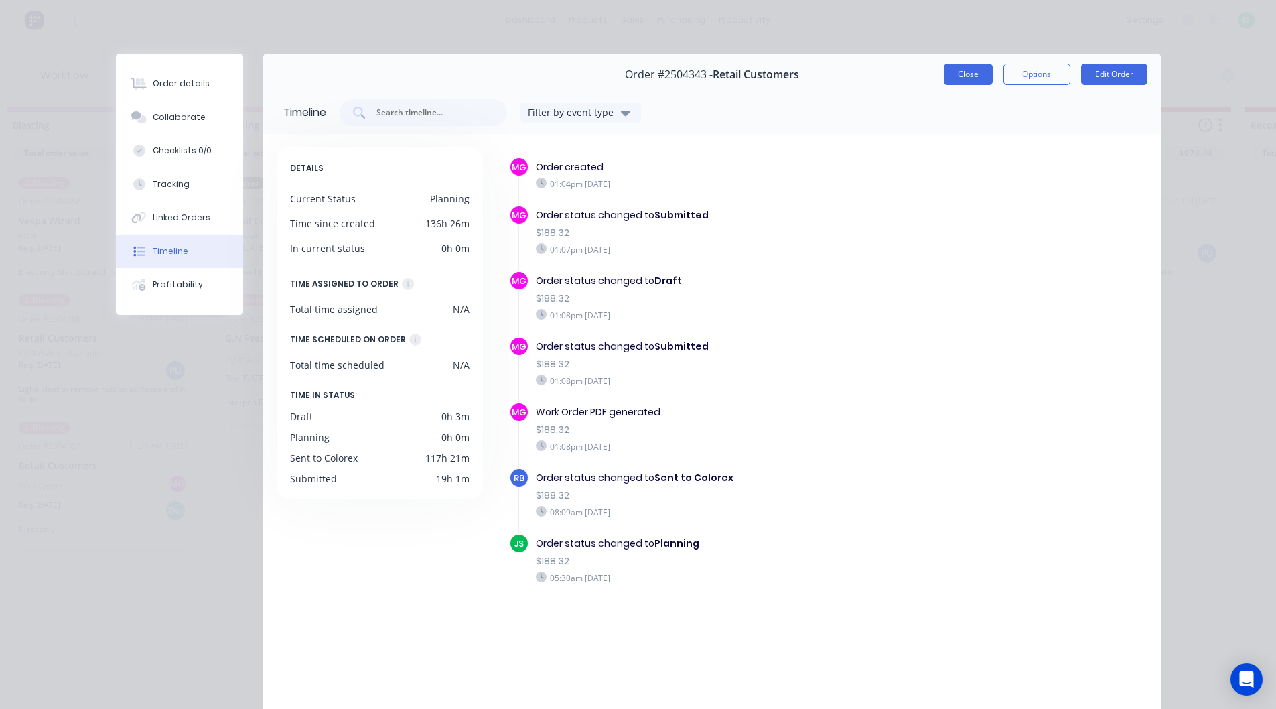
click at [972, 76] on button "Close" at bounding box center [968, 74] width 49 height 21
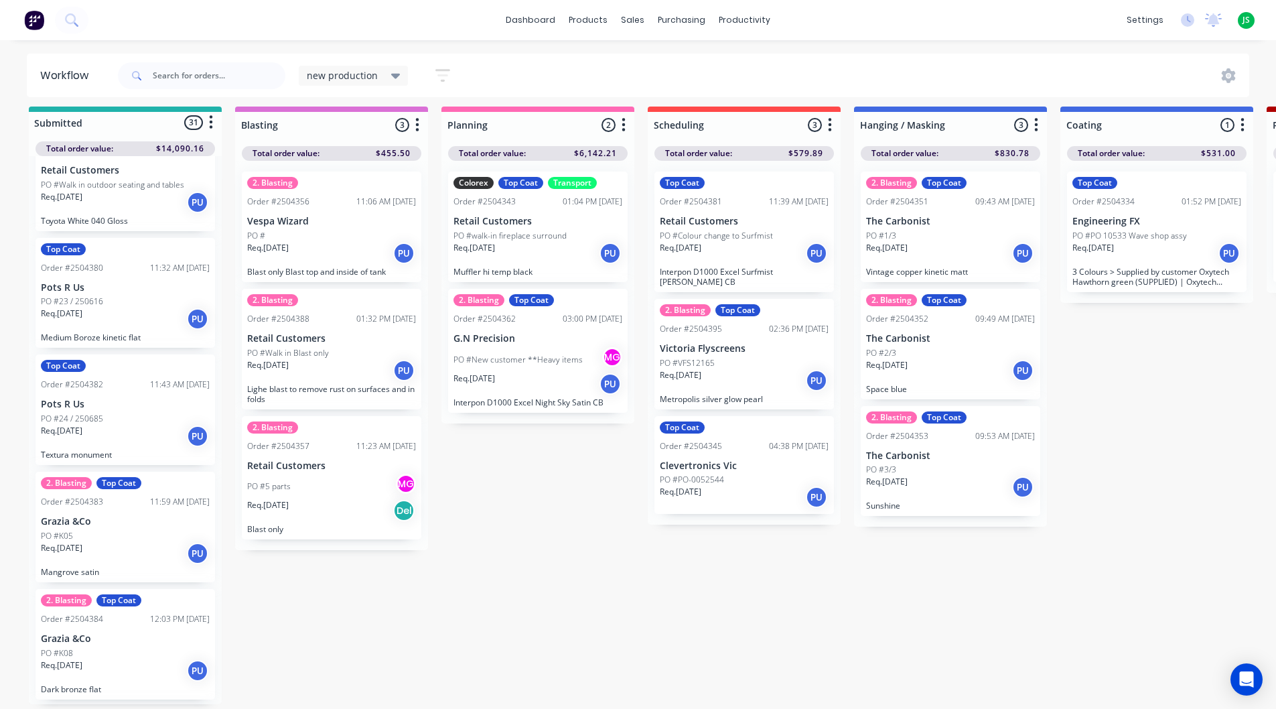
scroll to position [1869, 0]
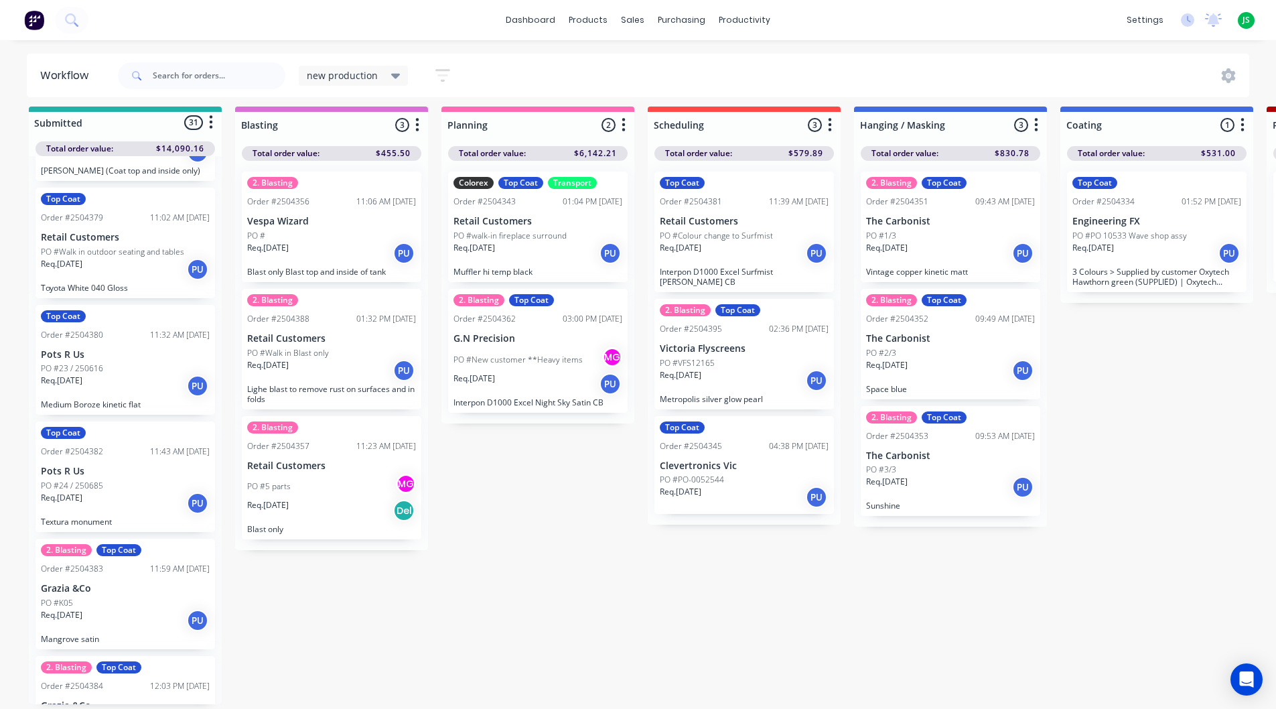
click at [539, 216] on p "Retail Customers" at bounding box center [537, 221] width 169 height 11
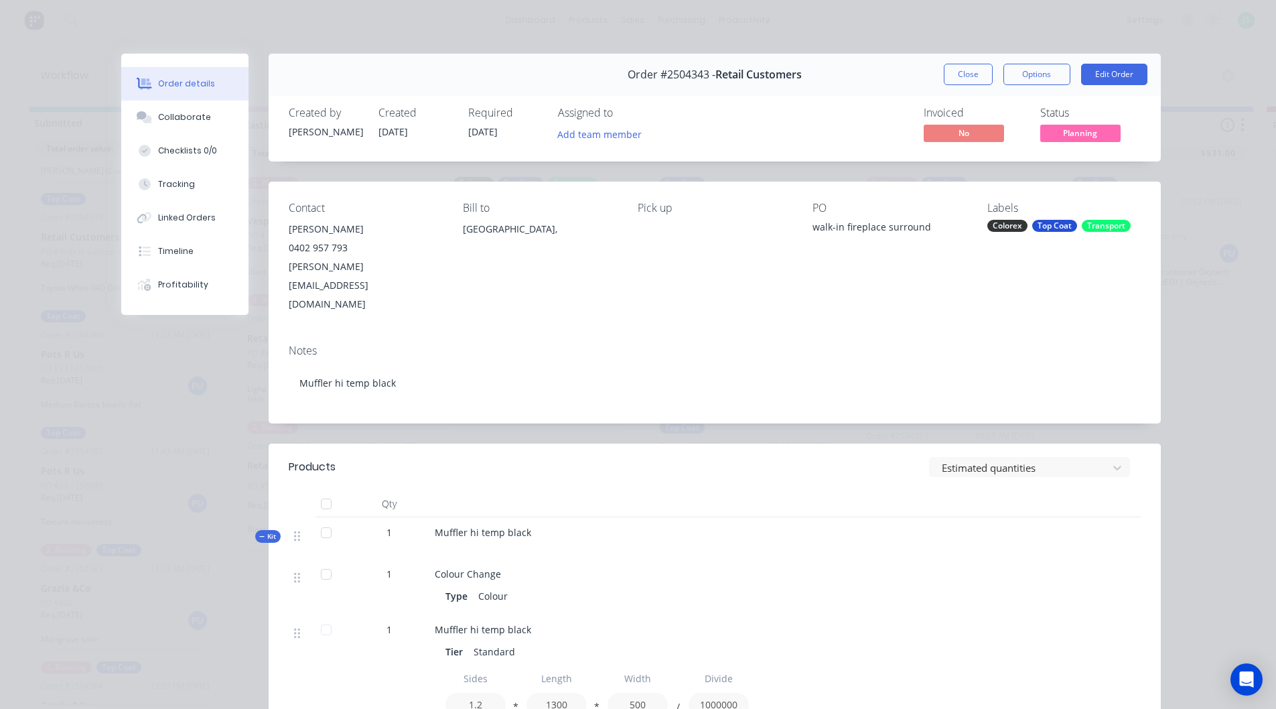
click at [1096, 227] on div "Transport" at bounding box center [1106, 226] width 49 height 12
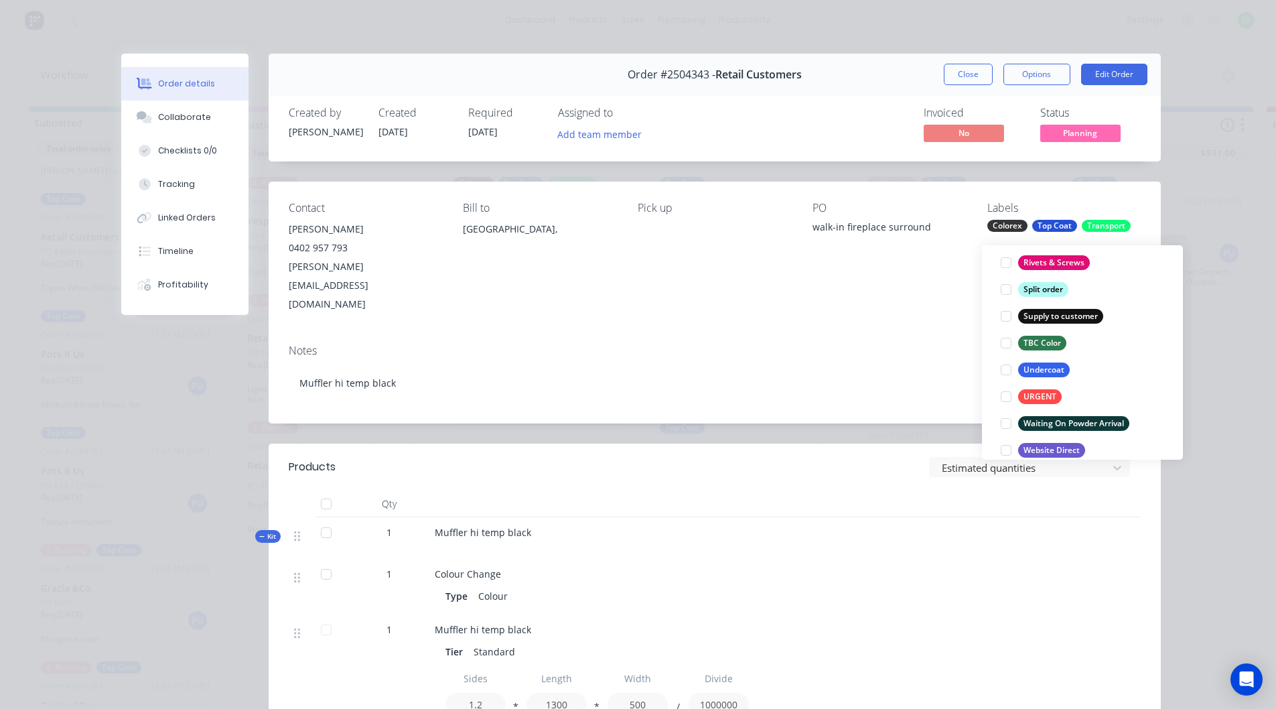
scroll to position [1072, 0]
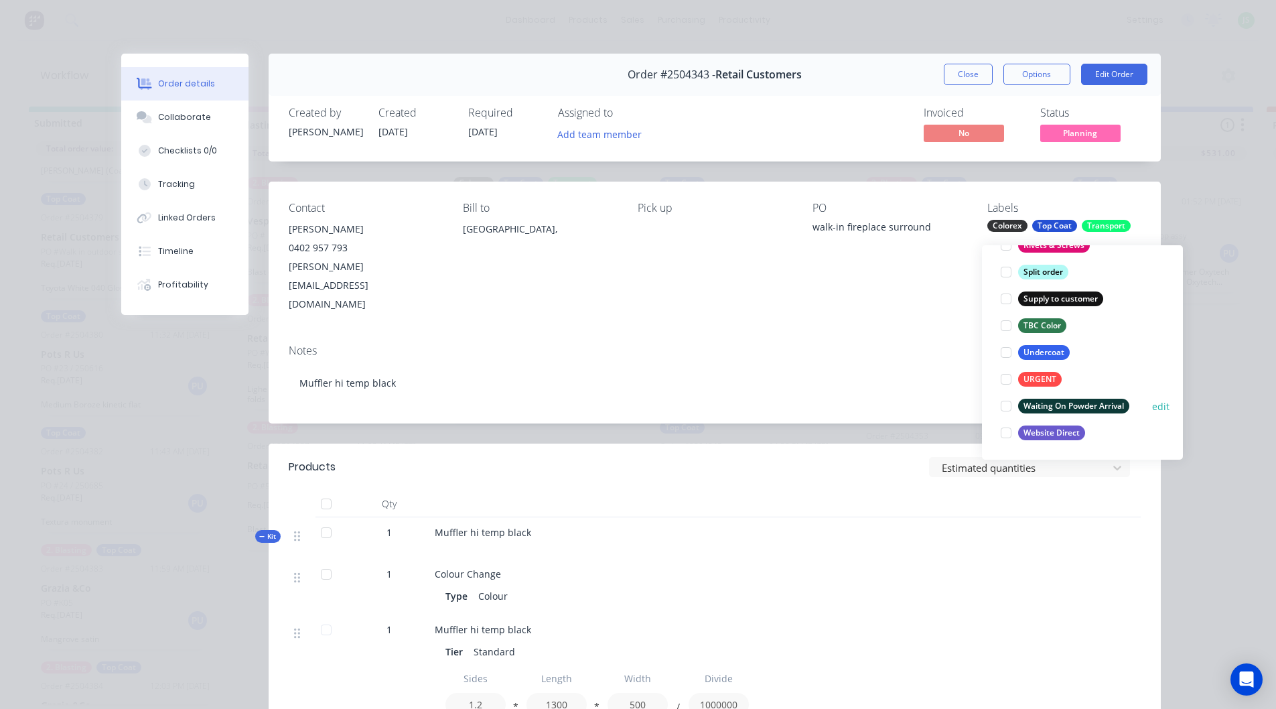
click at [1005, 398] on div at bounding box center [1006, 405] width 27 height 27
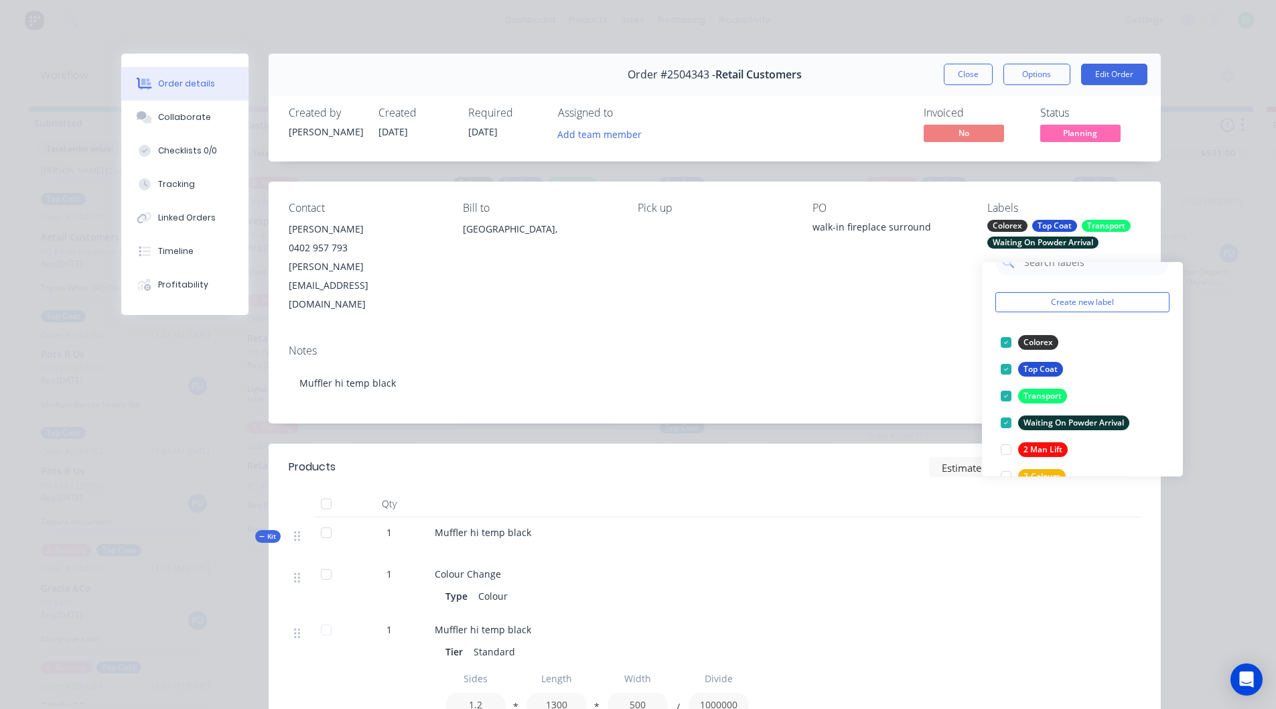
click at [849, 334] on div "Notes Muffler hi temp black" at bounding box center [715, 379] width 892 height 90
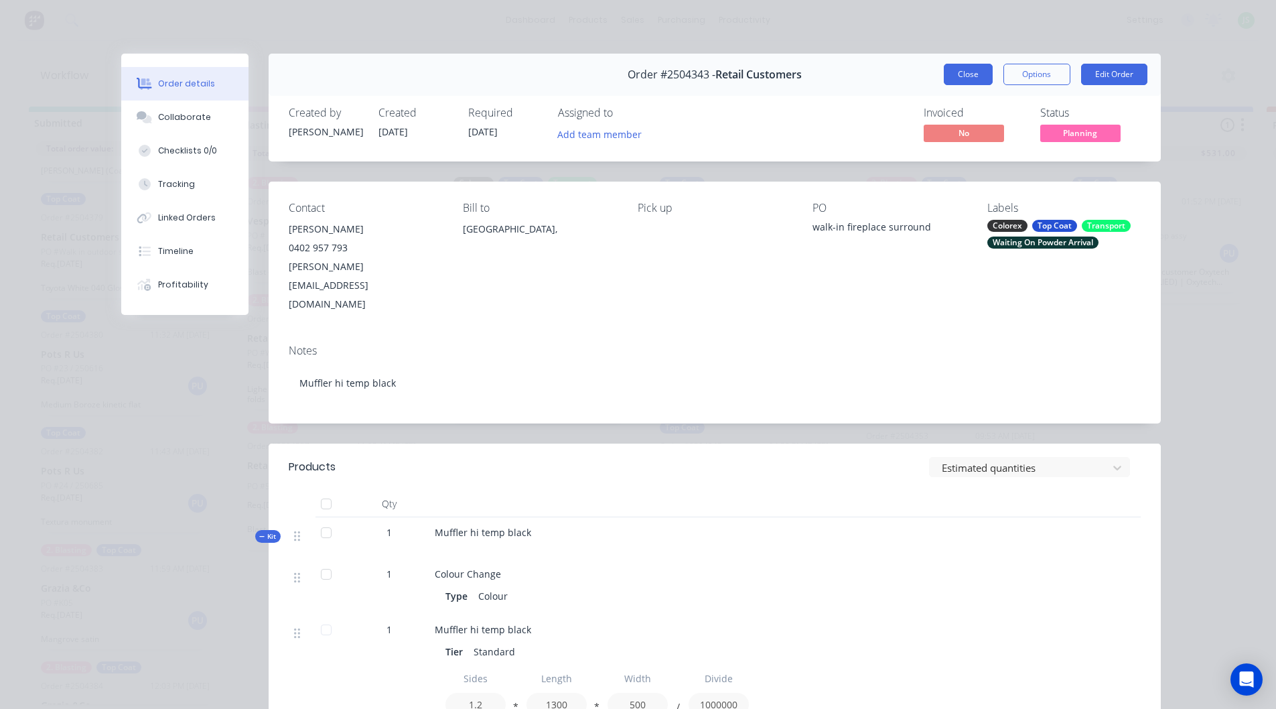
click at [972, 76] on button "Close" at bounding box center [968, 74] width 49 height 21
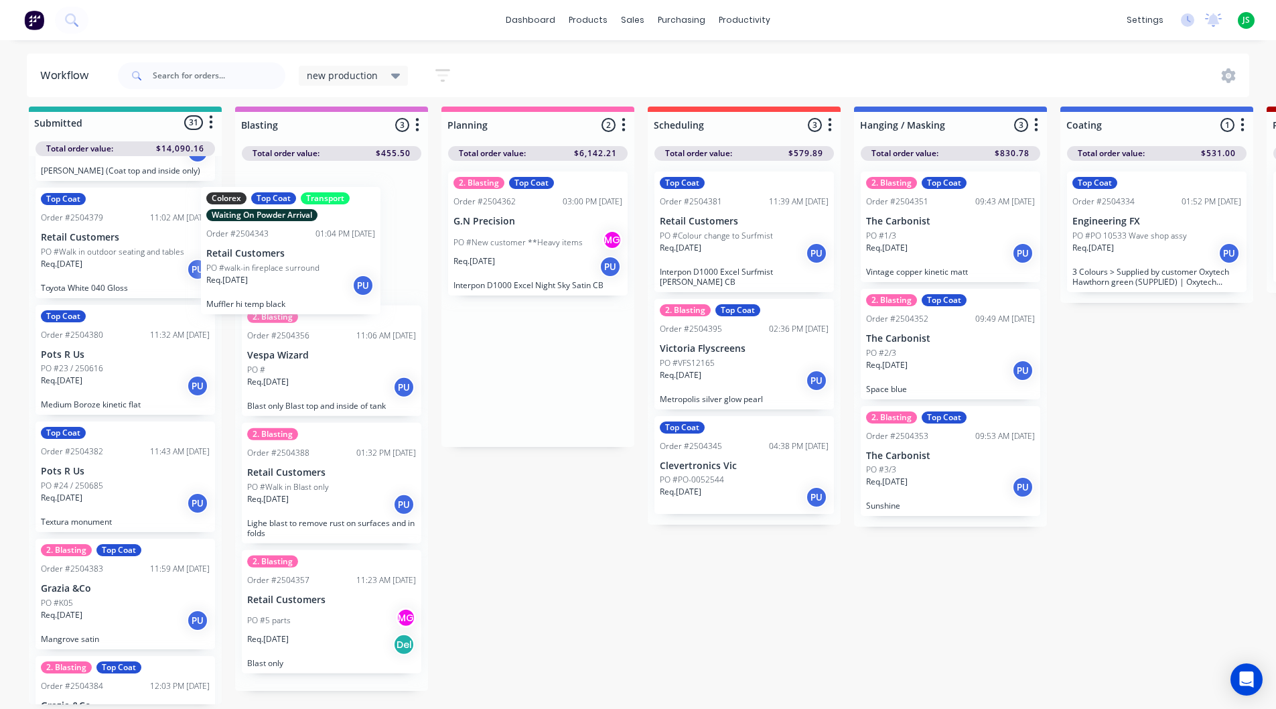
scroll to position [1833, 0]
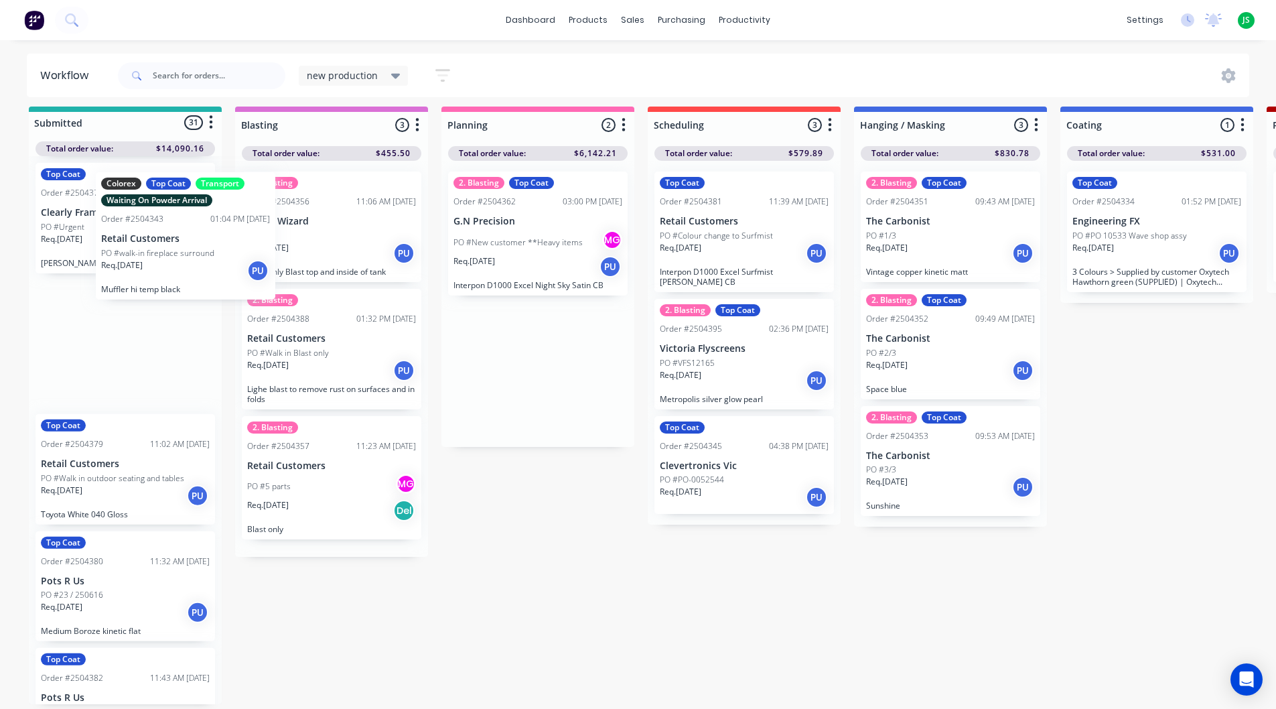
drag, startPoint x: 514, startPoint y: 225, endPoint x: 137, endPoint y: 238, distance: 377.9
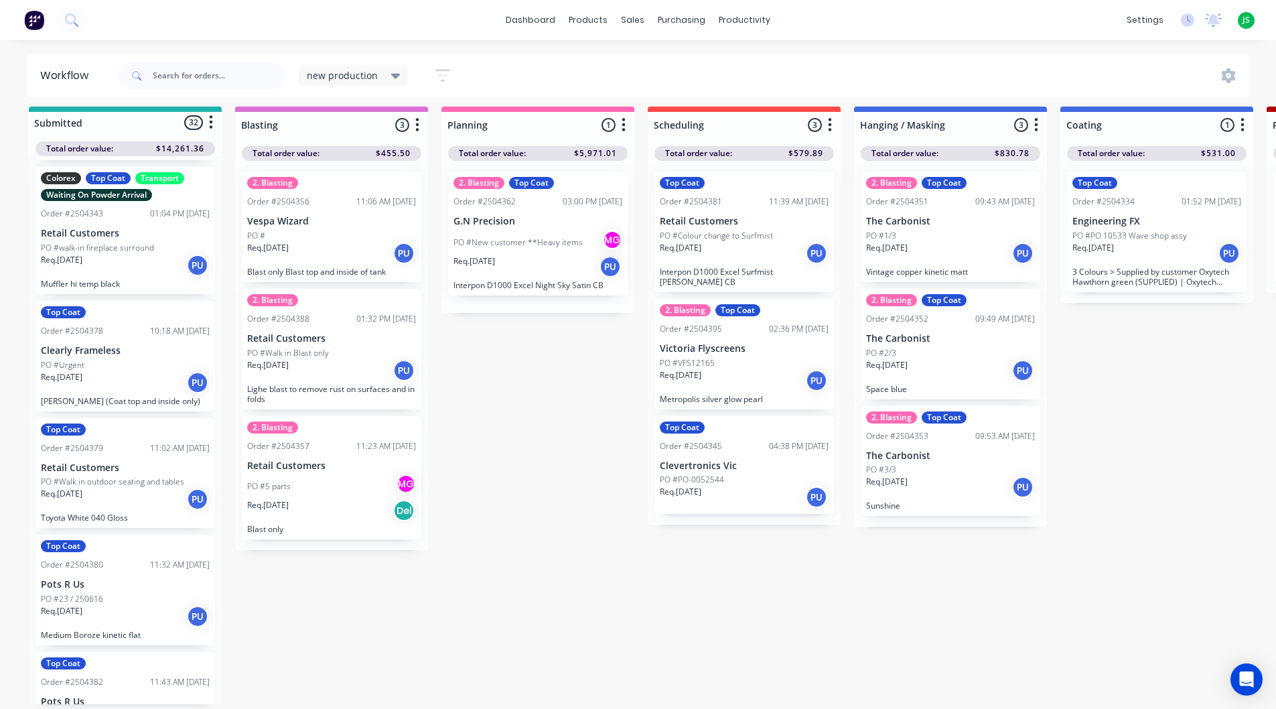
scroll to position [1773, 0]
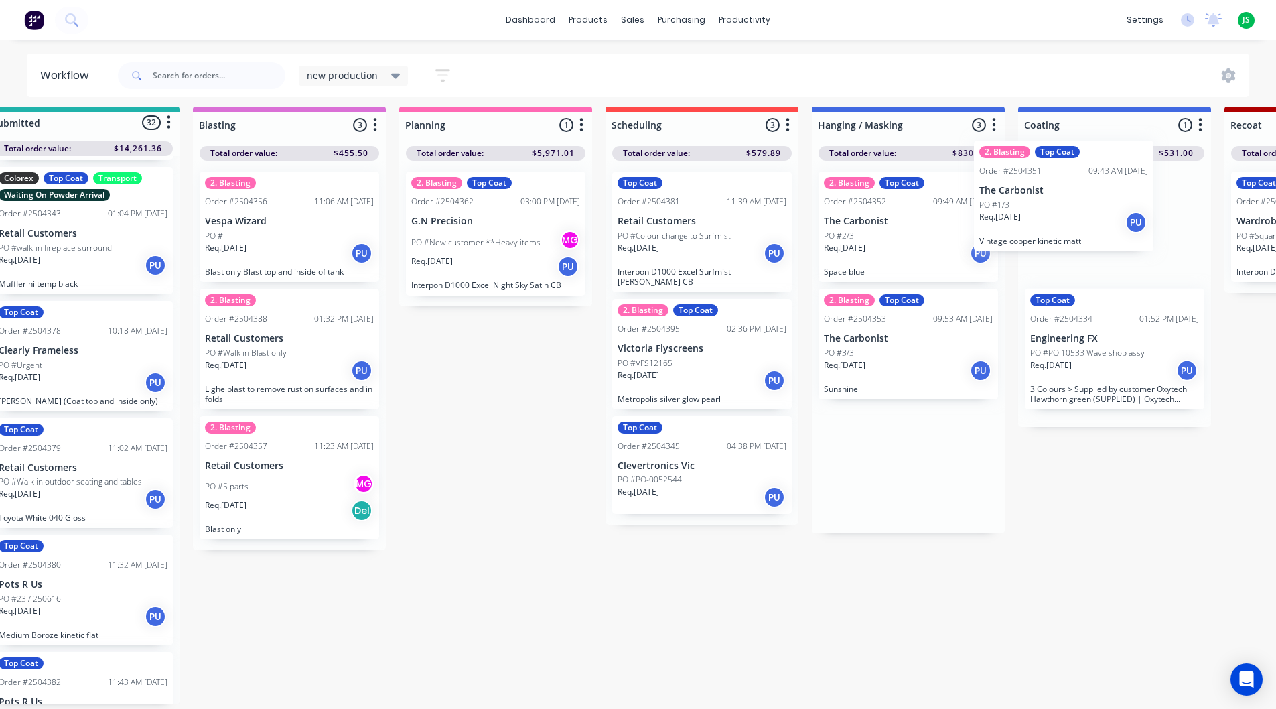
drag, startPoint x: 935, startPoint y: 247, endPoint x: 1041, endPoint y: 234, distance: 106.7
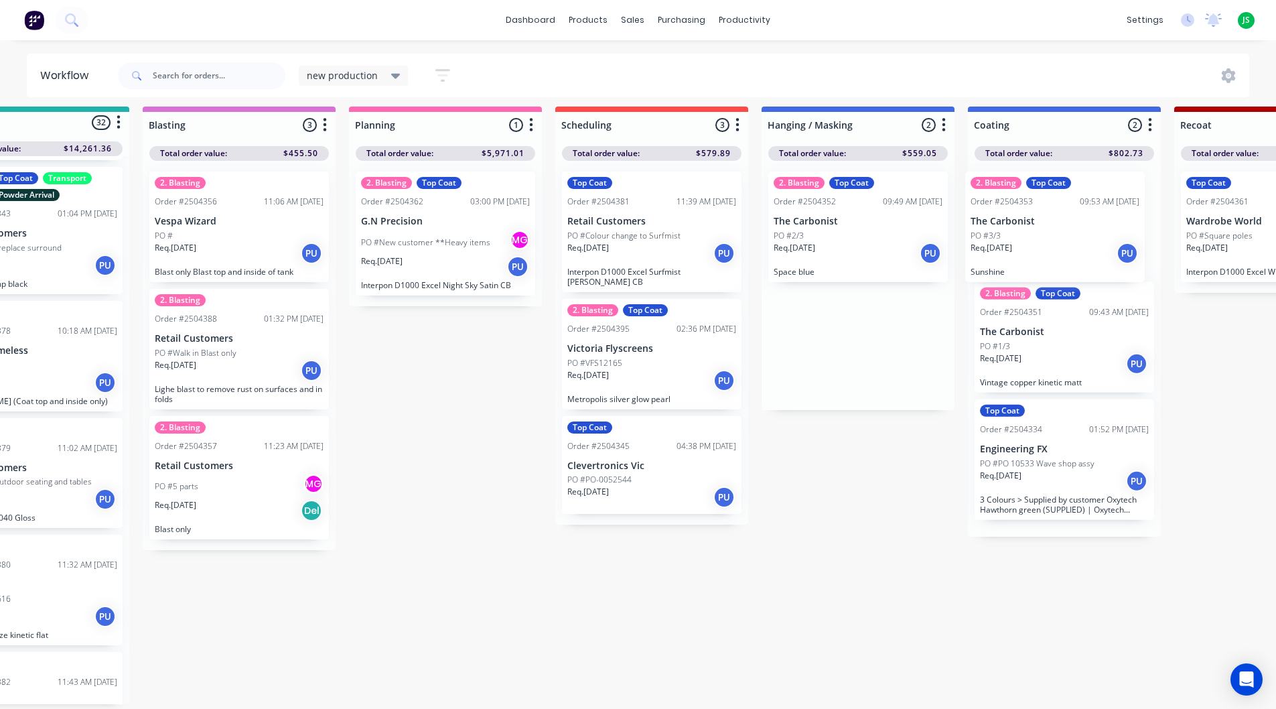
drag, startPoint x: 857, startPoint y: 374, endPoint x: 1024, endPoint y: 242, distance: 212.8
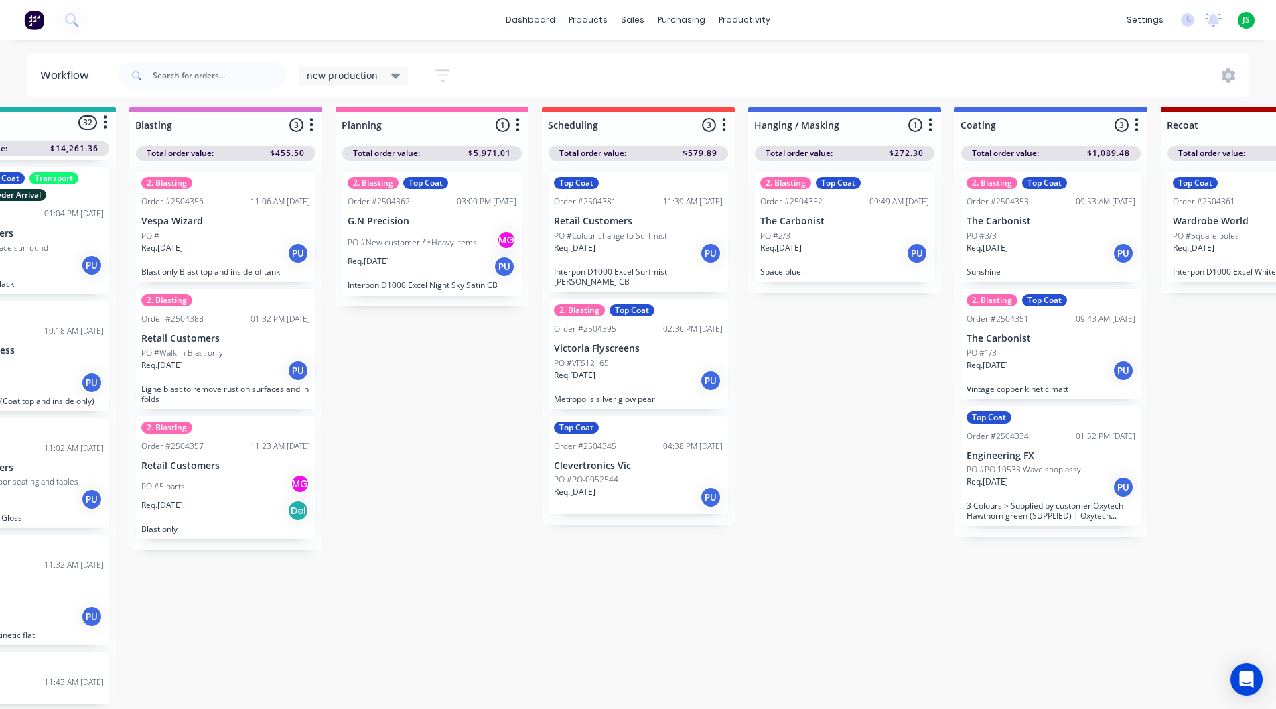
click at [611, 460] on p "Clevertronics Vic" at bounding box center [638, 465] width 169 height 11
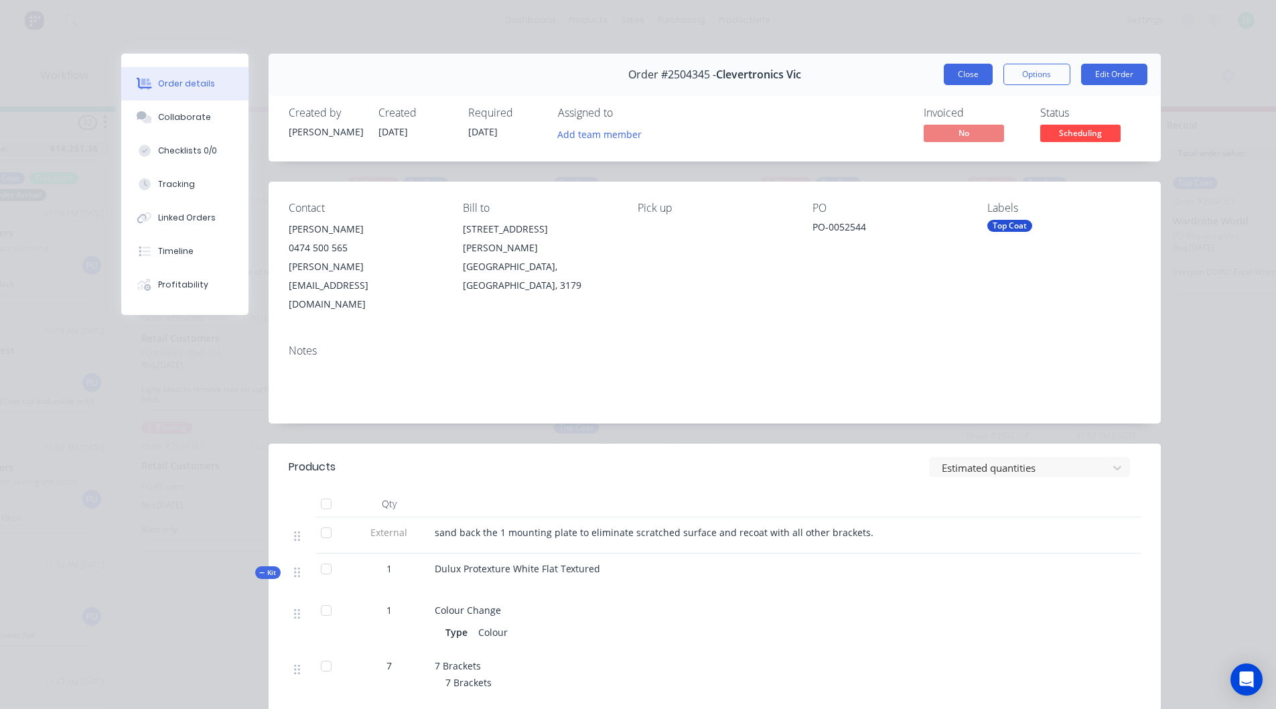
click at [959, 69] on button "Close" at bounding box center [968, 74] width 49 height 21
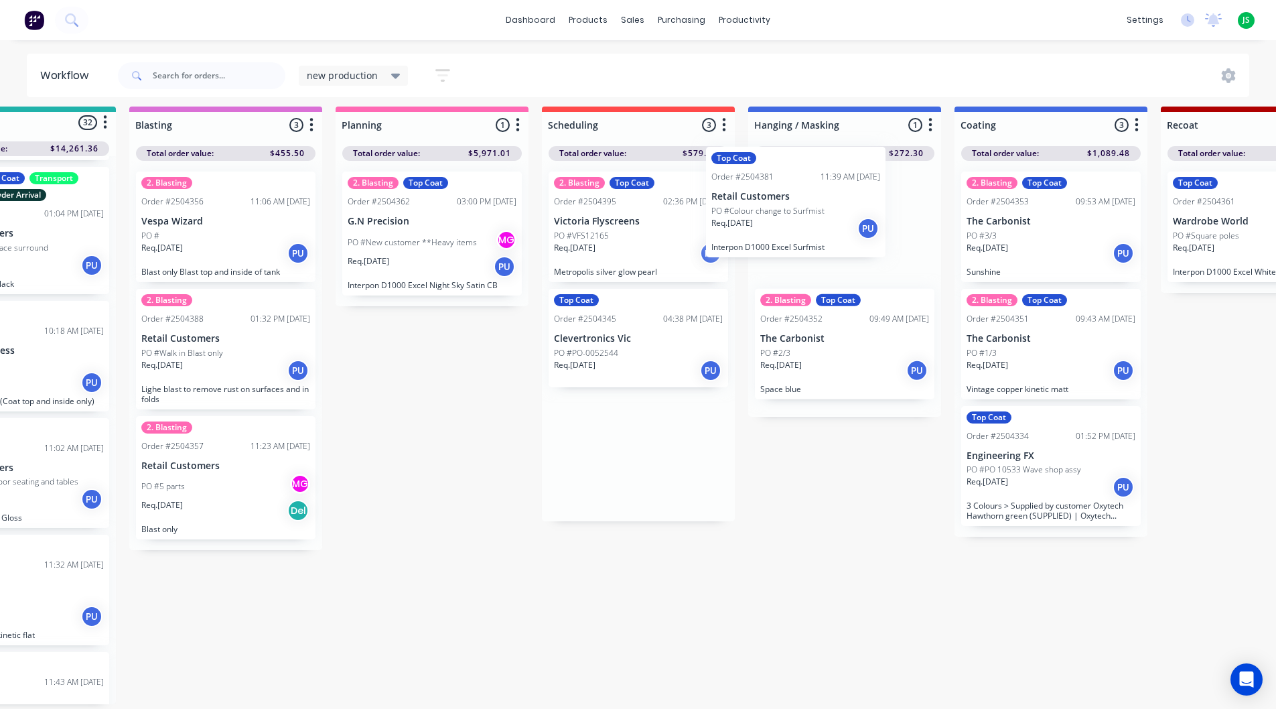
drag, startPoint x: 660, startPoint y: 214, endPoint x: 839, endPoint y: 196, distance: 180.3
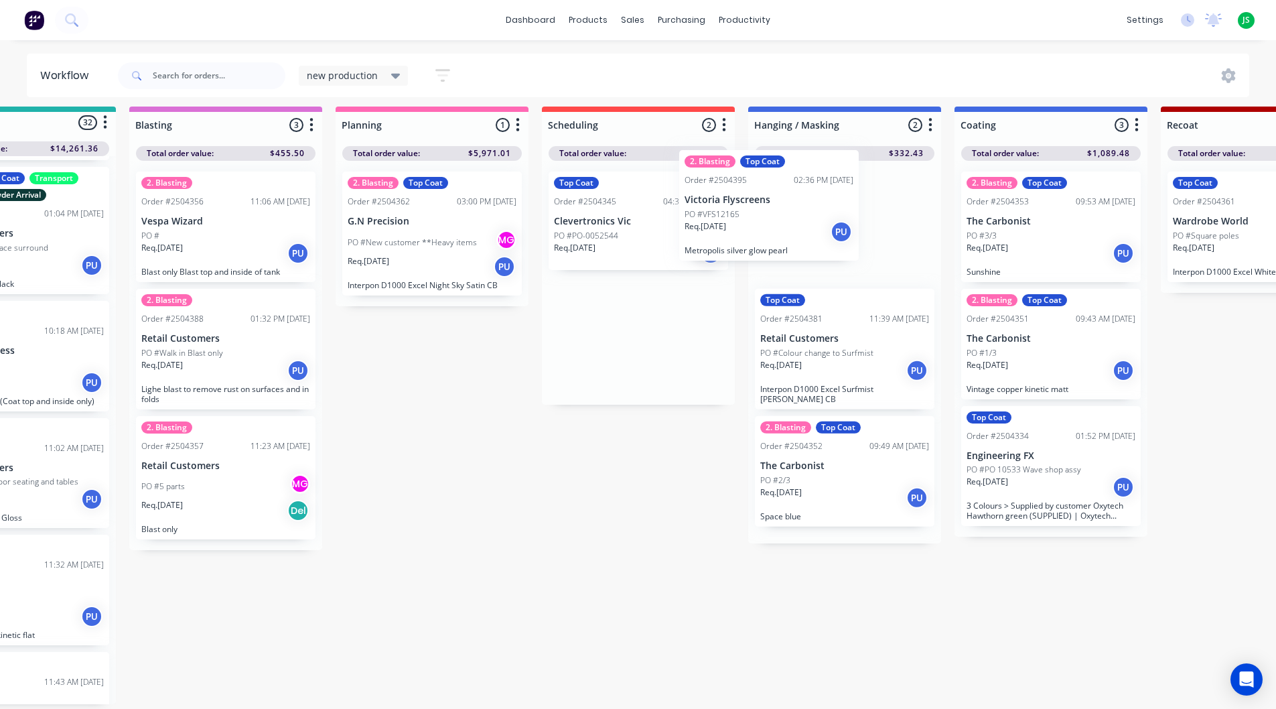
drag, startPoint x: 654, startPoint y: 245, endPoint x: 800, endPoint y: 230, distance: 146.1
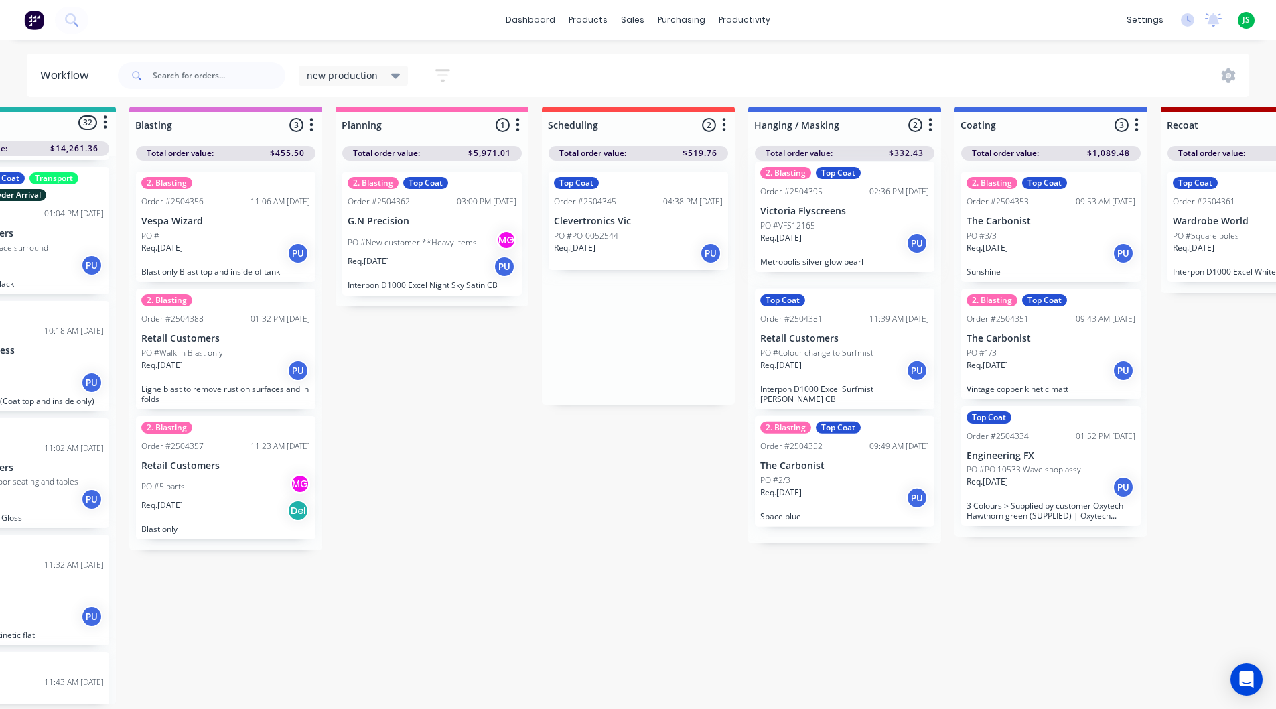
click at [798, 333] on p "Retail Customers" at bounding box center [844, 338] width 169 height 11
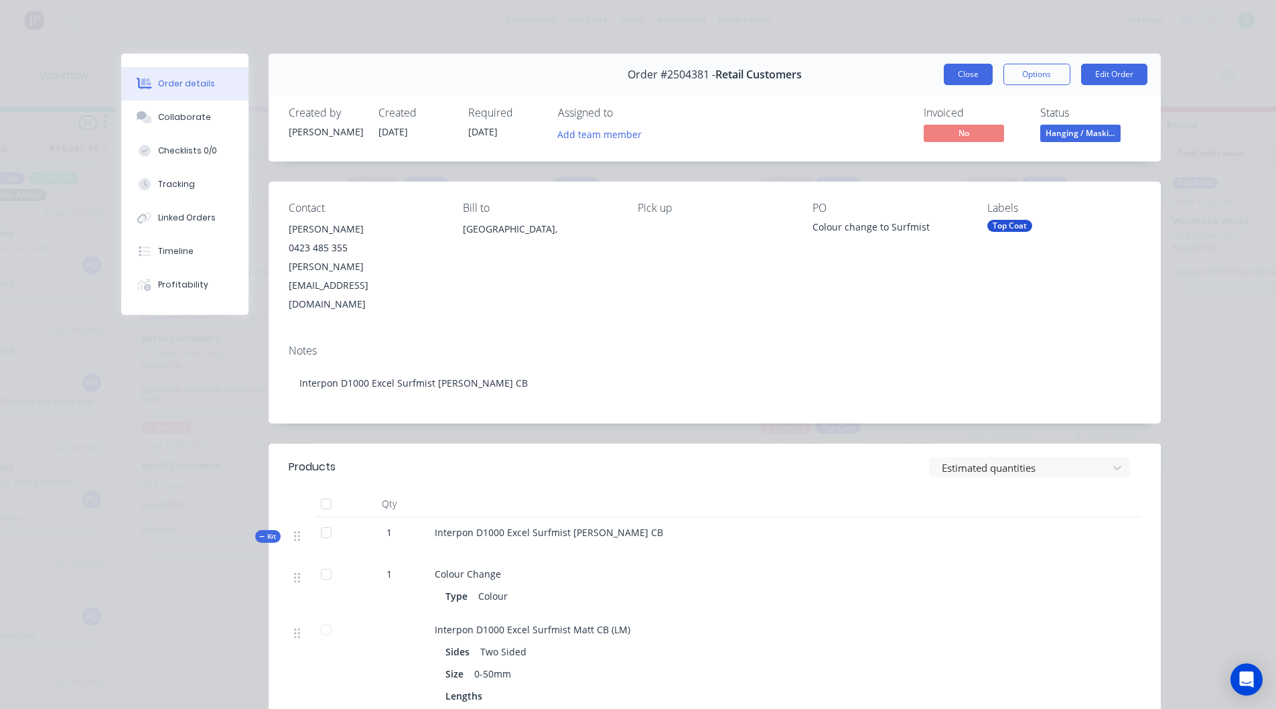
click at [970, 73] on button "Close" at bounding box center [968, 74] width 49 height 21
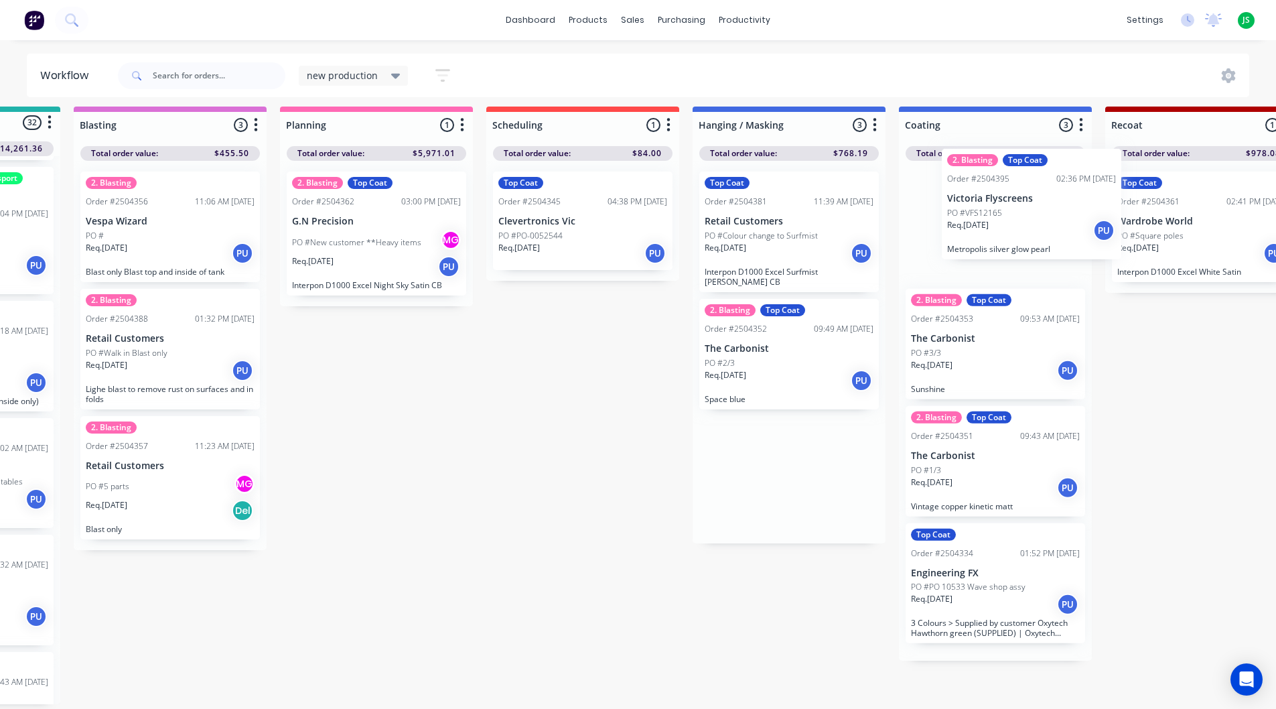
drag, startPoint x: 831, startPoint y: 242, endPoint x: 1006, endPoint y: 230, distance: 175.2
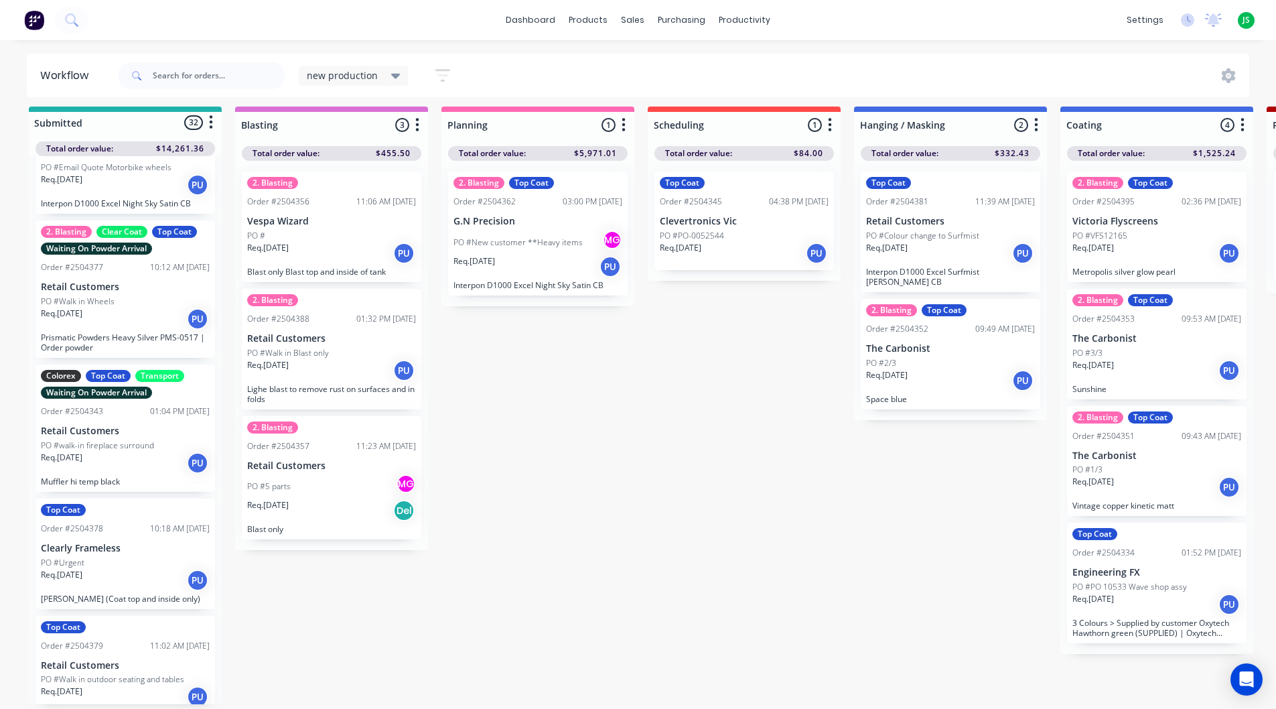
scroll to position [1572, 0]
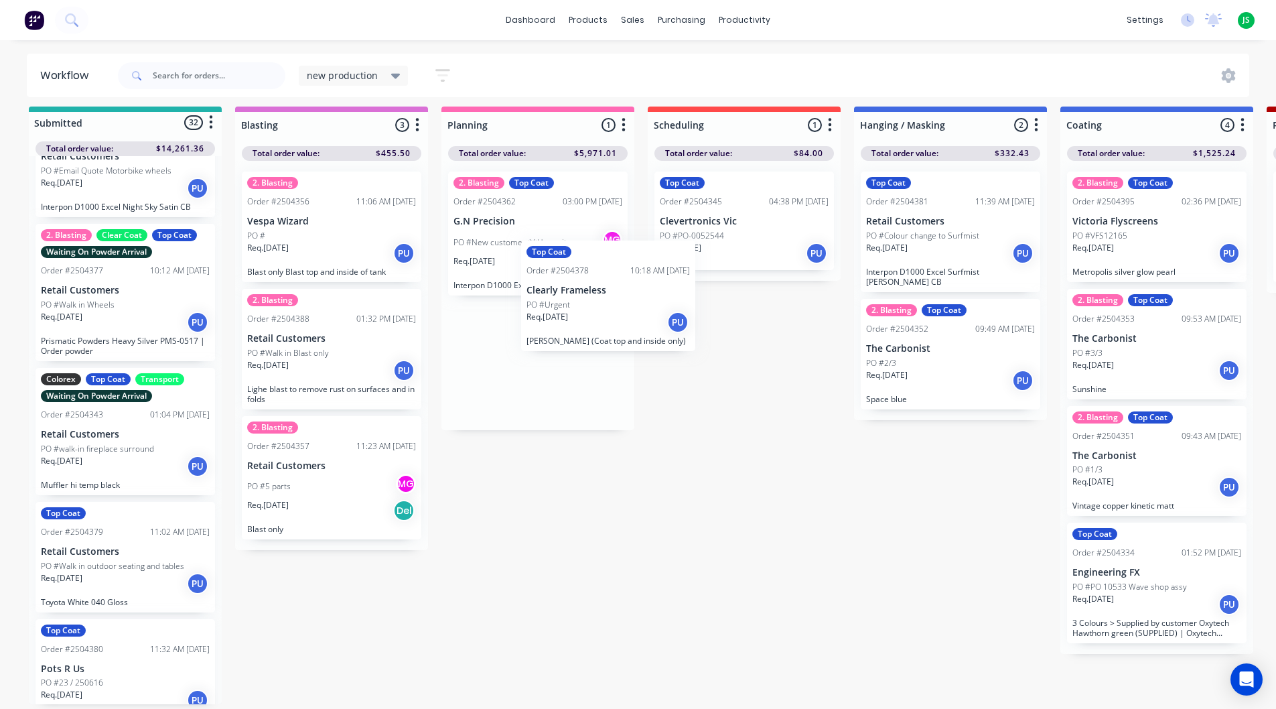
drag, startPoint x: 111, startPoint y: 539, endPoint x: 565, endPoint y: 240, distance: 543.0
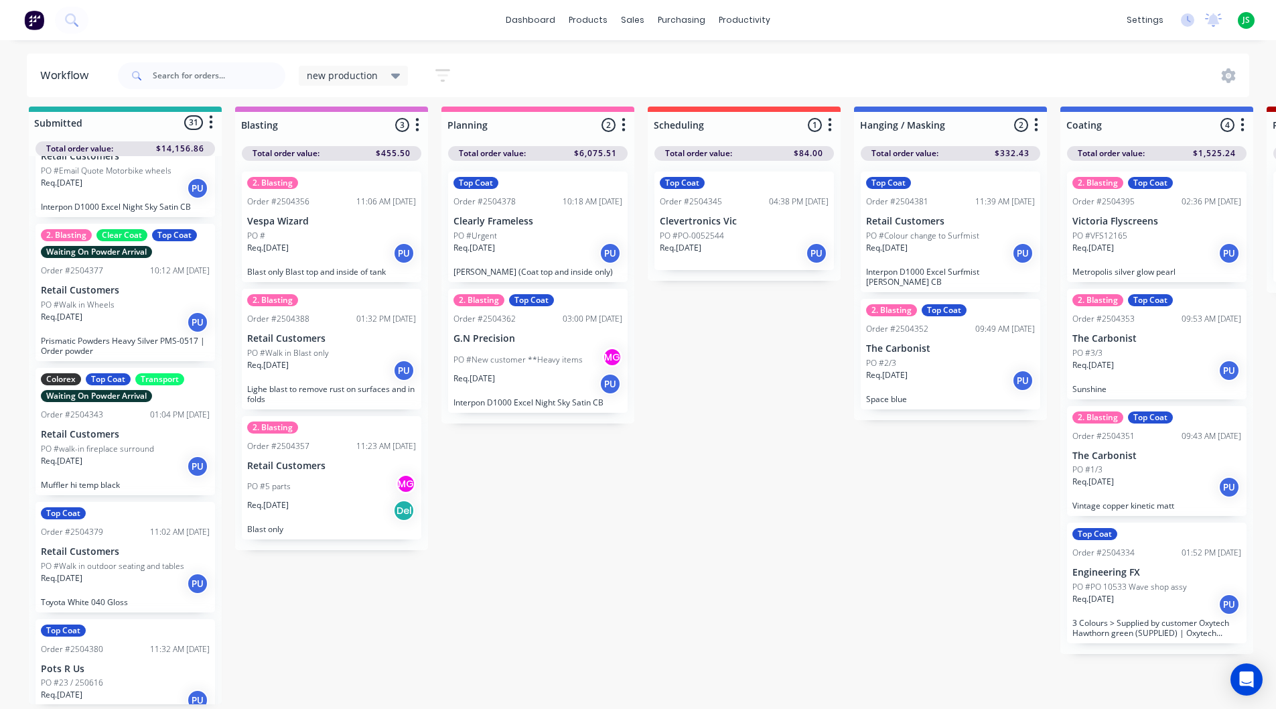
click at [562, 242] on div "Req. [DATE] PU" at bounding box center [537, 253] width 169 height 23
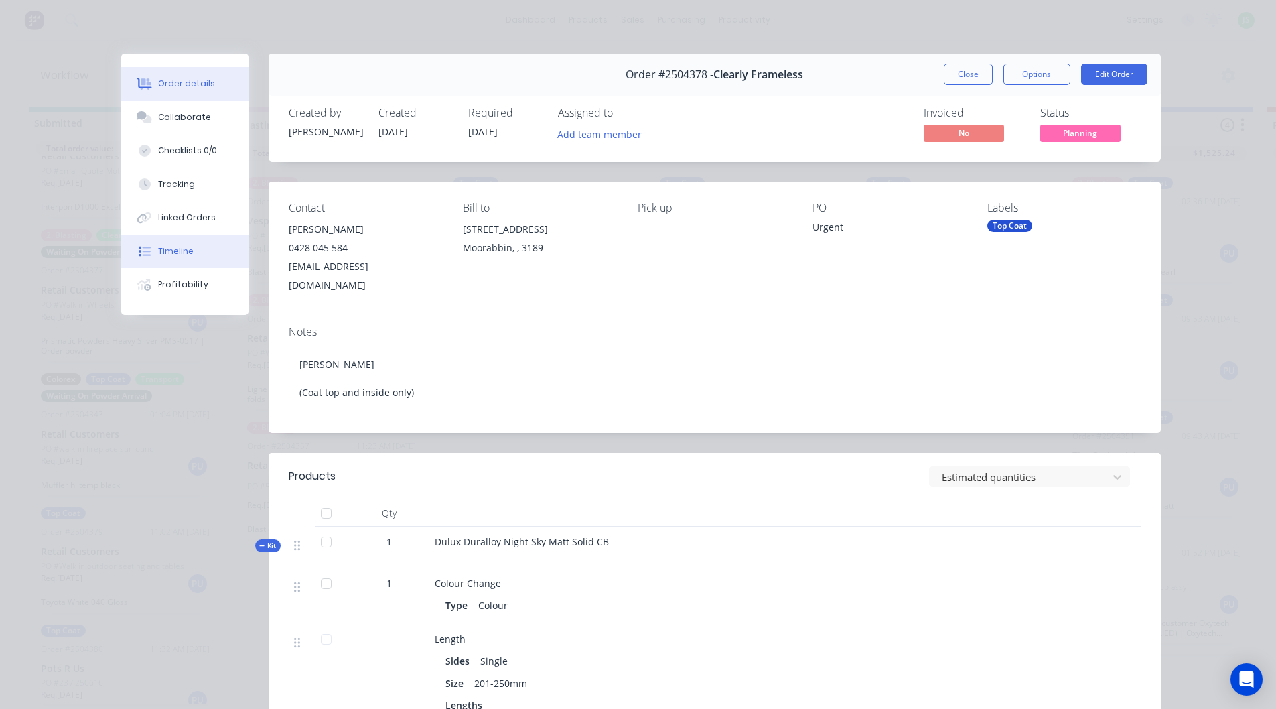
click at [187, 253] on button "Timeline" at bounding box center [184, 250] width 127 height 33
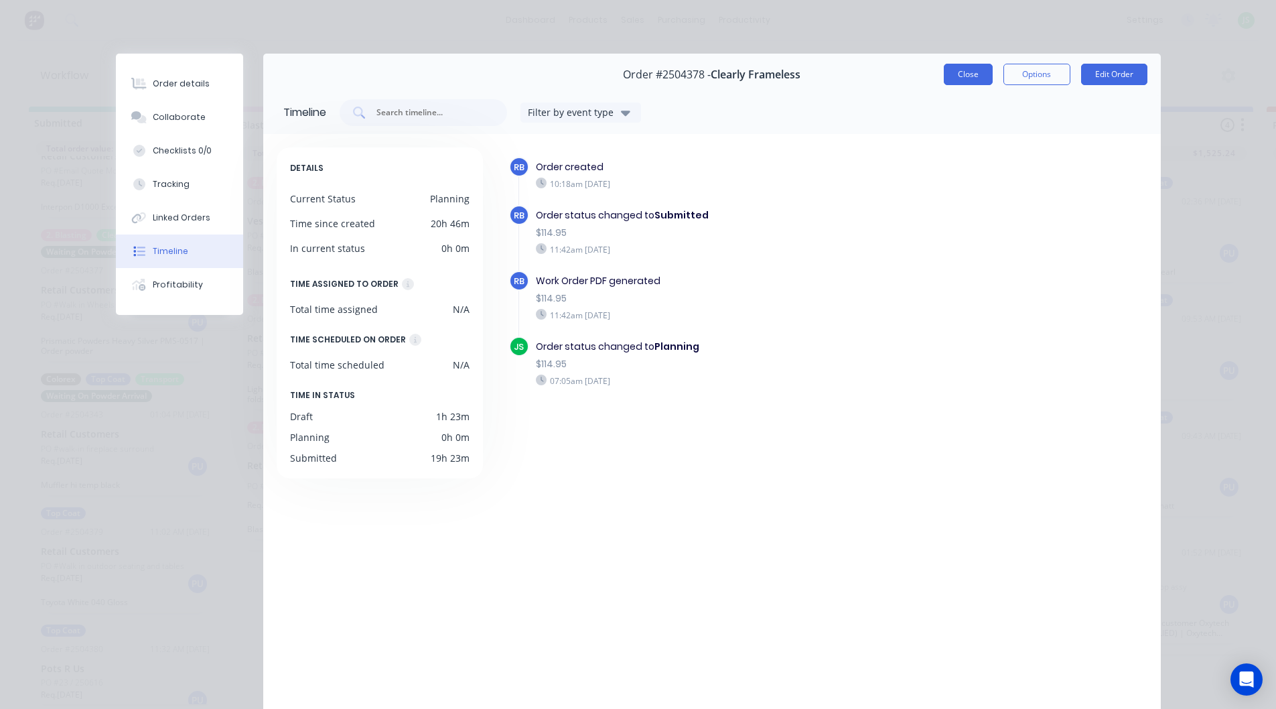
click at [956, 76] on button "Close" at bounding box center [968, 74] width 49 height 21
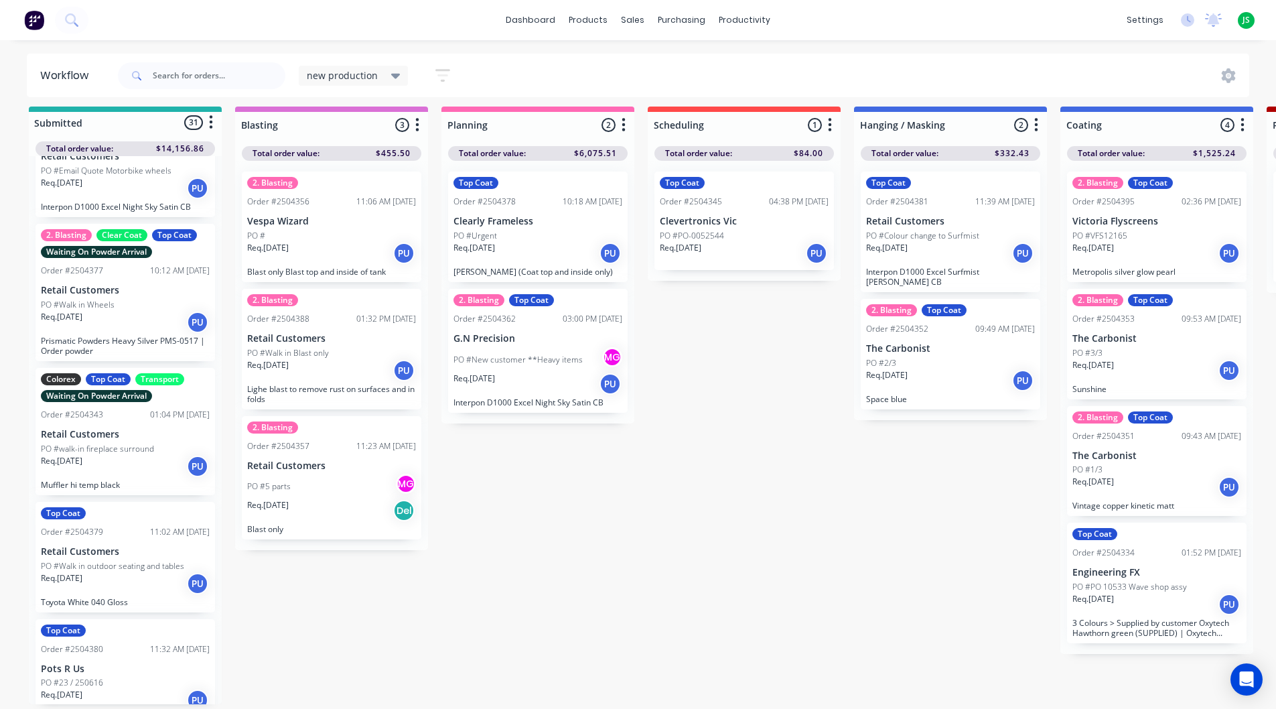
click at [534, 17] on link "dashboard" at bounding box center [530, 20] width 63 height 20
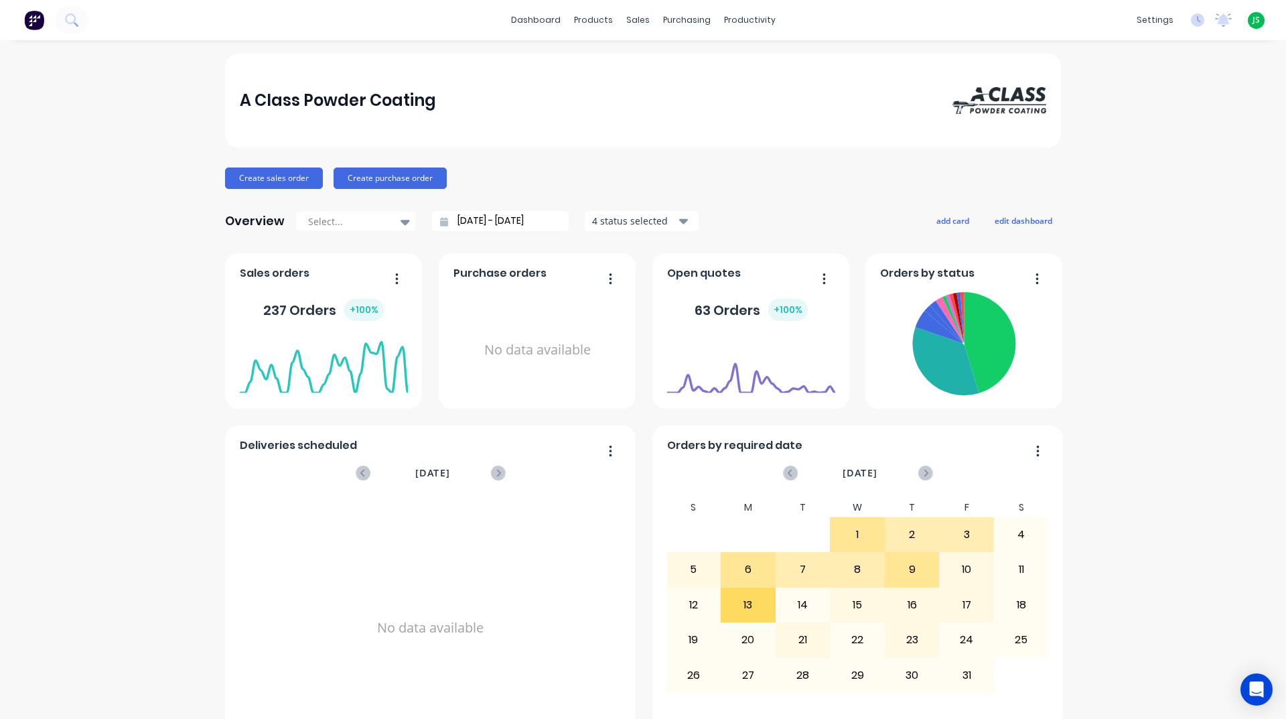
scroll to position [564, 0]
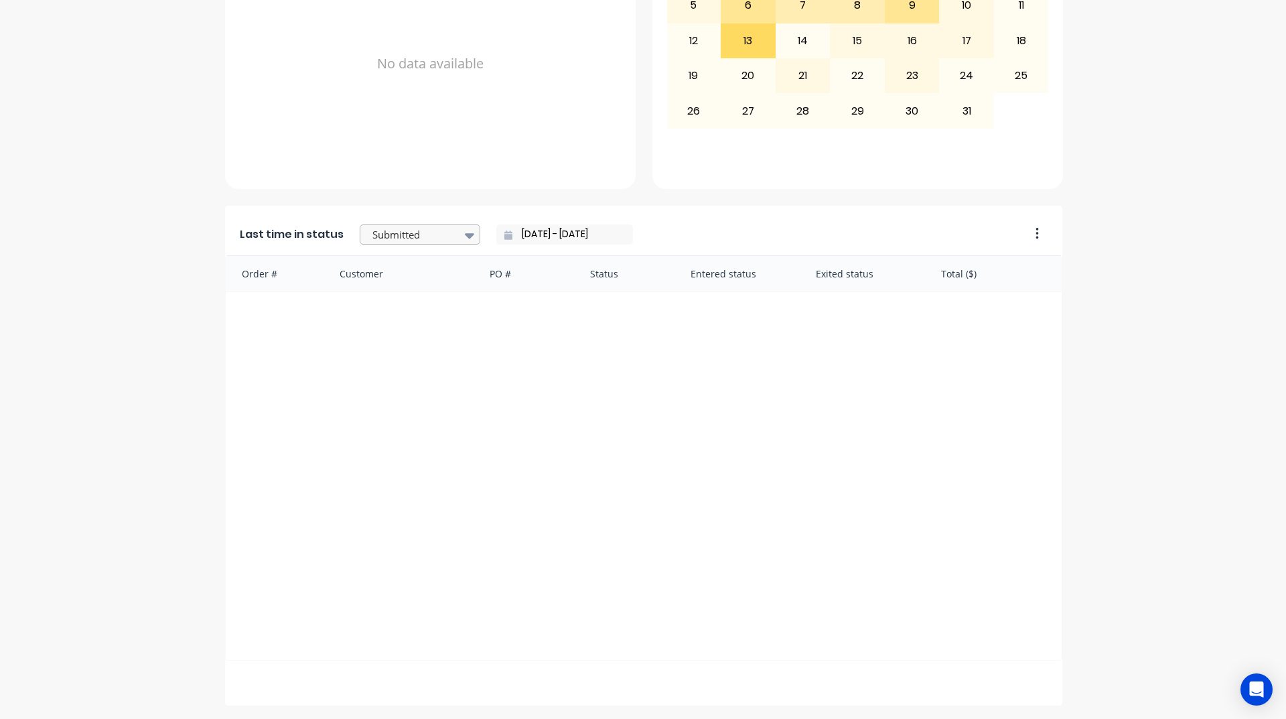
click at [436, 235] on div at bounding box center [413, 234] width 84 height 17
click at [405, 283] on div "Coating" at bounding box center [420, 270] width 121 height 25
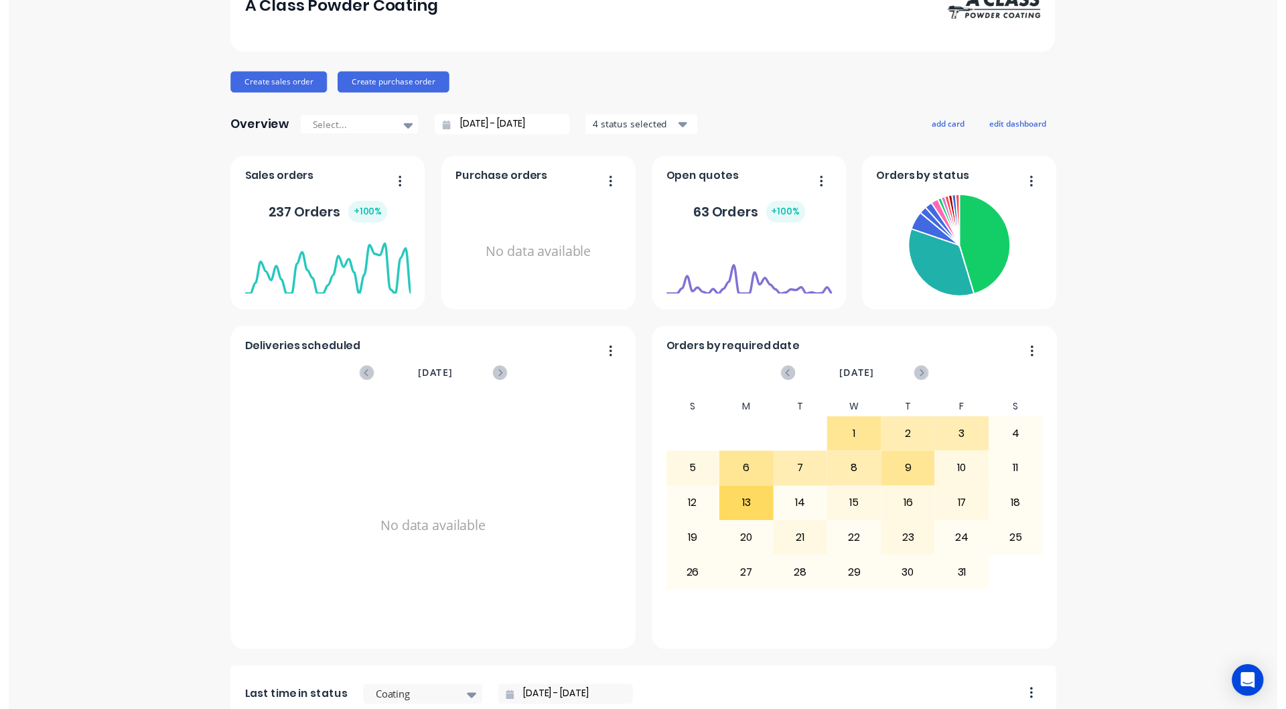
scroll to position [0, 0]
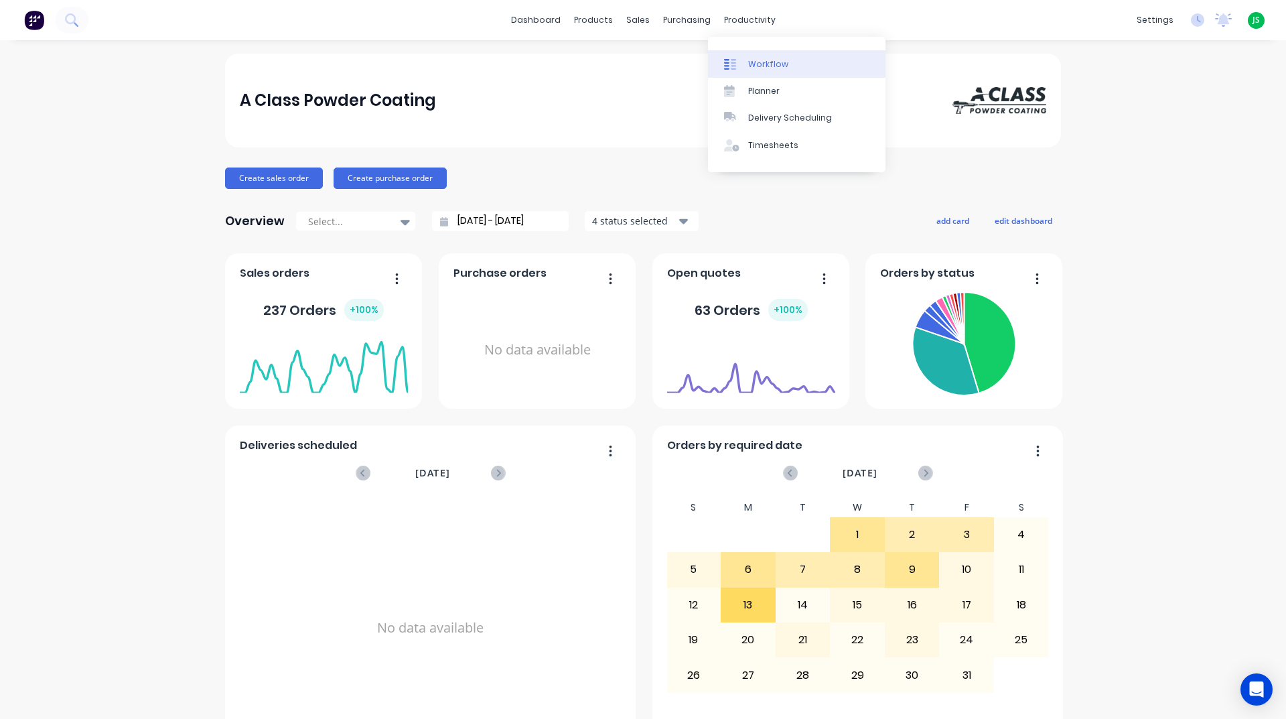
click at [749, 58] on div "Workflow" at bounding box center [768, 64] width 40 height 12
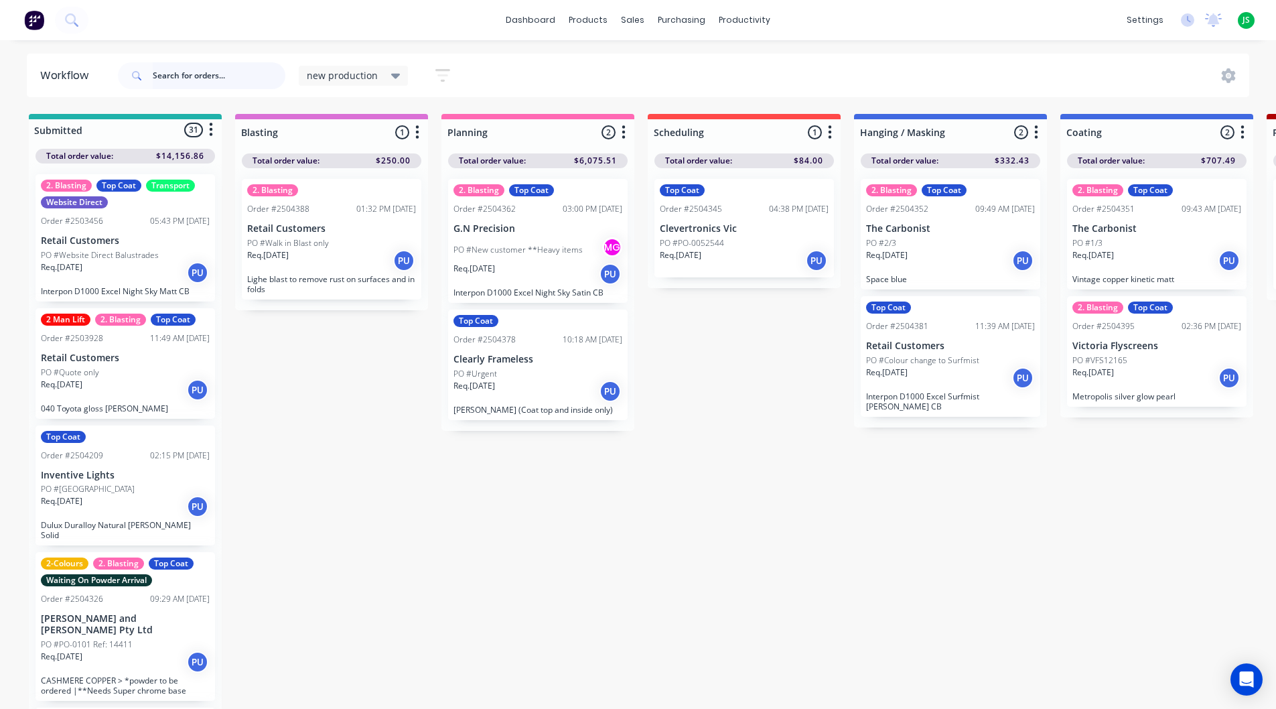
click at [224, 77] on input "text" at bounding box center [219, 75] width 133 height 27
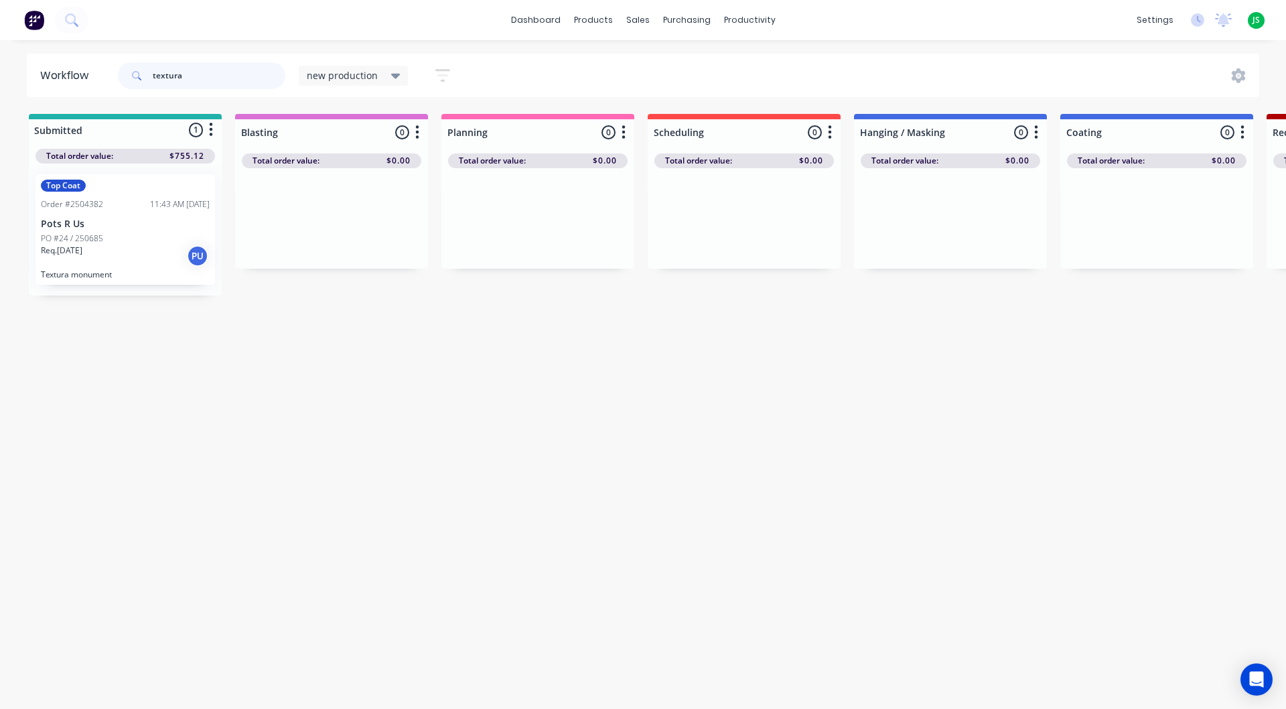
drag, startPoint x: 212, startPoint y: 70, endPoint x: 0, endPoint y: 84, distance: 212.7
click at [0, 85] on div "Workflow textura new production Save new view None edit new production (Default…" at bounding box center [643, 76] width 1286 height 44
type input "textured"
drag, startPoint x: 234, startPoint y: 62, endPoint x: 148, endPoint y: 73, distance: 87.1
click at [149, 73] on div "textured" at bounding box center [201, 75] width 167 height 27
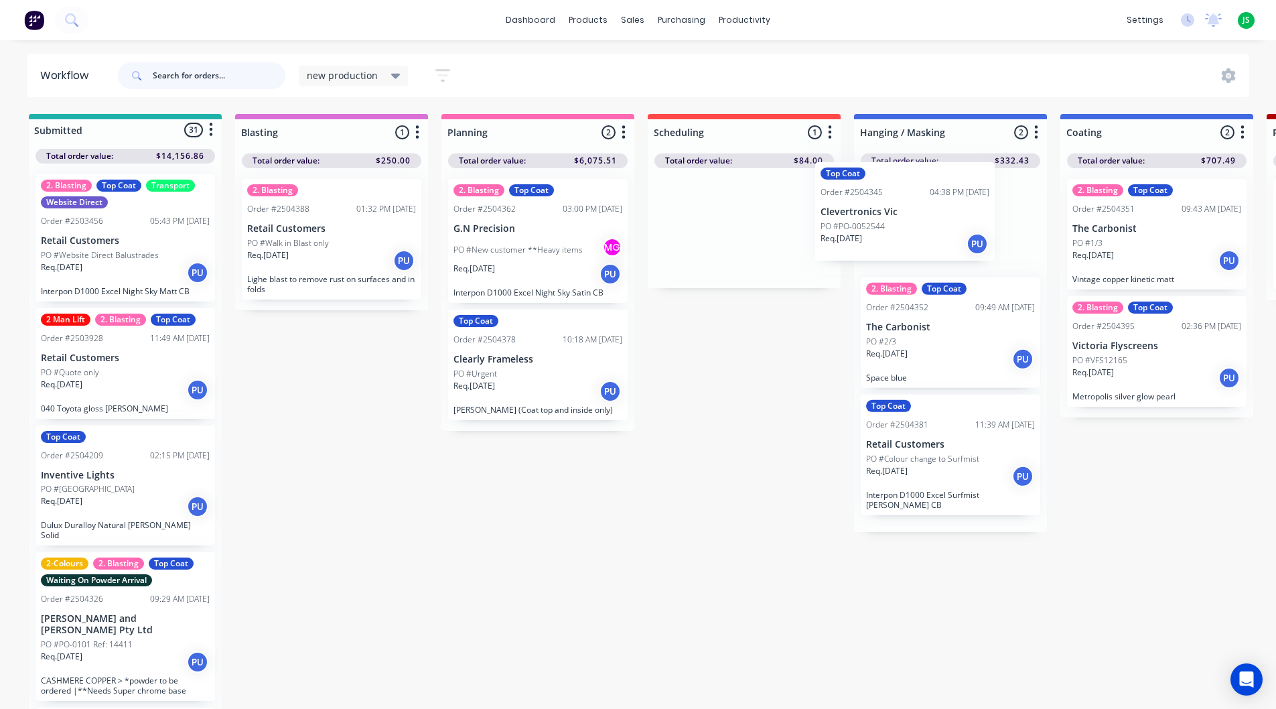
drag, startPoint x: 727, startPoint y: 246, endPoint x: 891, endPoint y: 228, distance: 165.1
